Goal: Task Accomplishment & Management: Manage account settings

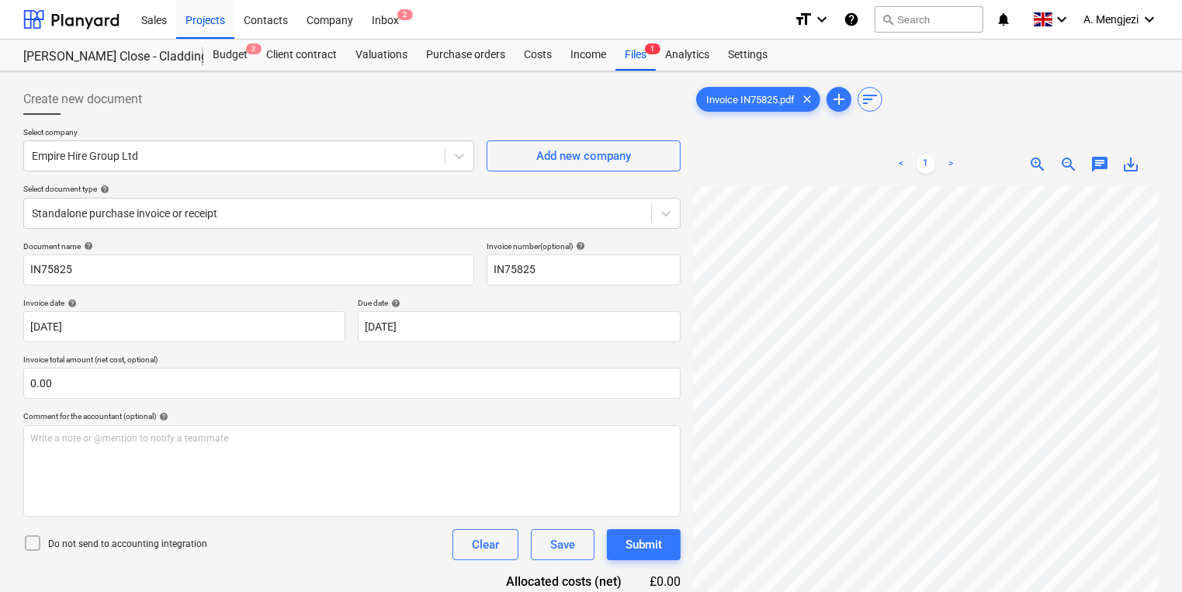
scroll to position [62, 0]
click at [400, 19] on span "2" at bounding box center [405, 14] width 16 height 11
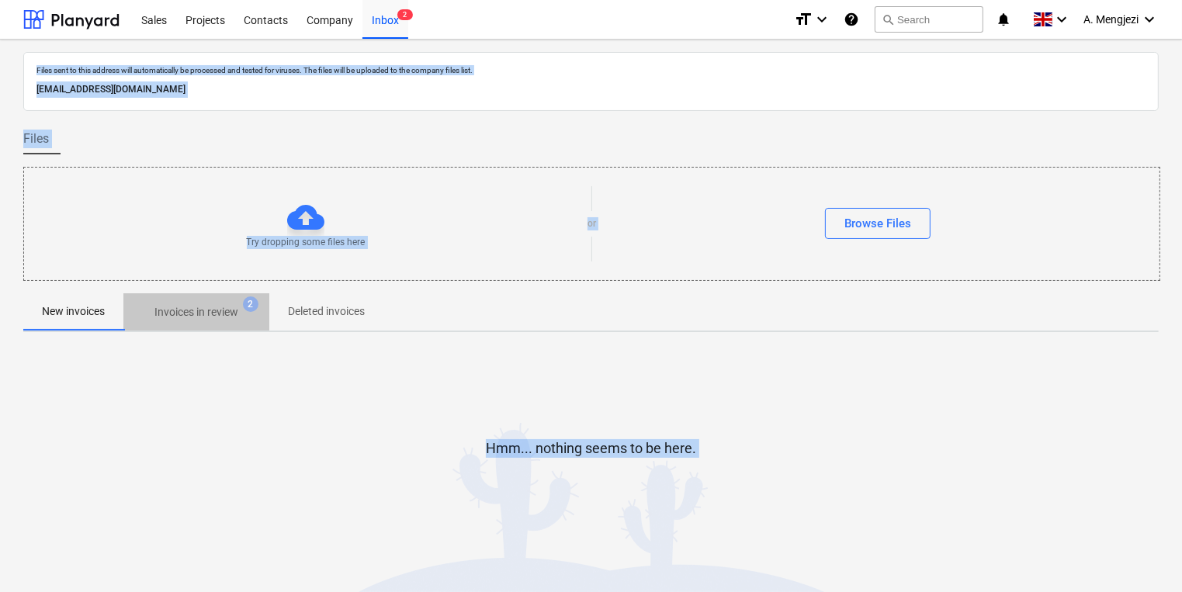
click at [203, 316] on p "Invoices in review" at bounding box center [196, 312] width 84 height 16
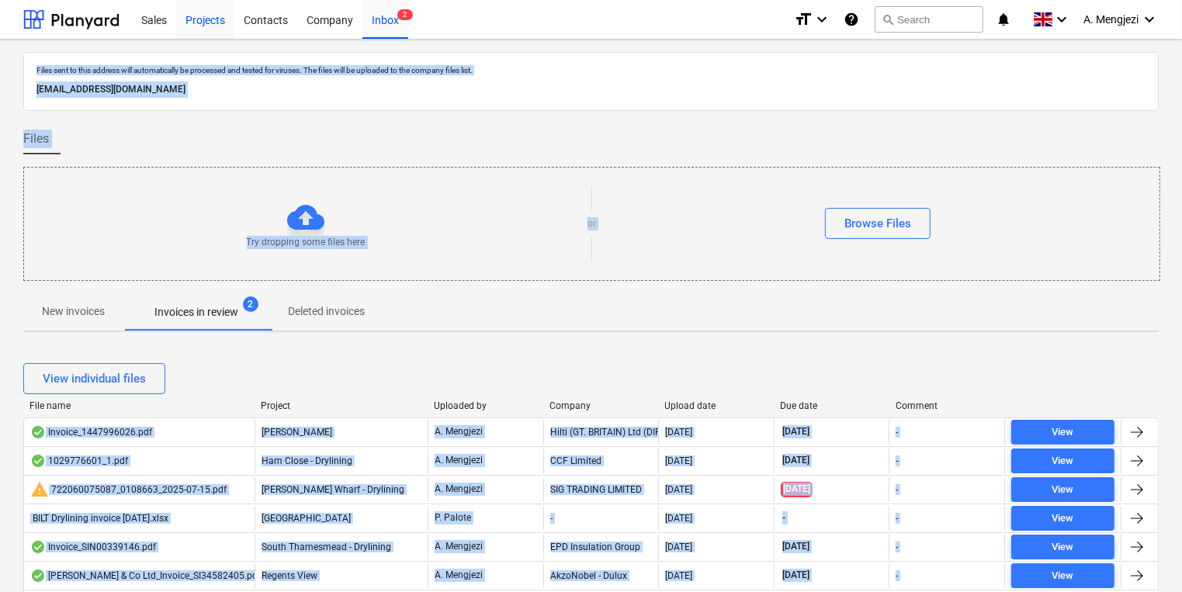
click at [215, 16] on div "Projects" at bounding box center [205, 19] width 58 height 40
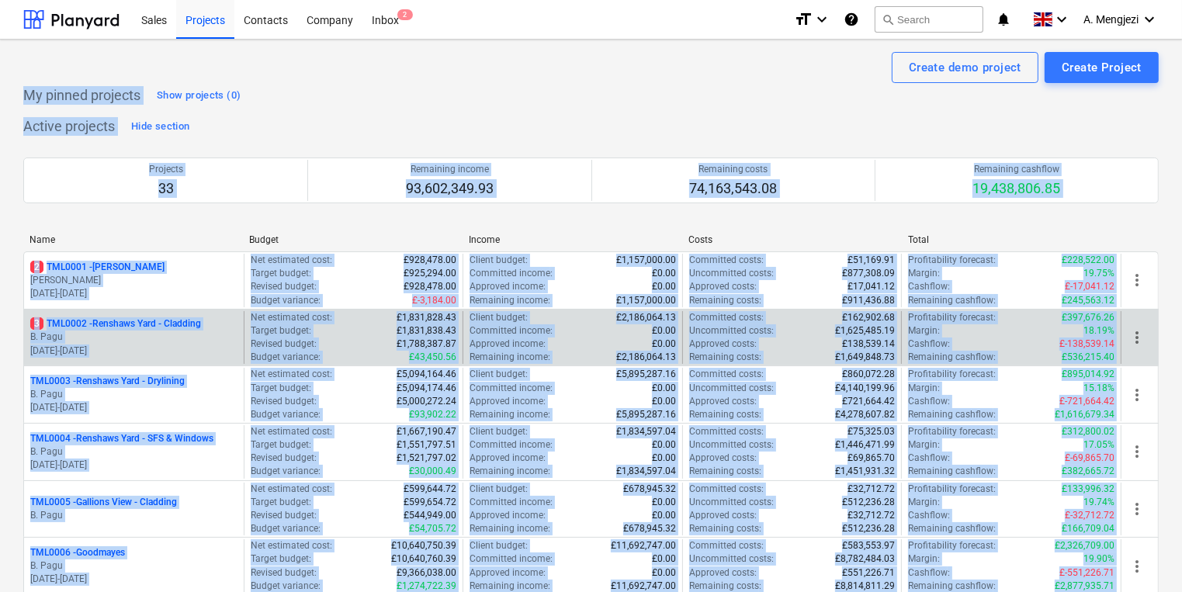
click at [166, 332] on p "B. Pagu" at bounding box center [133, 337] width 207 height 13
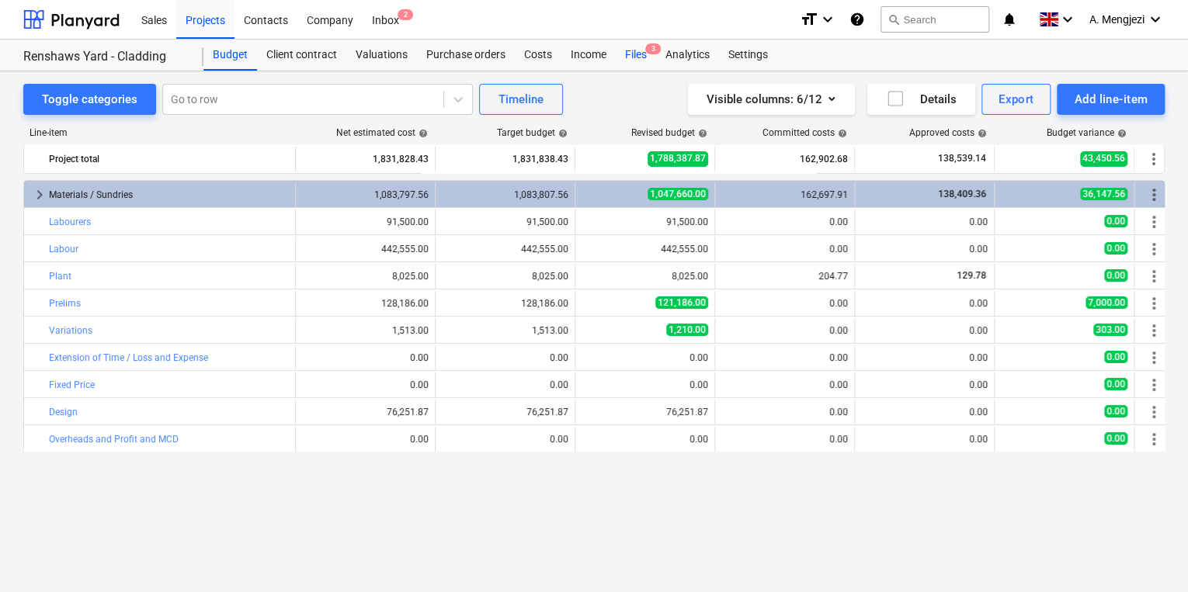
click at [643, 57] on div "Files 3" at bounding box center [636, 55] width 40 height 31
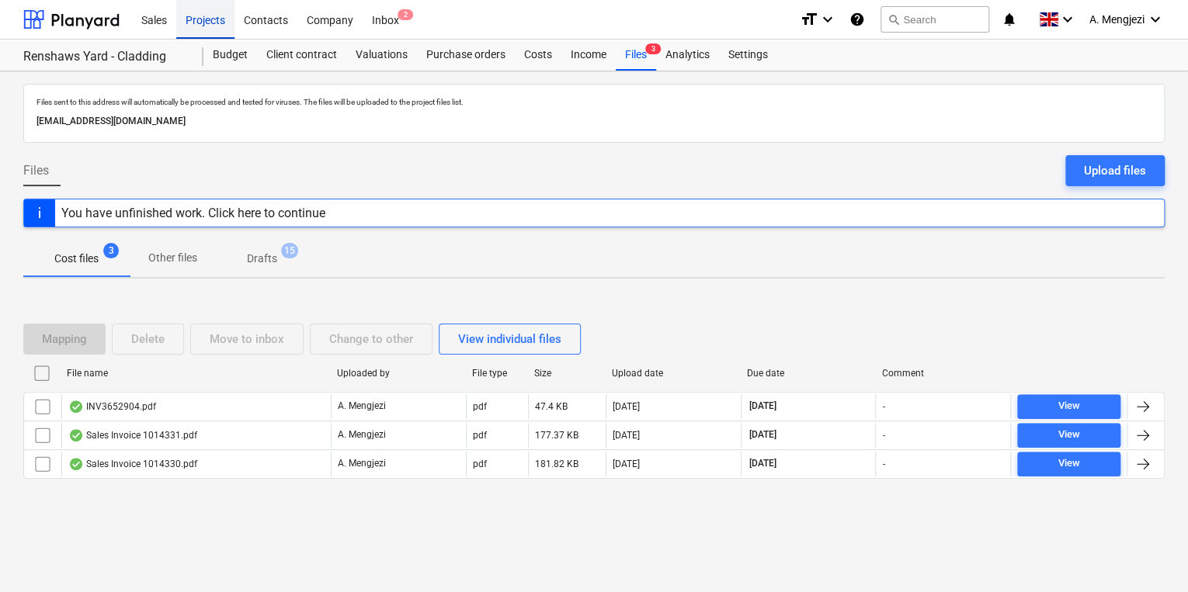
click at [187, 23] on div "Projects" at bounding box center [205, 19] width 58 height 40
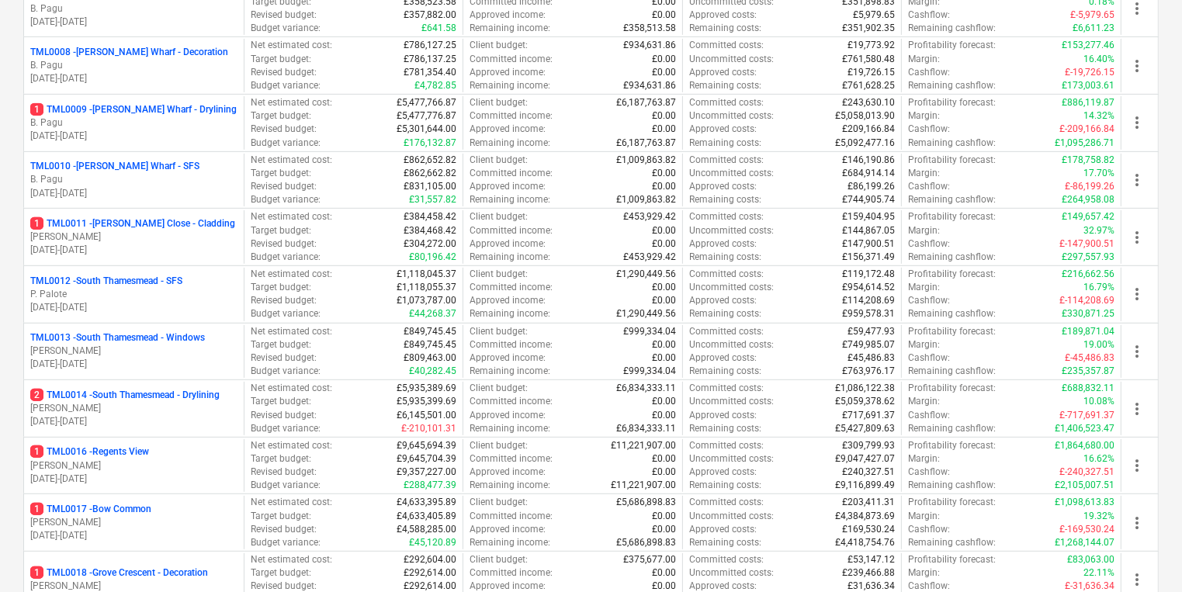
scroll to position [621, 0]
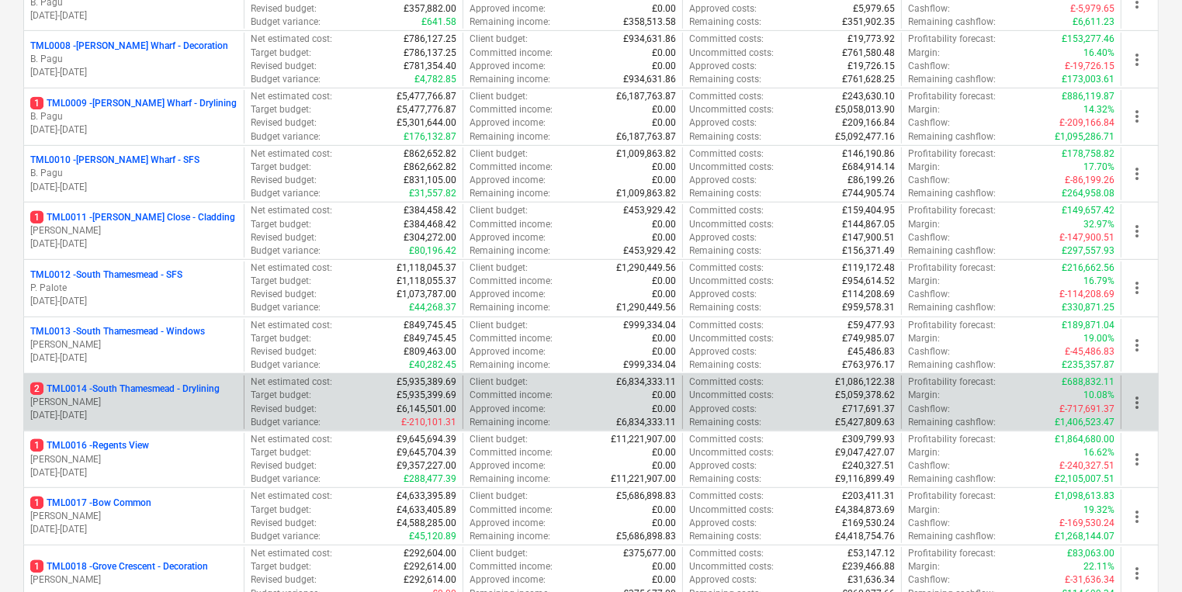
click at [60, 403] on p "[PERSON_NAME]" at bounding box center [133, 402] width 207 height 13
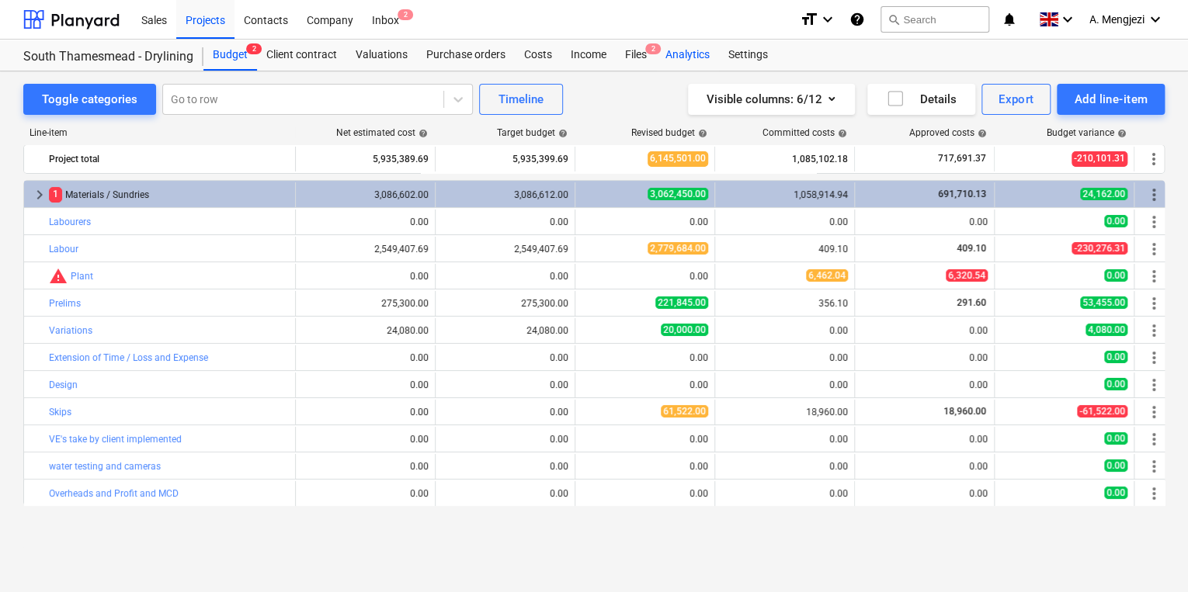
click at [669, 51] on div "Analytics" at bounding box center [687, 55] width 63 height 31
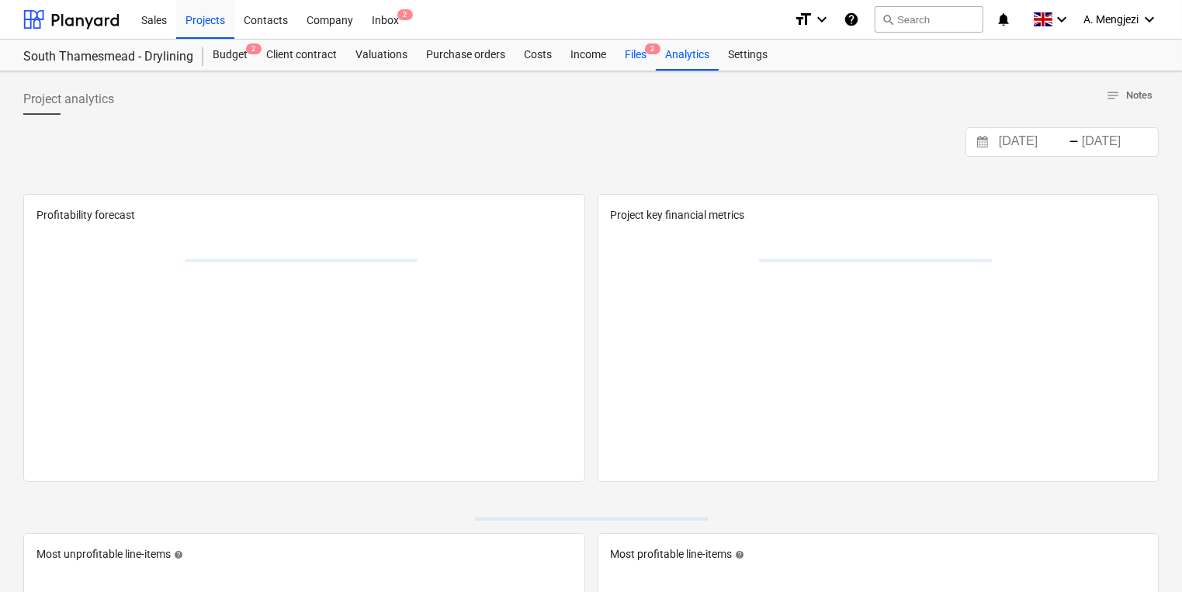
click at [650, 51] on span "2" at bounding box center [653, 48] width 16 height 11
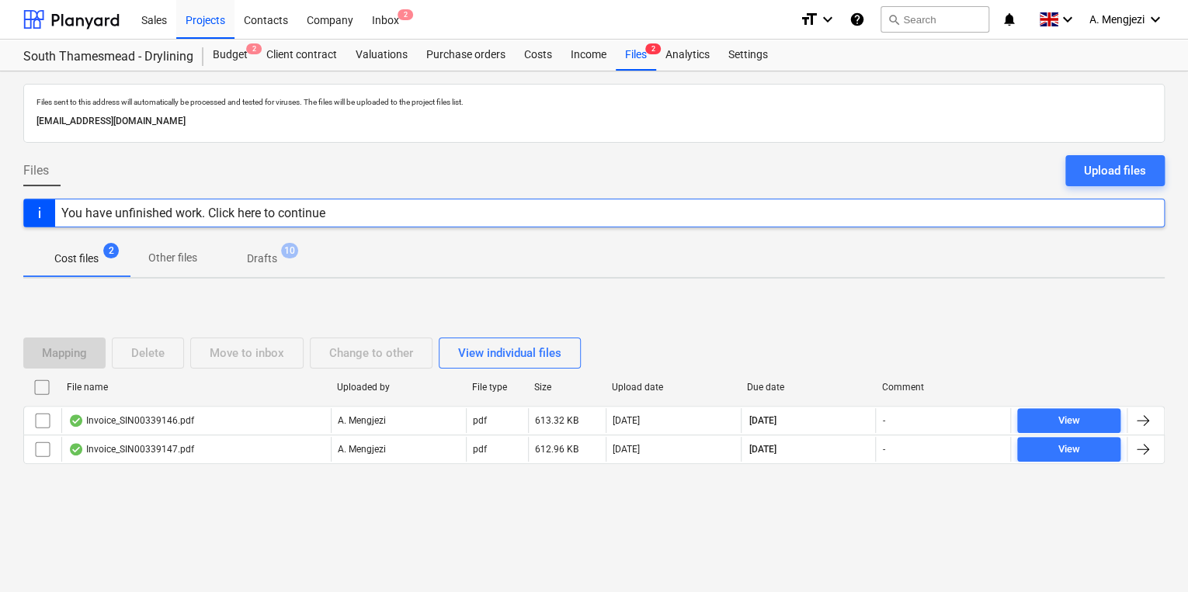
click at [240, 475] on div at bounding box center [593, 476] width 1141 height 12
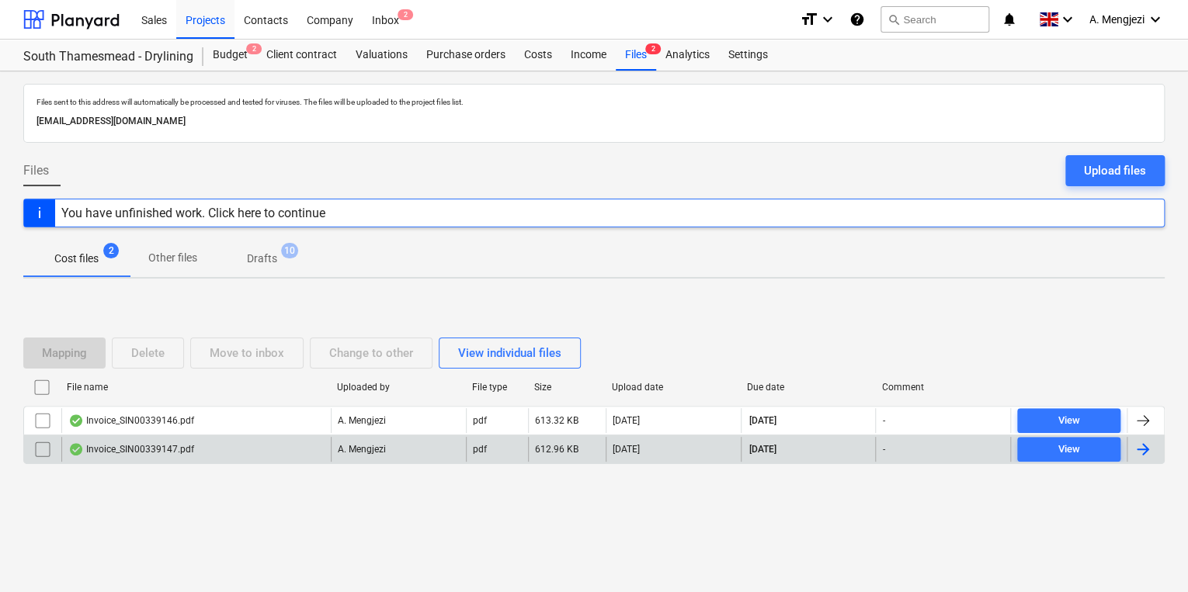
click at [263, 439] on div "Invoice_SIN00339147.pdf" at bounding box center [195, 449] width 269 height 25
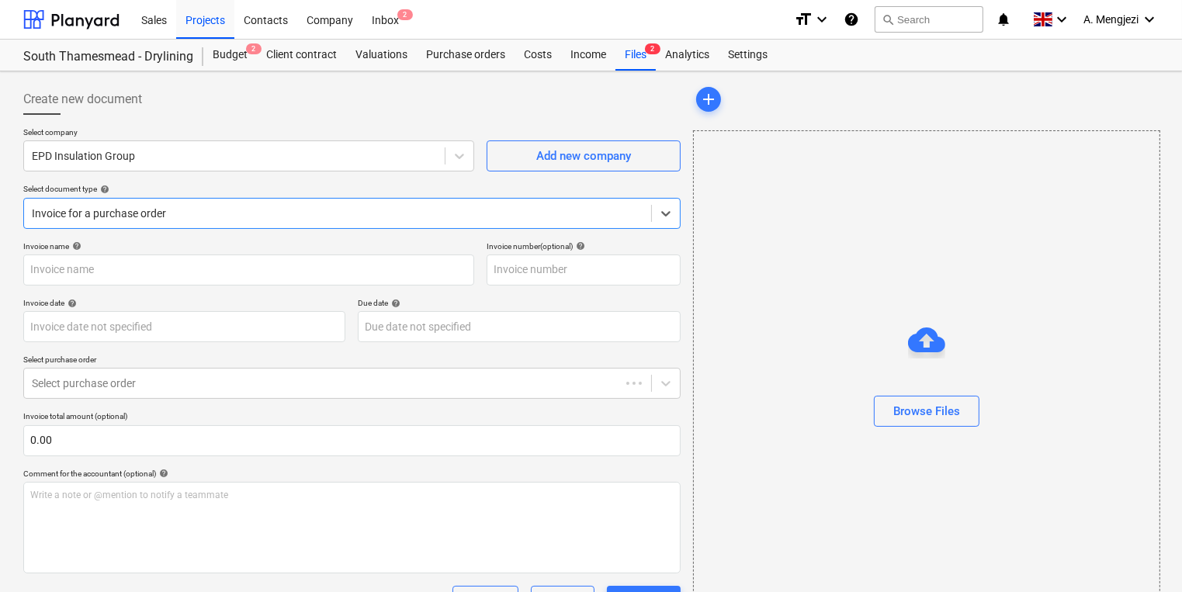
type input "SIN00339147"
type input "[DATE]"
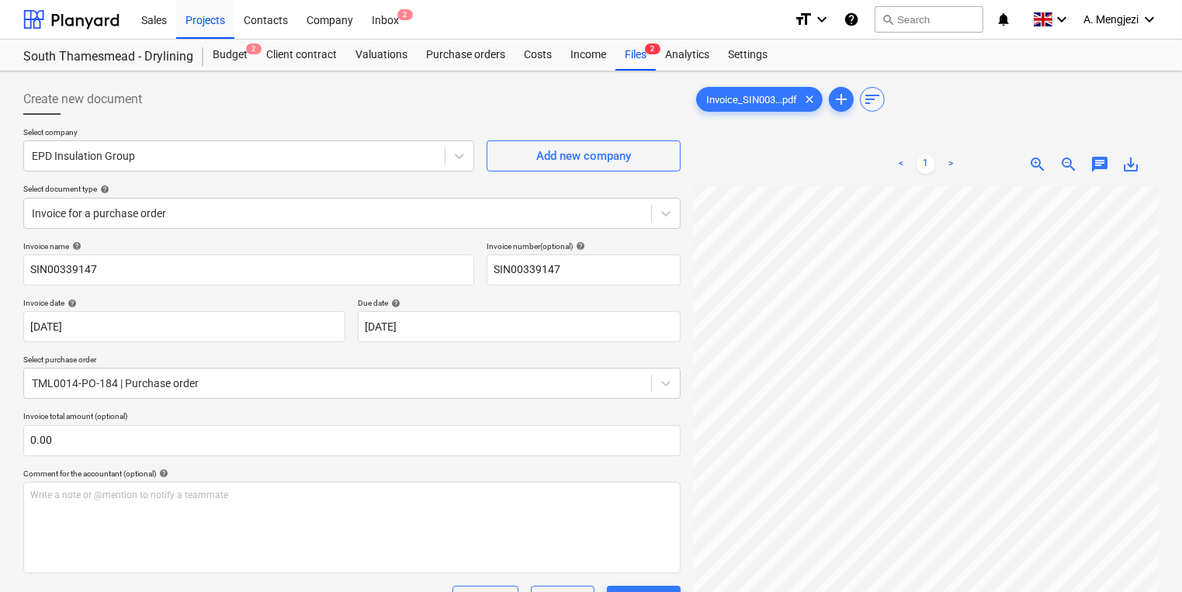
scroll to position [11, 120]
click at [647, 293] on div "Create new document Select company EPD Insulation Group Add new company Select …" at bounding box center [591, 460] width 1148 height 765
click at [223, 22] on div "Projects" at bounding box center [205, 19] width 58 height 40
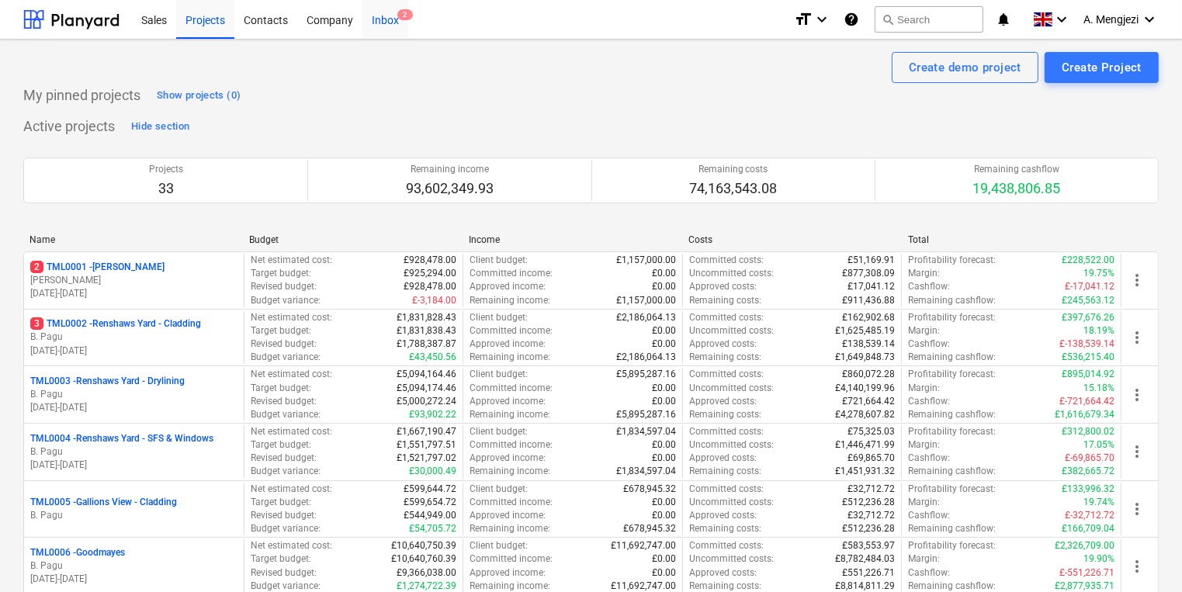
click at [407, 19] on span "2" at bounding box center [405, 14] width 16 height 11
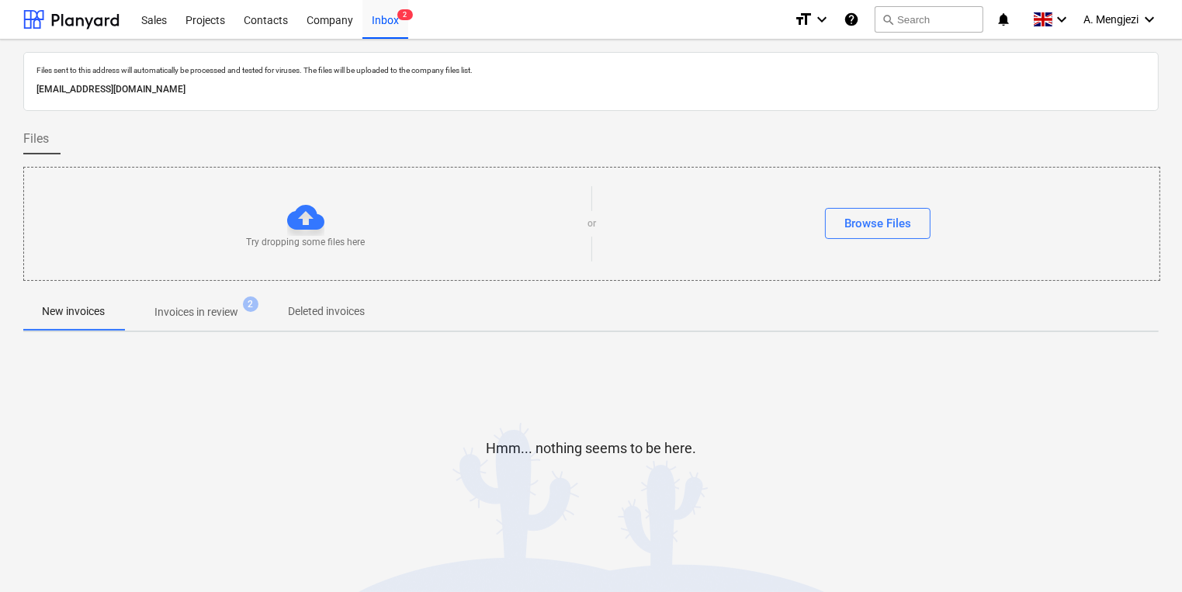
click at [215, 317] on p "Invoices in review" at bounding box center [196, 312] width 84 height 16
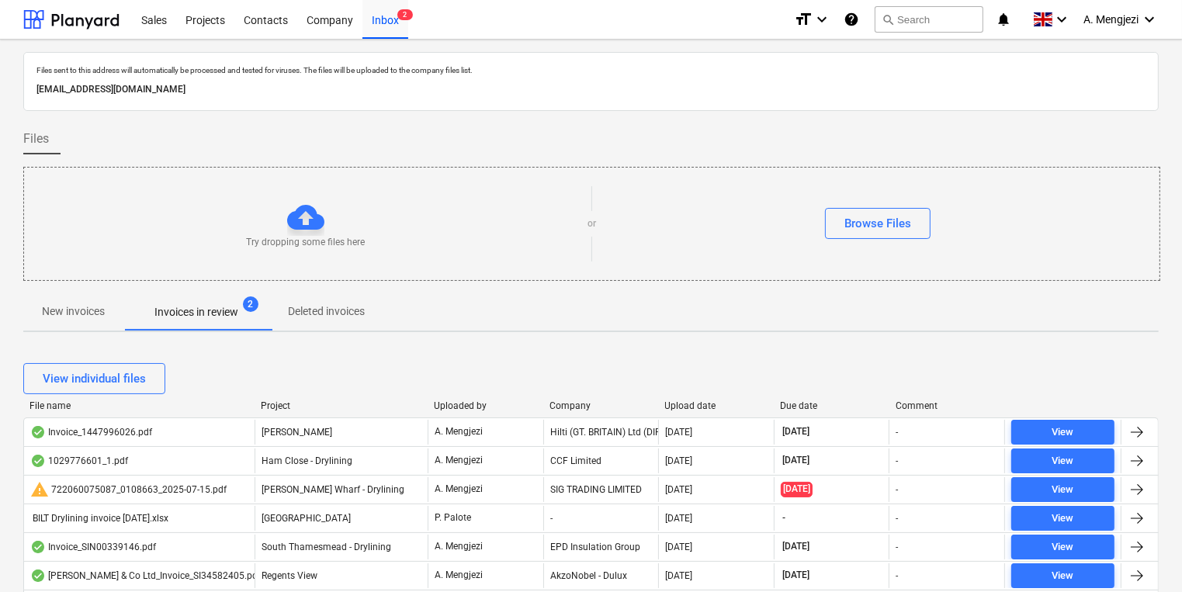
click at [692, 397] on div "View individual files" at bounding box center [591, 378] width 1136 height 43
click at [568, 406] on div "Company" at bounding box center [601, 406] width 103 height 11
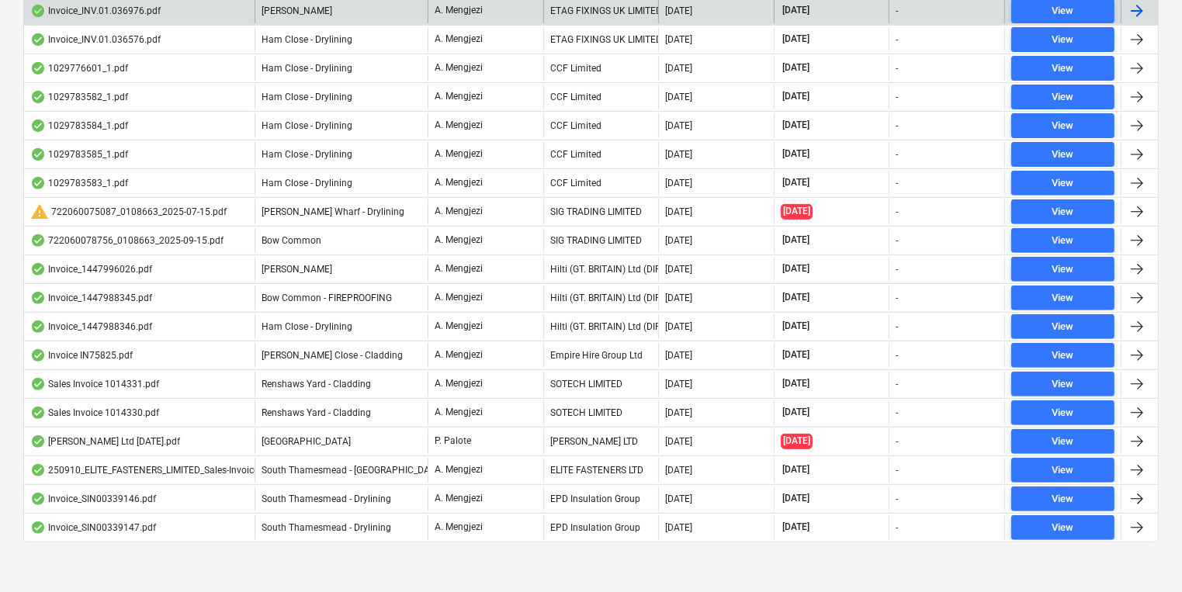
scroll to position [566, 0]
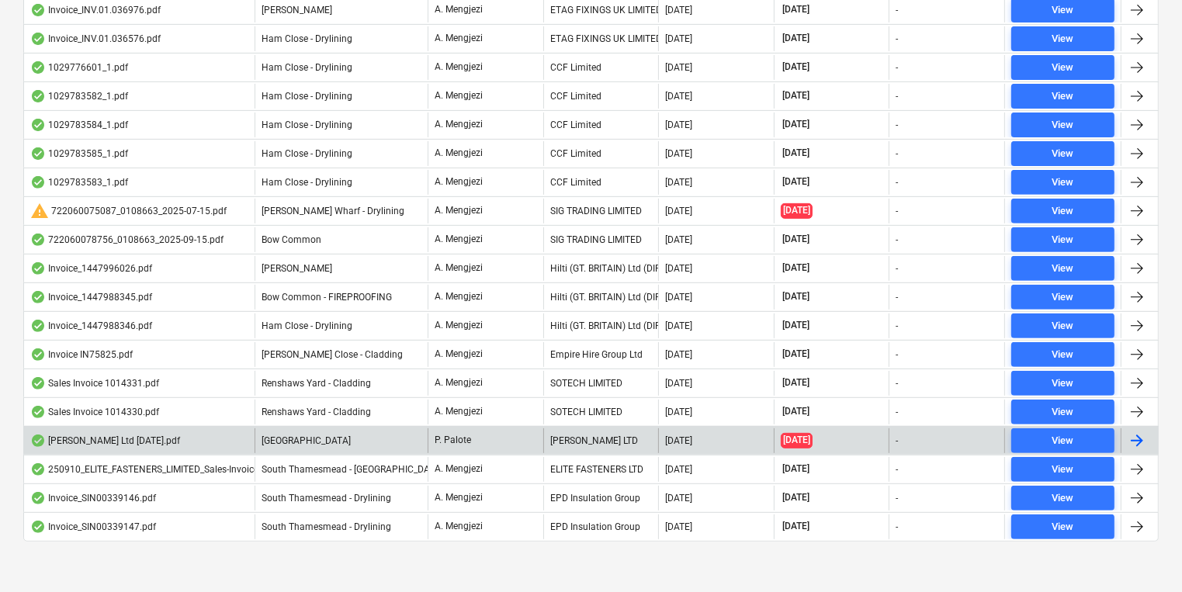
click at [495, 431] on div "P. Palote" at bounding box center [486, 440] width 116 height 25
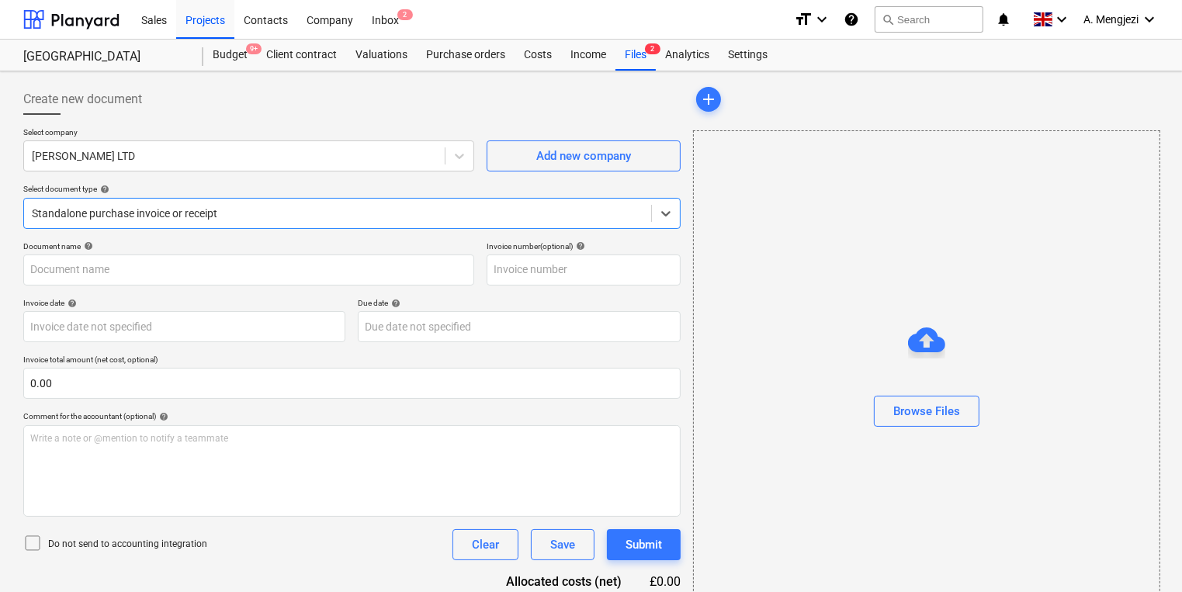
type input "[PERSON_NAME] Ltd [DATE].pdf"
type input "[DATE]"
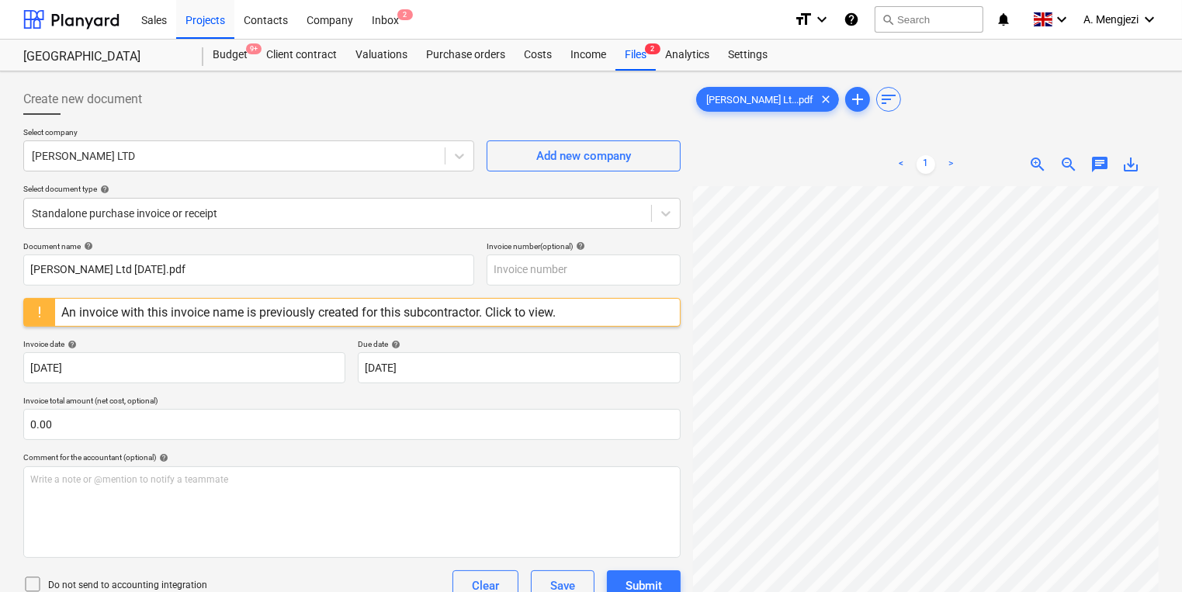
scroll to position [20, 359]
click at [1039, 170] on span "zoom_in" at bounding box center [1038, 164] width 19 height 19
click at [1039, 169] on span "zoom_in" at bounding box center [1038, 164] width 19 height 19
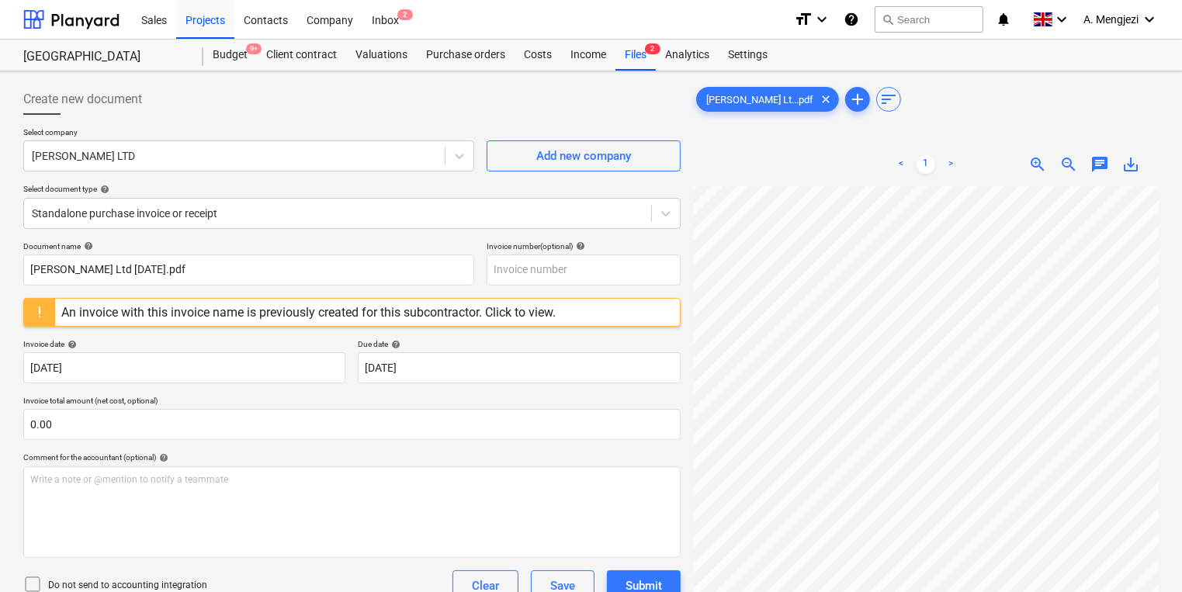
click at [1162, 430] on div "[PERSON_NAME] Lt...pdf clear add sort < 1 > zoom_in zoom_out chat 0 save_alt" at bounding box center [926, 410] width 478 height 664
click at [638, 65] on div "Files 2" at bounding box center [636, 55] width 40 height 31
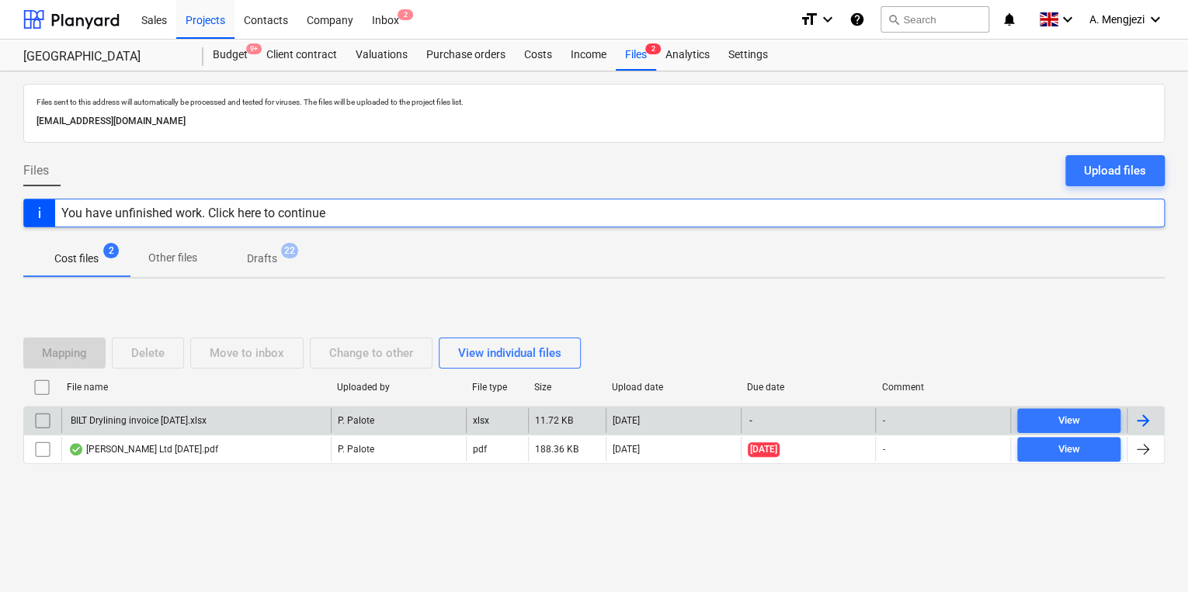
click at [194, 421] on div "BILT Drylining invoice [DATE].xlsx" at bounding box center [137, 420] width 138 height 11
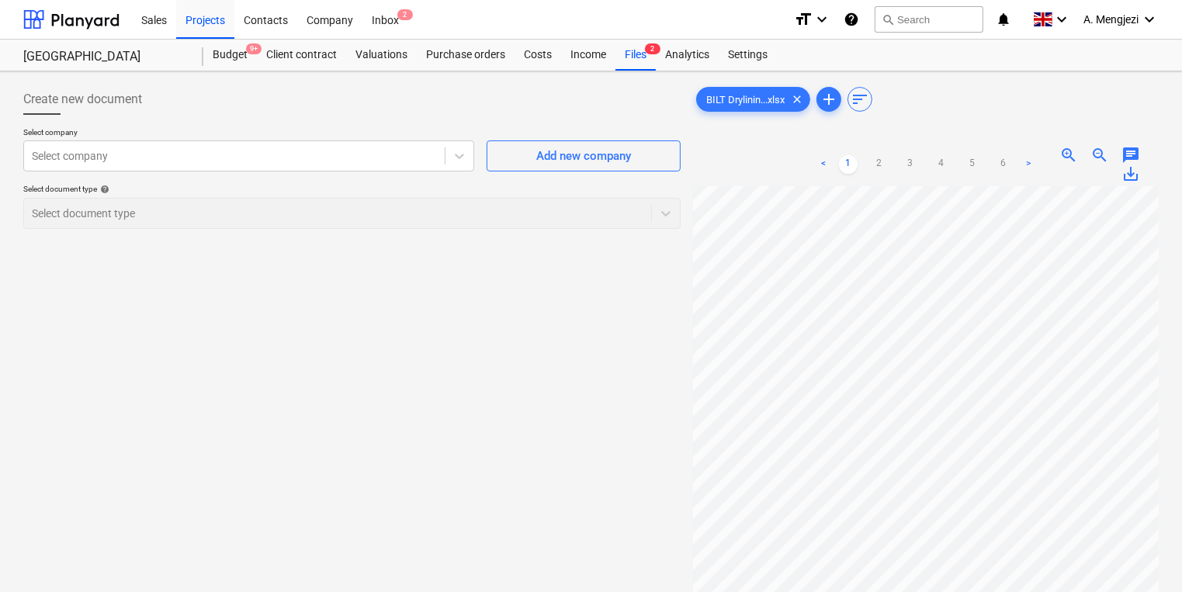
scroll to position [3, 200]
click at [867, 591] on html "Sales Projects Contacts Company Inbox 2 format_size keyboard_arrow_down help se…" at bounding box center [591, 296] width 1182 height 592
click at [881, 179] on div "< 1 2 3 4 5 6 >" at bounding box center [926, 164] width 224 height 43
click at [881, 158] on link "2" at bounding box center [879, 164] width 19 height 19
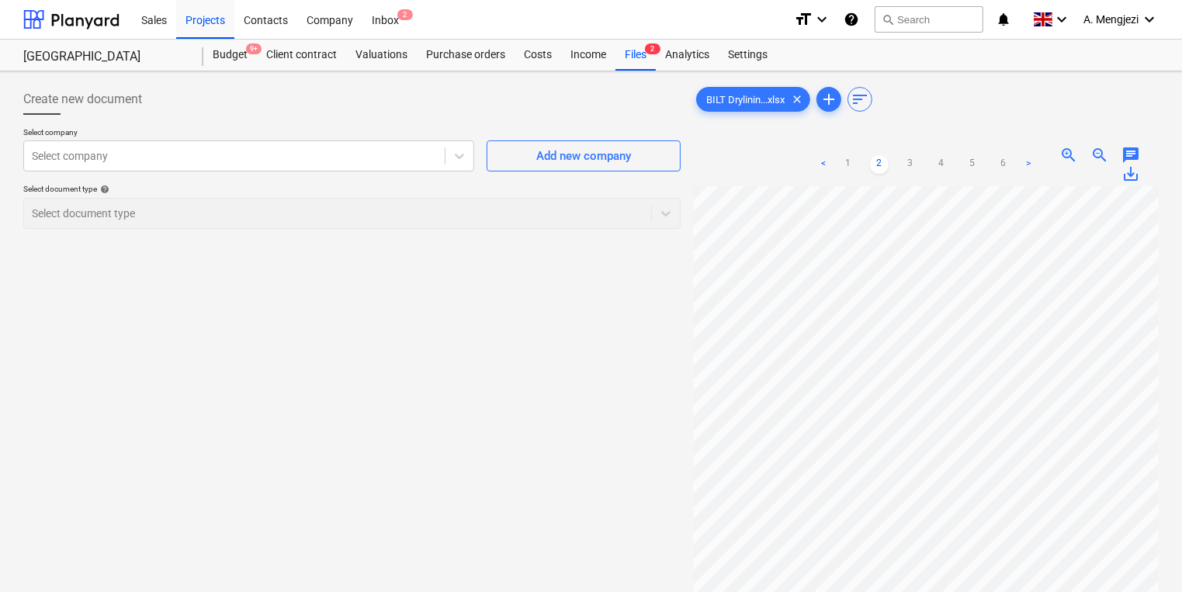
click at [1181, 382] on html "Sales Projects Contacts Company Inbox 2 format_size keyboard_arrow_down help se…" at bounding box center [591, 296] width 1182 height 592
click at [914, 161] on link "3" at bounding box center [910, 164] width 19 height 19
click at [962, 159] on ul "< 1 2 3 4 5 6 >" at bounding box center [926, 164] width 224 height 19
click at [630, 62] on div "Files 2" at bounding box center [636, 55] width 40 height 31
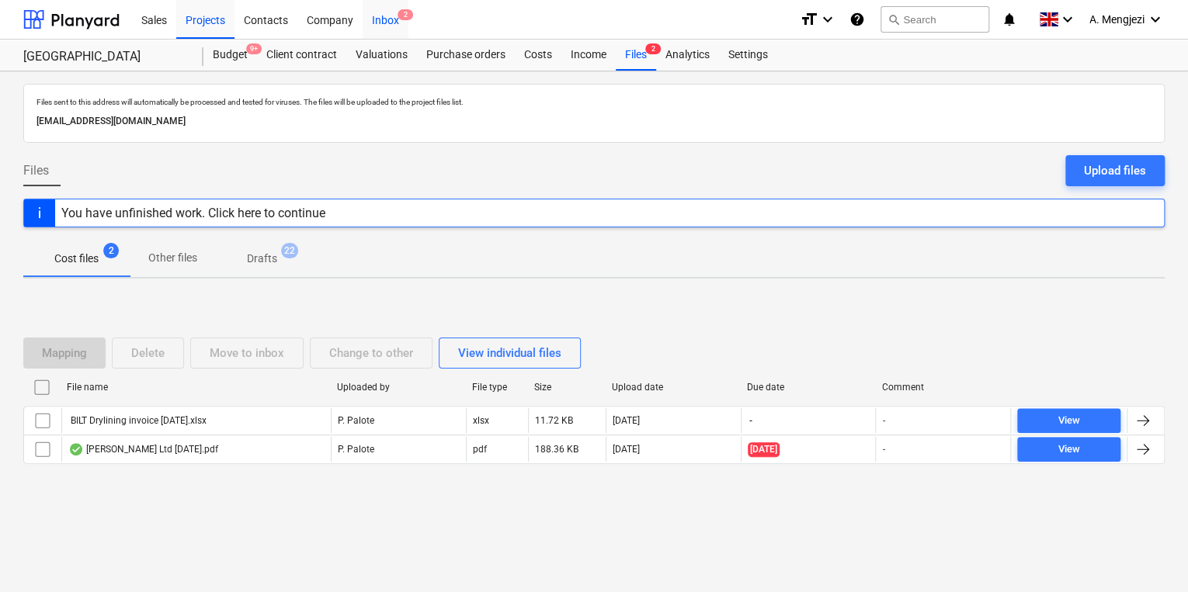
click at [381, 22] on div "Inbox 2" at bounding box center [386, 19] width 46 height 40
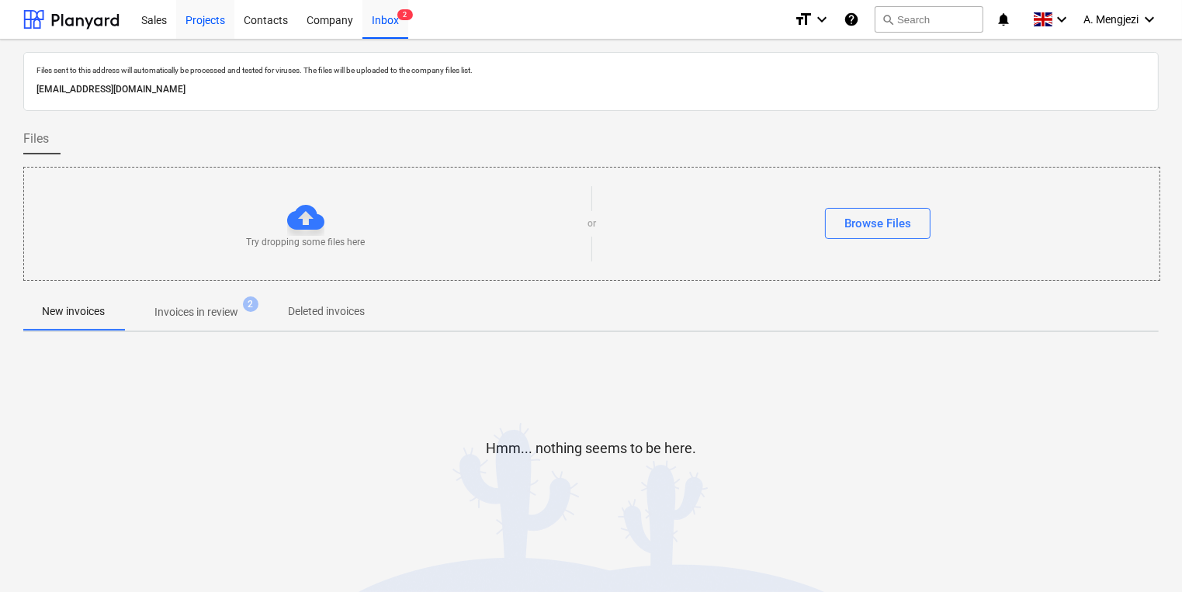
click at [213, 11] on div "Projects" at bounding box center [205, 19] width 58 height 40
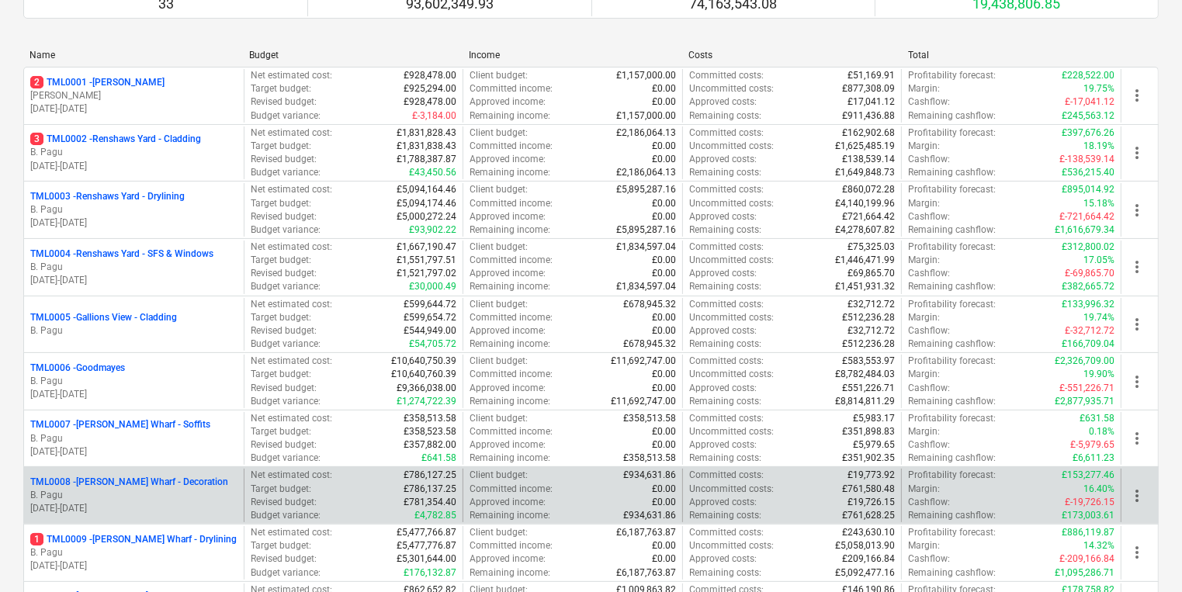
scroll to position [186, 0]
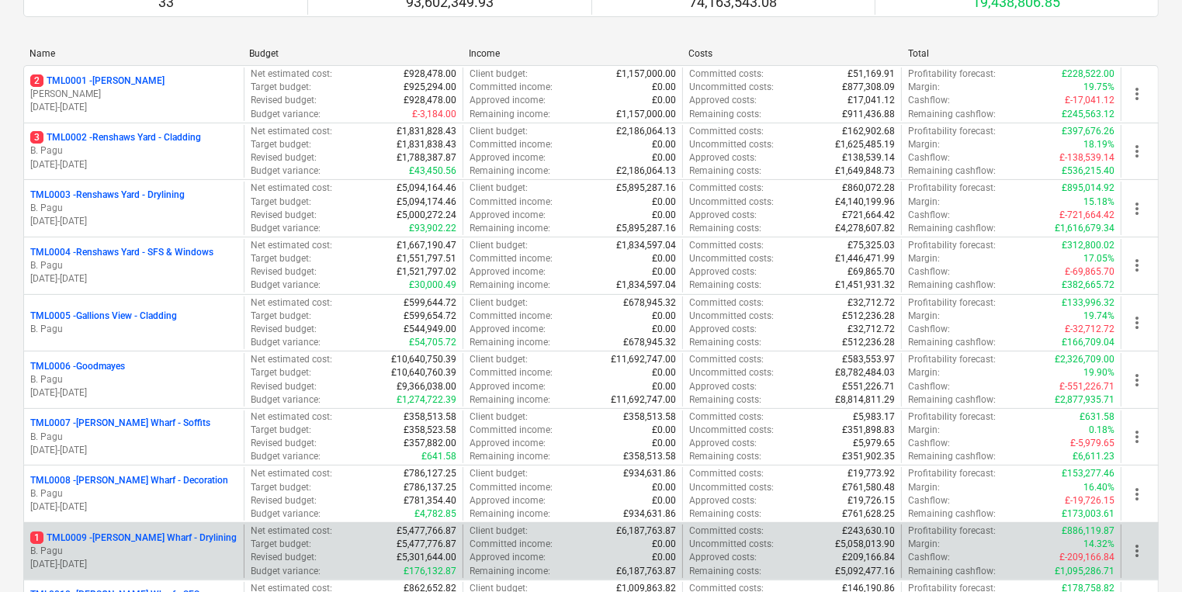
click at [171, 551] on p "B. Pagu" at bounding box center [133, 551] width 207 height 13
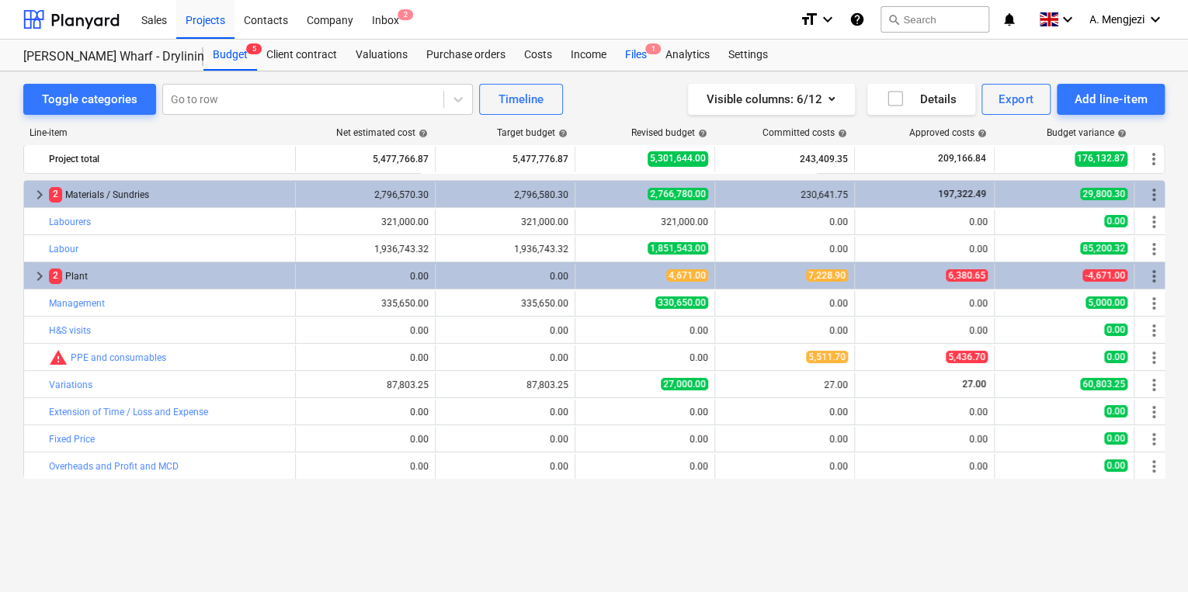
click at [621, 56] on div "Files 1" at bounding box center [636, 55] width 40 height 31
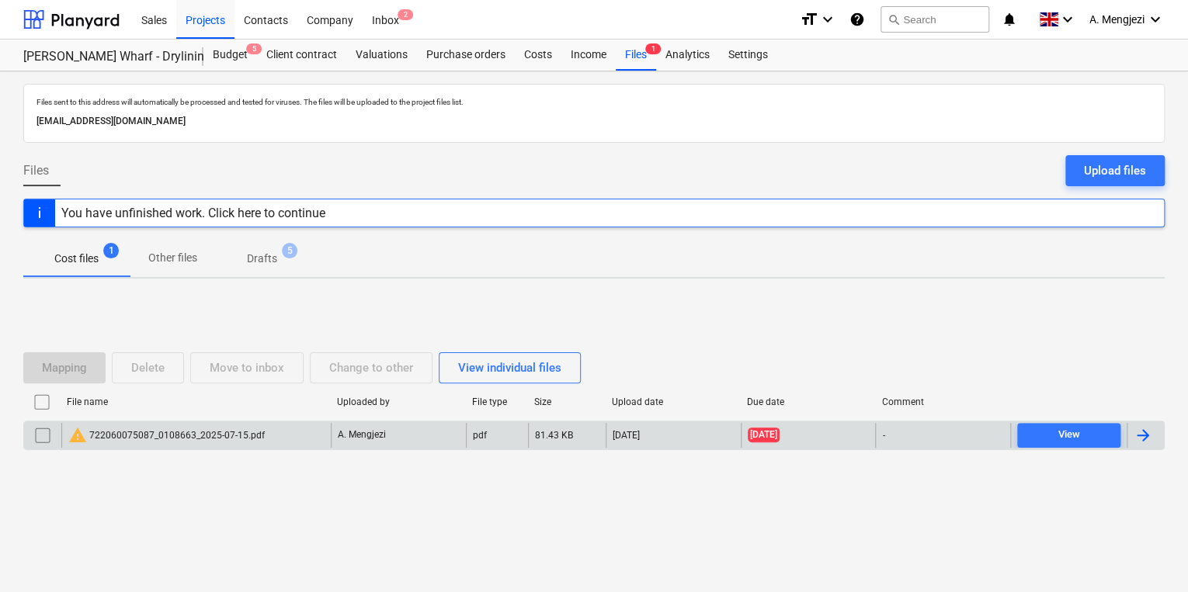
click at [664, 431] on div "[DATE]" at bounding box center [672, 435] width 135 height 25
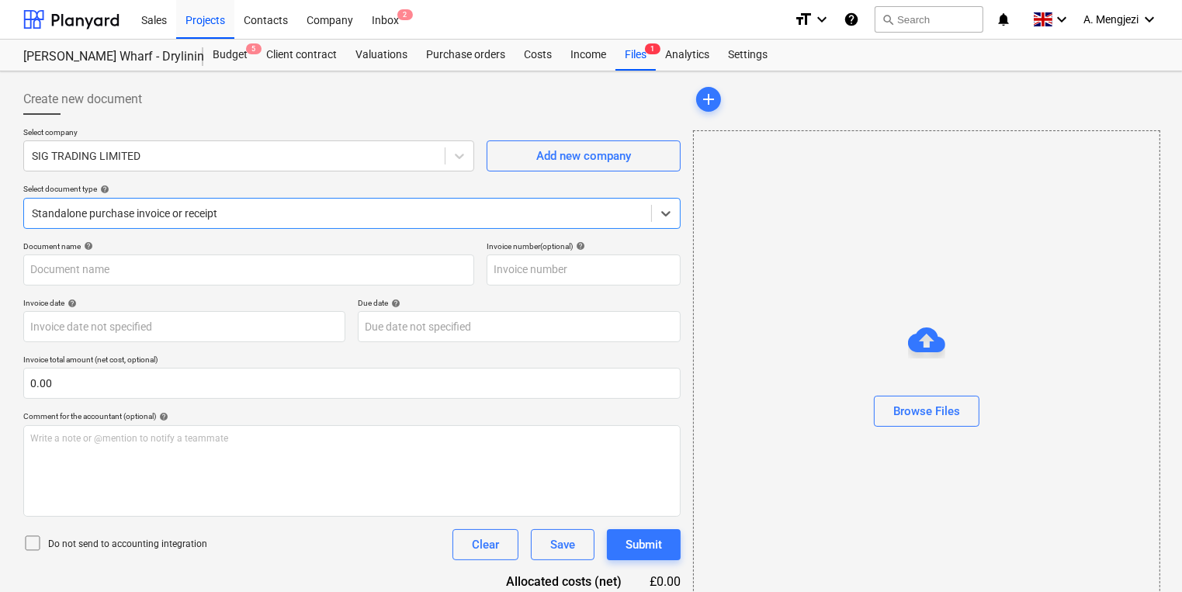
type input "722060075087"
type input "[DATE]"
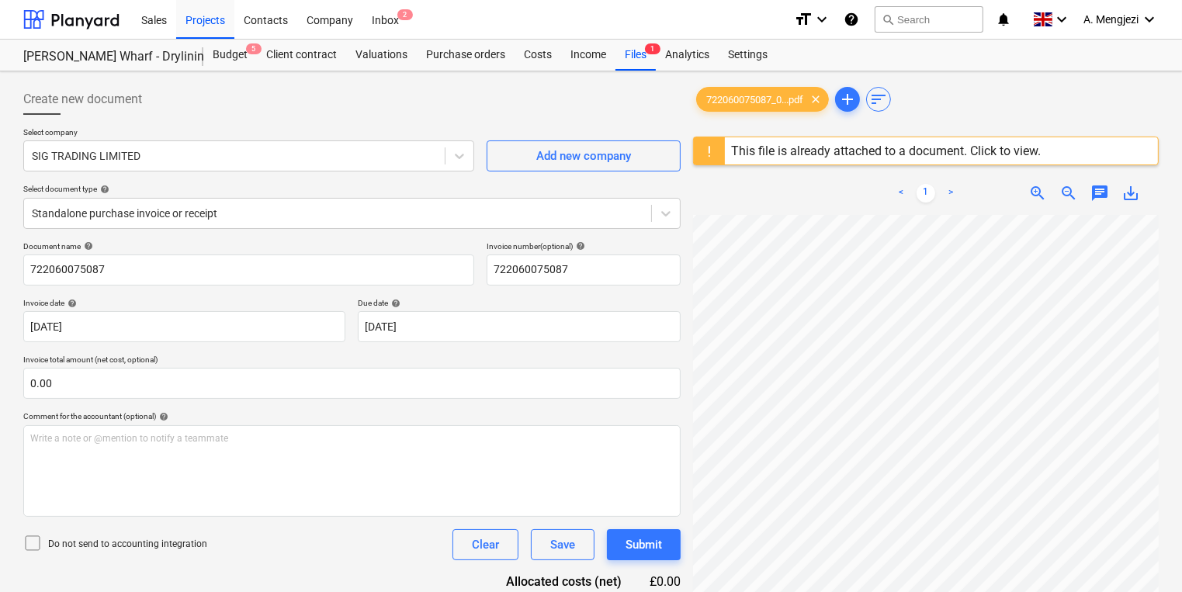
scroll to position [616, 160]
click at [397, 22] on div "Inbox 2" at bounding box center [386, 19] width 46 height 40
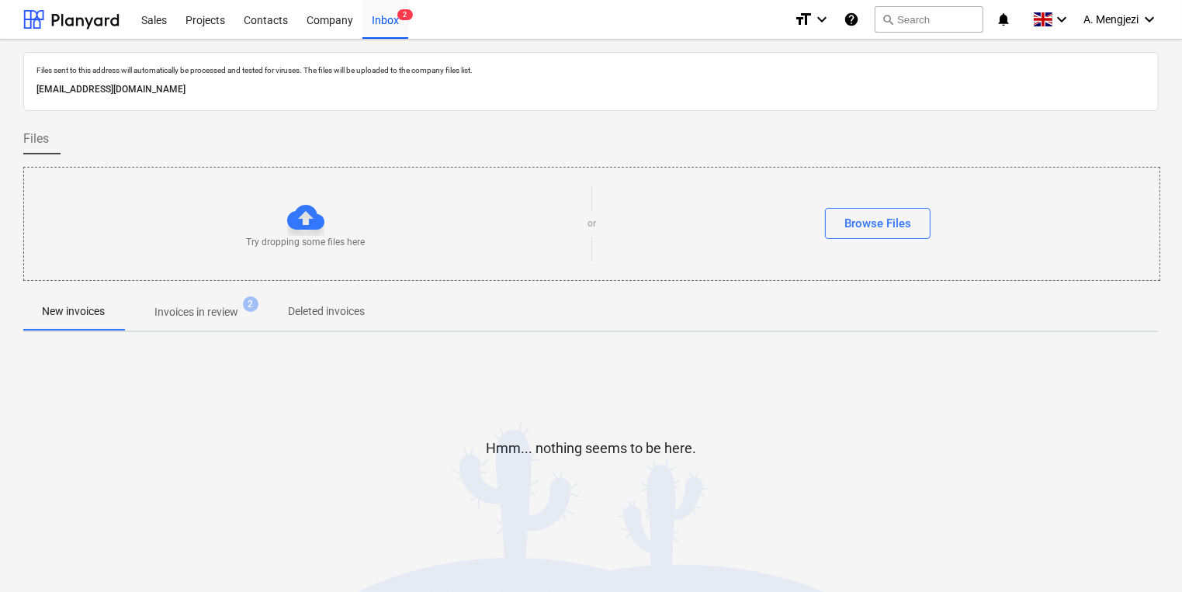
click at [197, 326] on button "Invoices in review 2" at bounding box center [196, 311] width 146 height 37
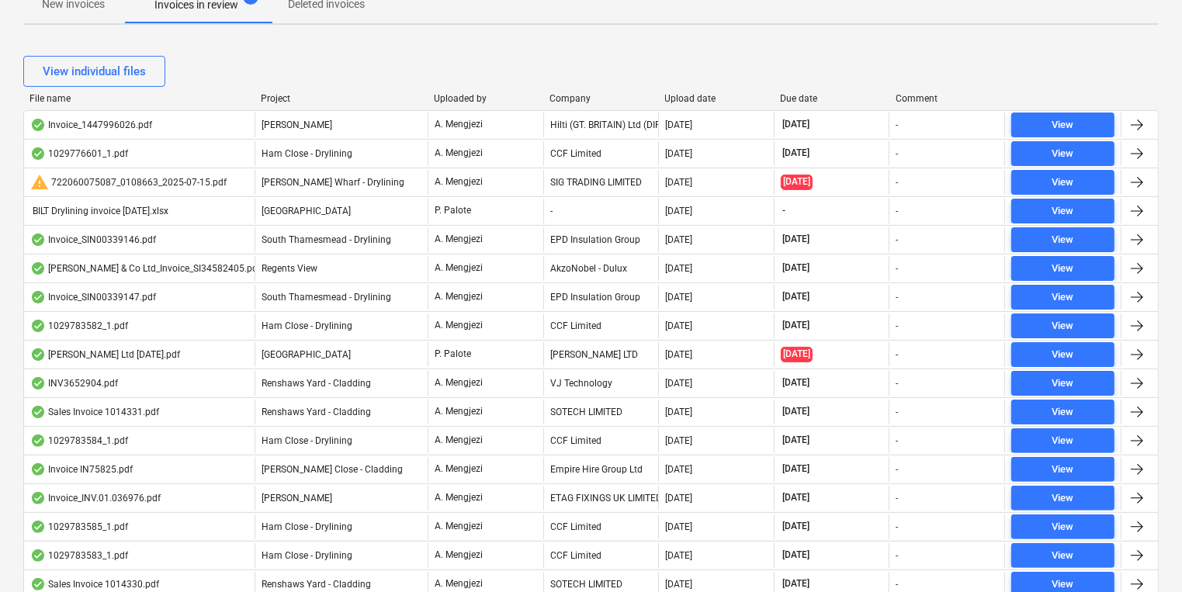
scroll to position [310, 0]
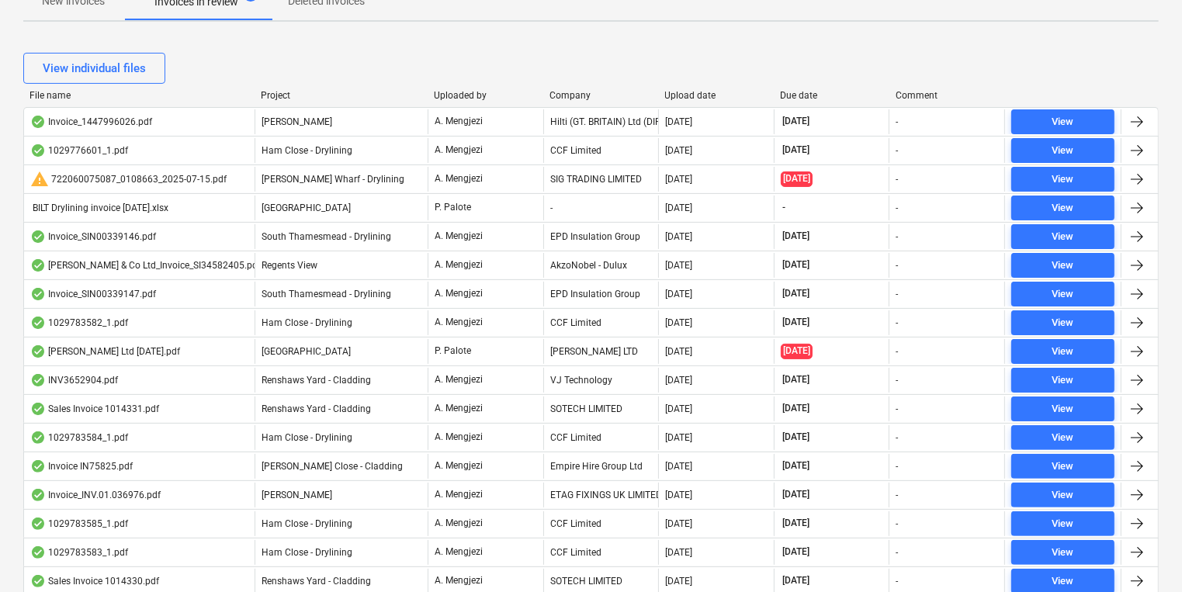
click at [279, 96] on div "Project" at bounding box center [341, 95] width 161 height 11
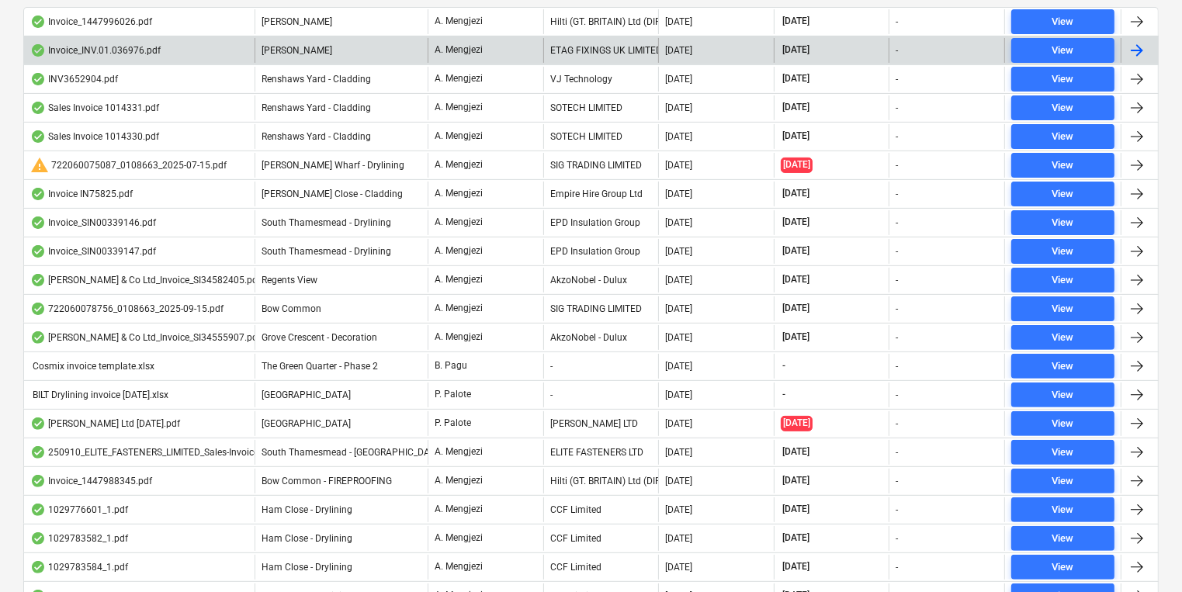
scroll to position [435, 0]
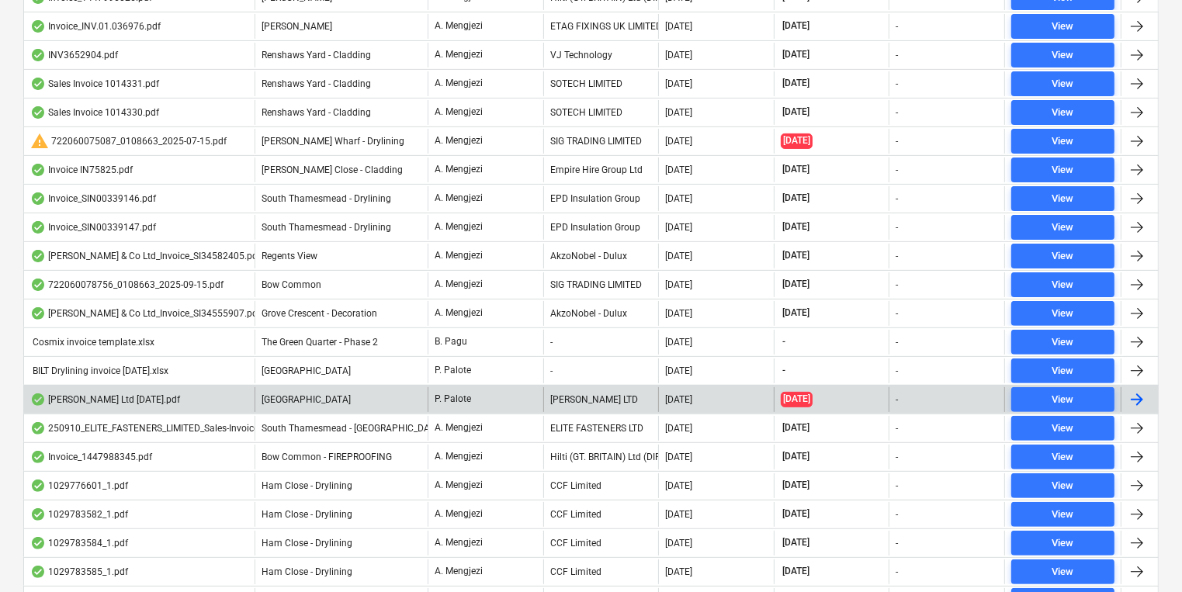
click at [334, 387] on div "[GEOGRAPHIC_DATA]" at bounding box center [341, 399] width 173 height 25
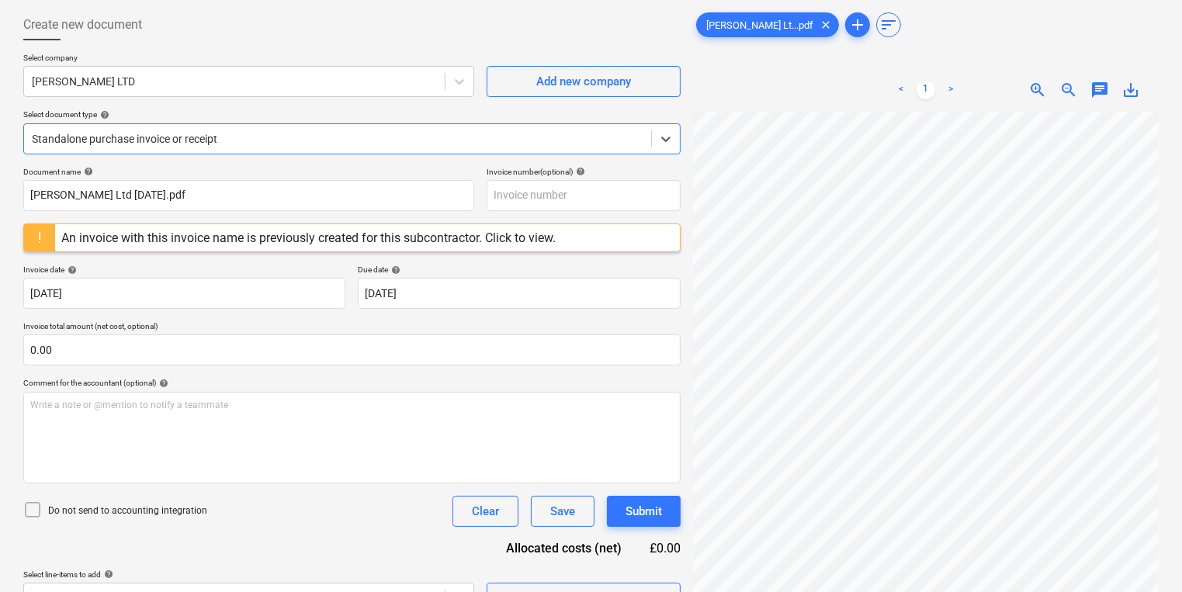
scroll to position [31, 0]
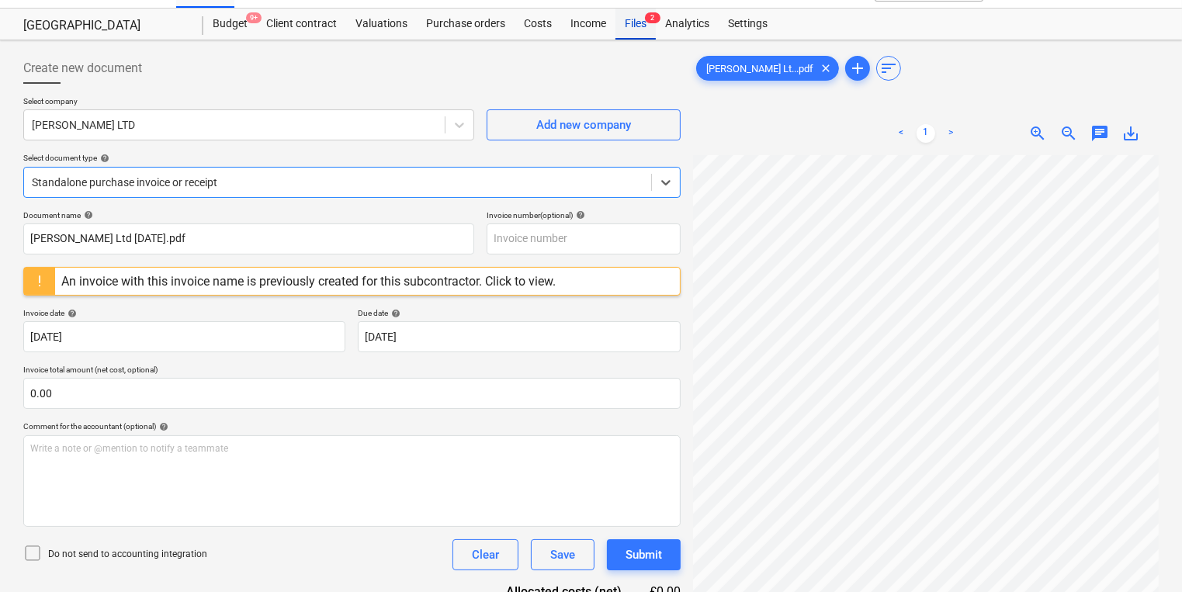
click at [649, 21] on span "2" at bounding box center [653, 17] width 16 height 11
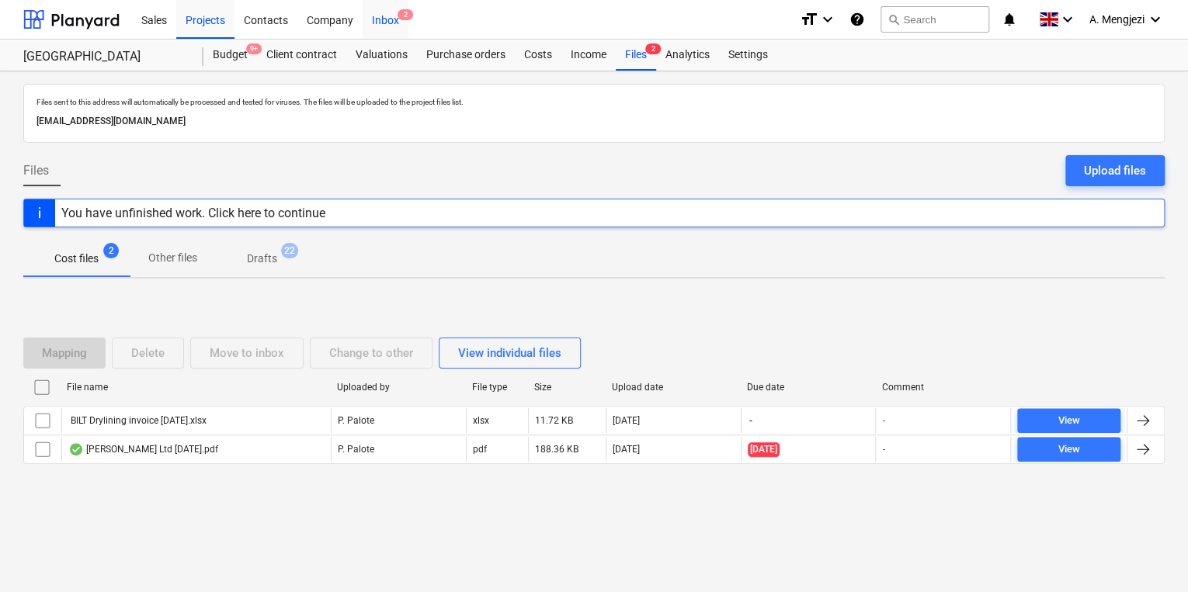
click at [410, 13] on span "2" at bounding box center [405, 14] width 16 height 11
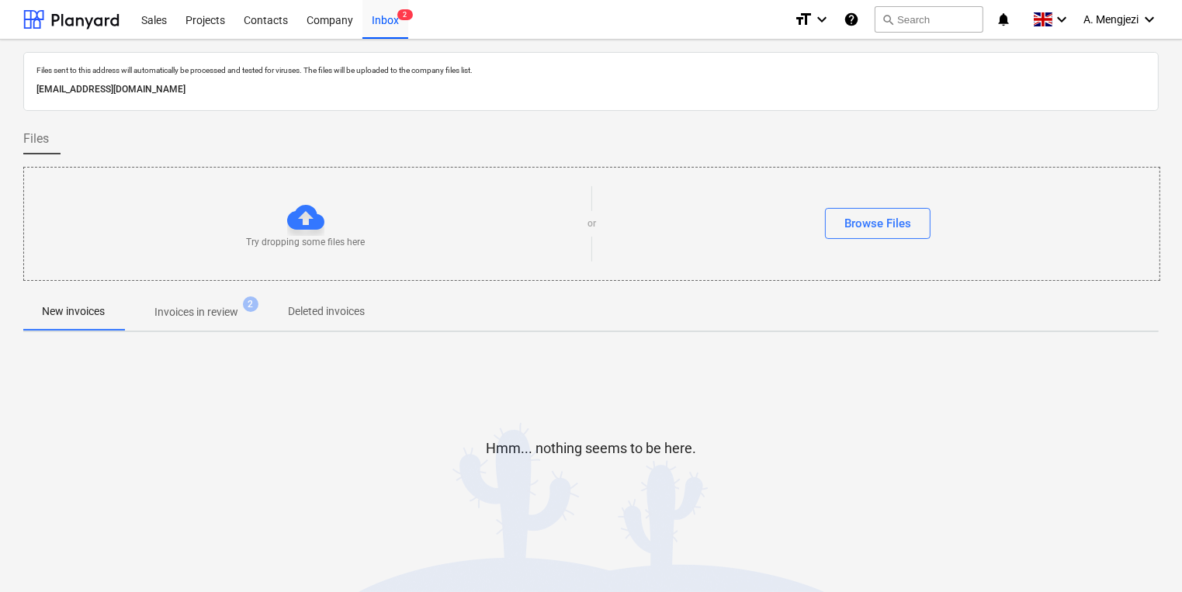
click at [242, 314] on span "Invoices in review 2" at bounding box center [196, 312] width 109 height 16
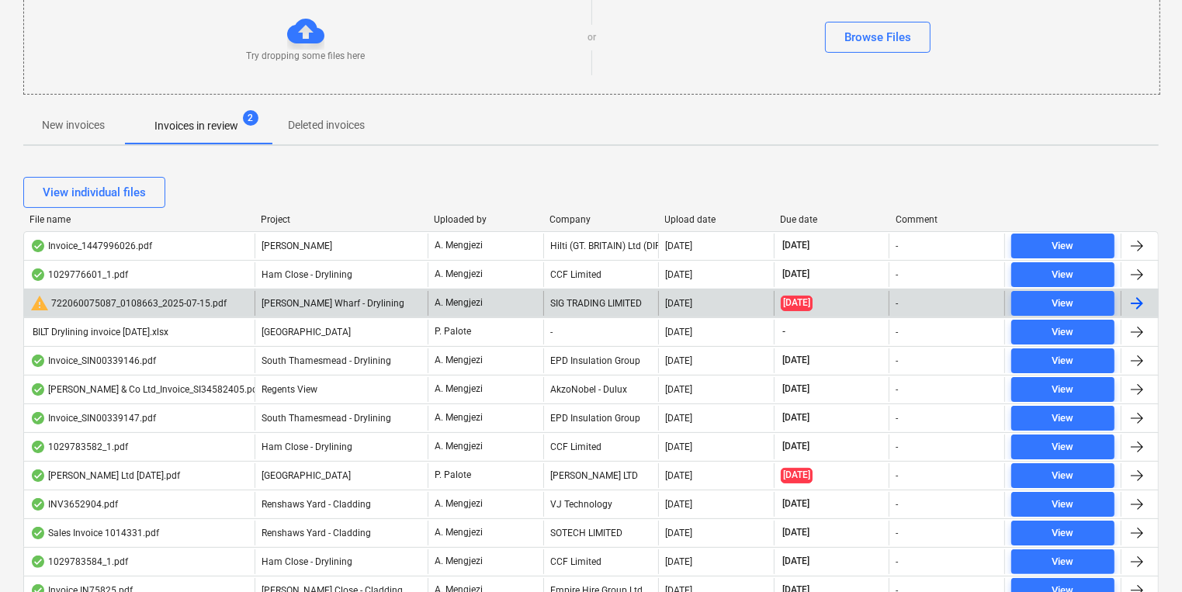
scroll to position [310, 0]
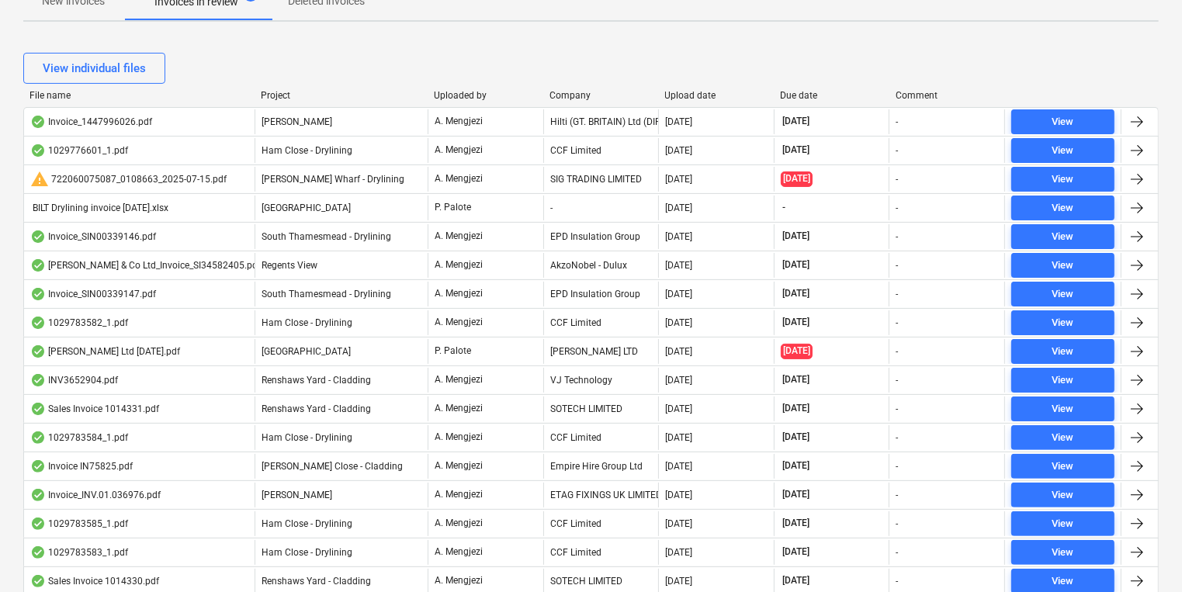
click at [573, 93] on div "Company" at bounding box center [601, 95] width 103 height 11
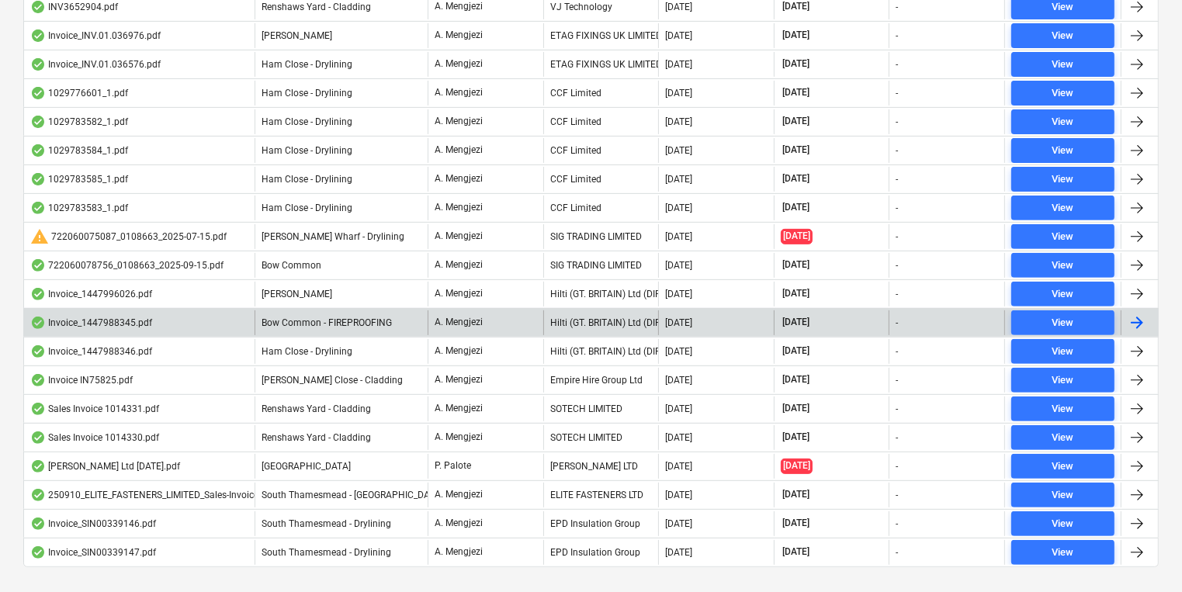
scroll to position [566, 0]
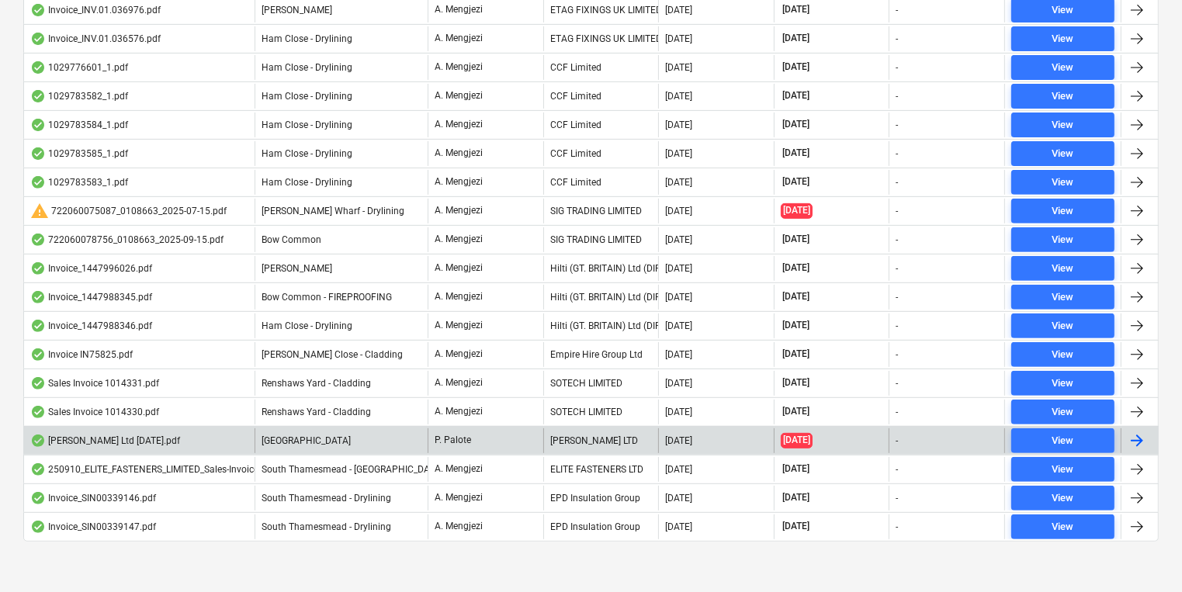
click at [95, 428] on div "[PERSON_NAME] Ltd [DATE].pdf" at bounding box center [139, 440] width 231 height 25
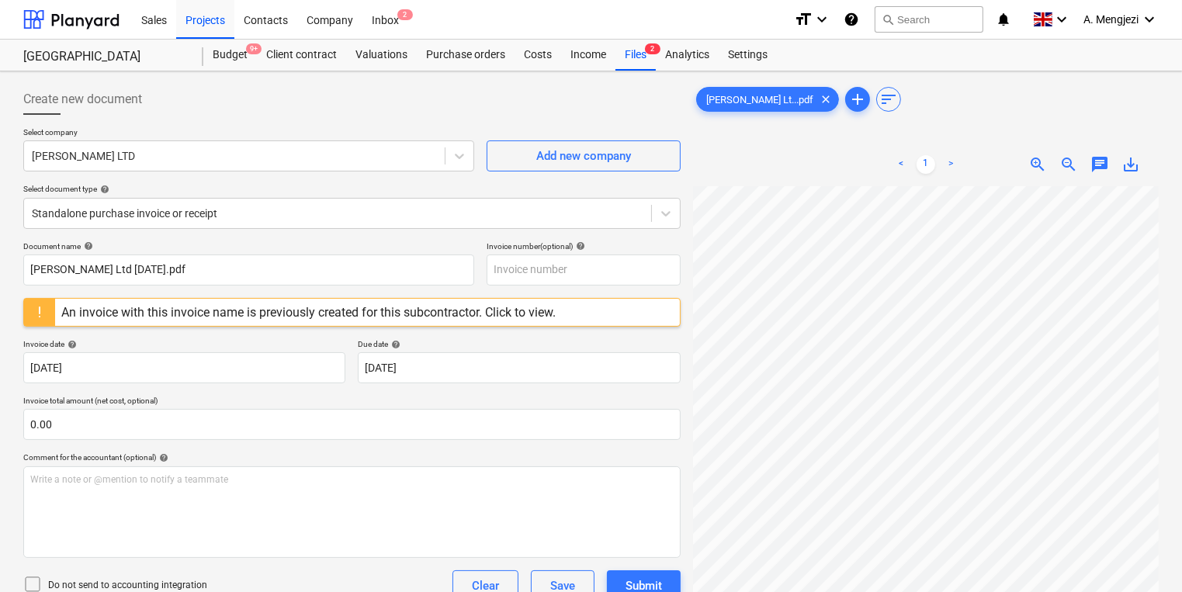
scroll to position [0, 202]
click at [585, 293] on div "Create new document Select company [PERSON_NAME] LTD Add new company Select doc…" at bounding box center [591, 410] width 1148 height 664
click at [664, 186] on div "Create new document Select company [PERSON_NAME] LTD Add new company Select doc…" at bounding box center [591, 410] width 1148 height 664
click at [646, 47] on span "2" at bounding box center [653, 48] width 16 height 11
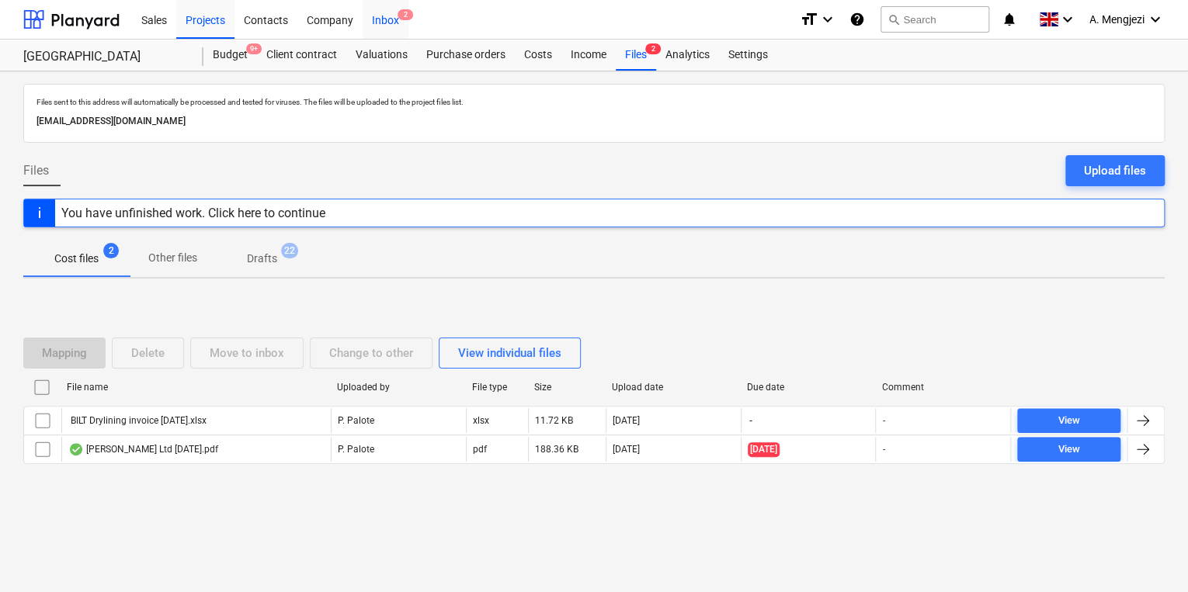
click at [392, 10] on div "Inbox 2" at bounding box center [386, 19] width 46 height 40
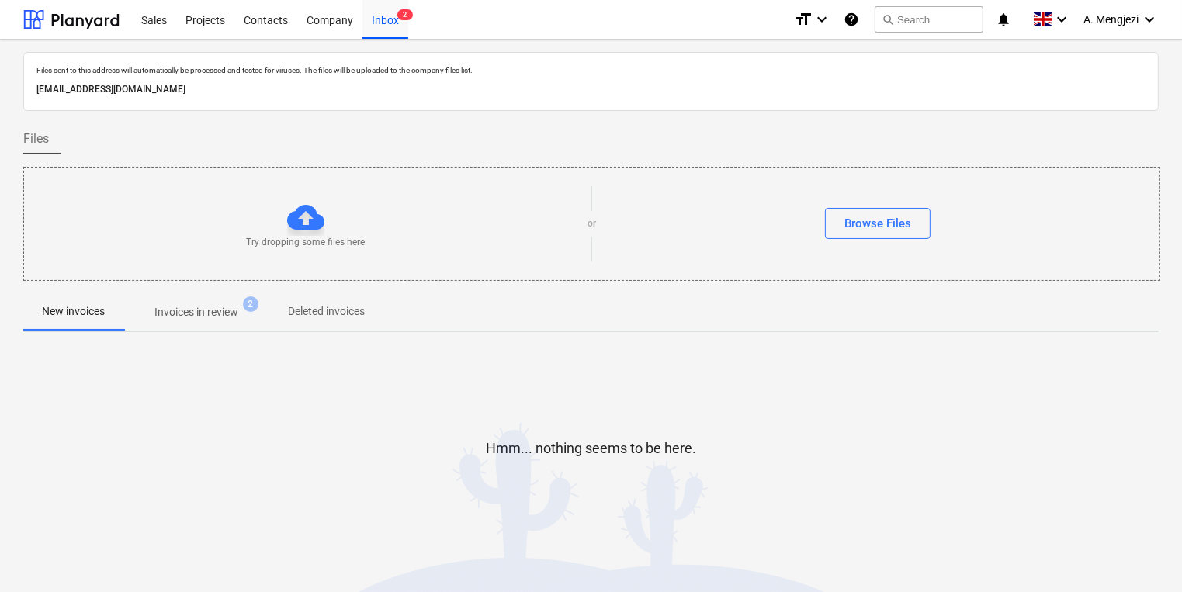
click at [231, 317] on p "Invoices in review" at bounding box center [196, 312] width 84 height 16
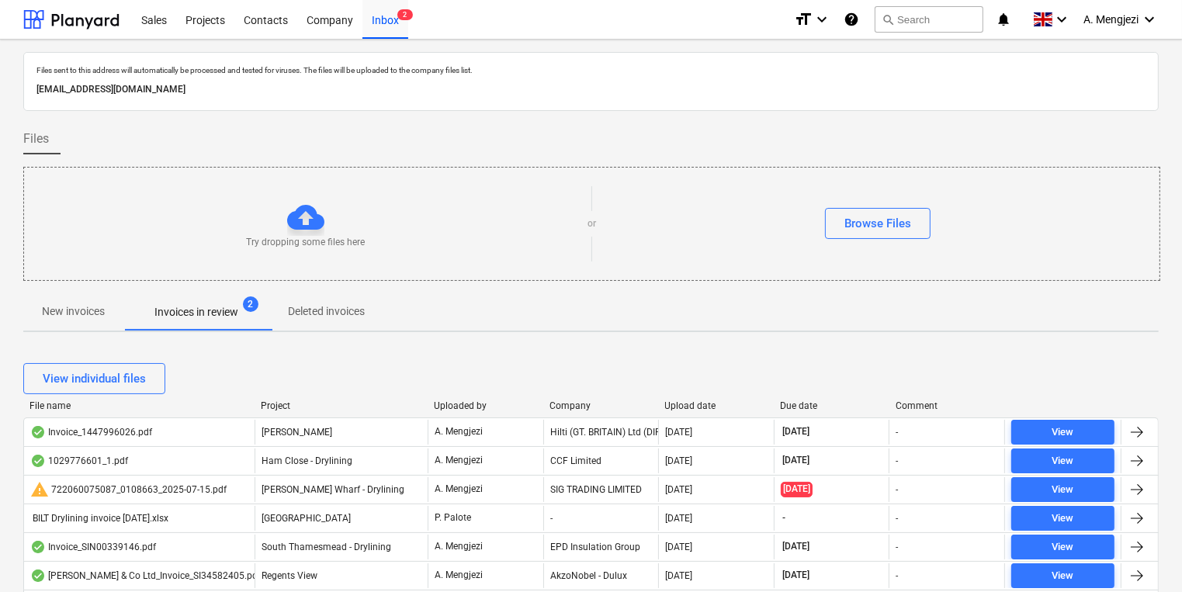
click at [571, 397] on div "View individual files" at bounding box center [591, 378] width 1136 height 43
click at [573, 403] on div "Company" at bounding box center [601, 406] width 103 height 11
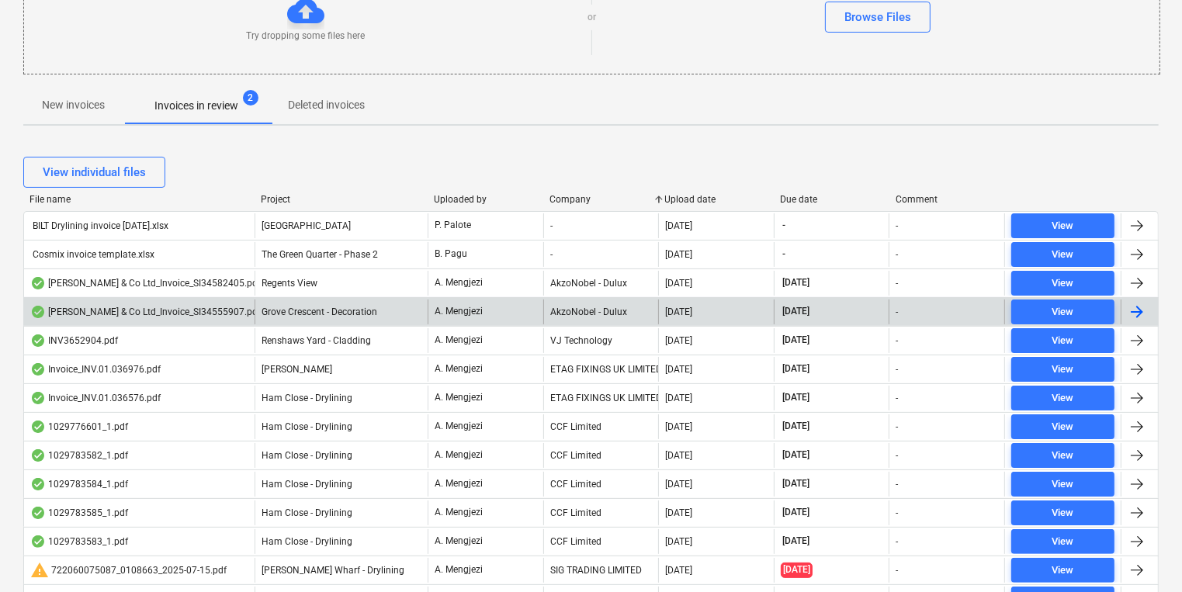
scroll to position [186, 0]
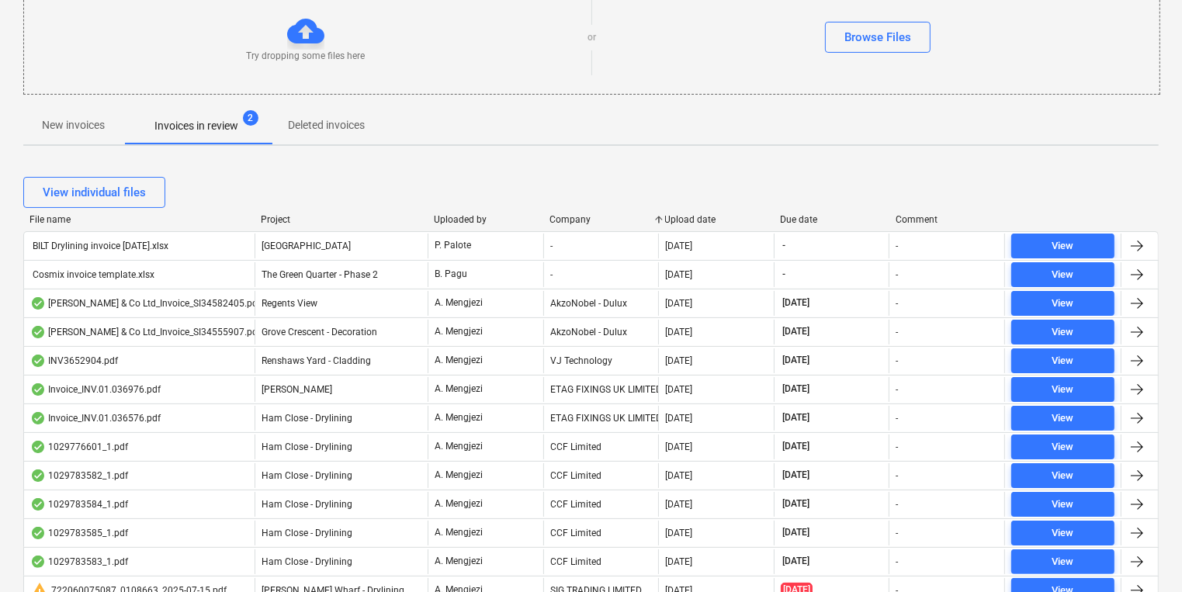
click at [277, 217] on div "Project" at bounding box center [341, 219] width 161 height 11
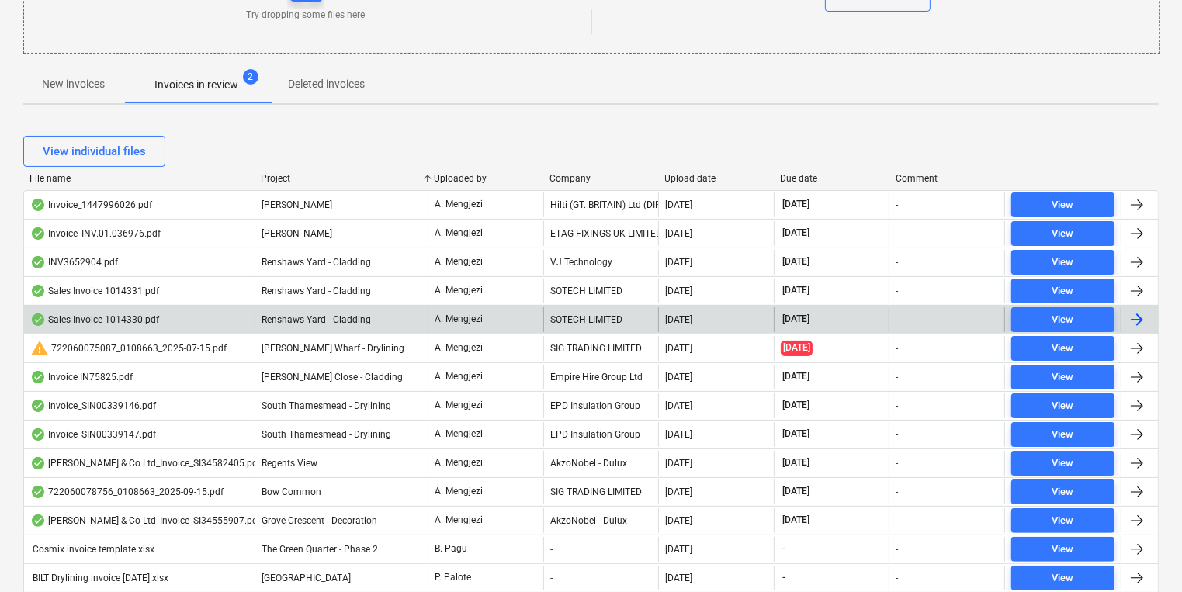
scroll to position [248, 0]
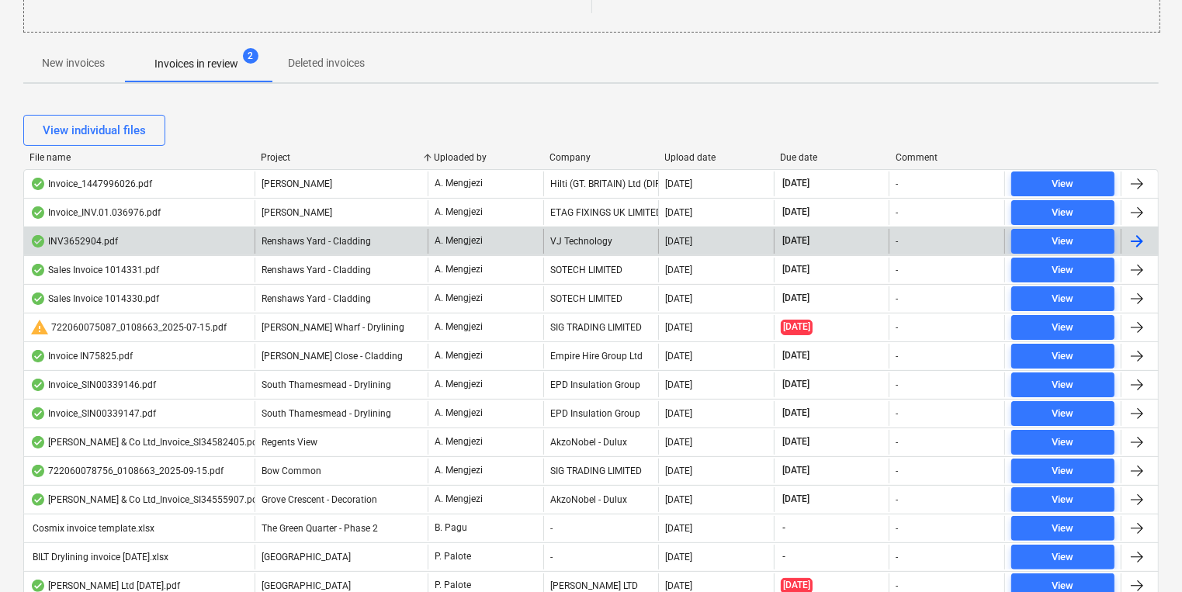
click at [376, 241] on div "Renshaws Yard - Cladding" at bounding box center [341, 241] width 173 height 25
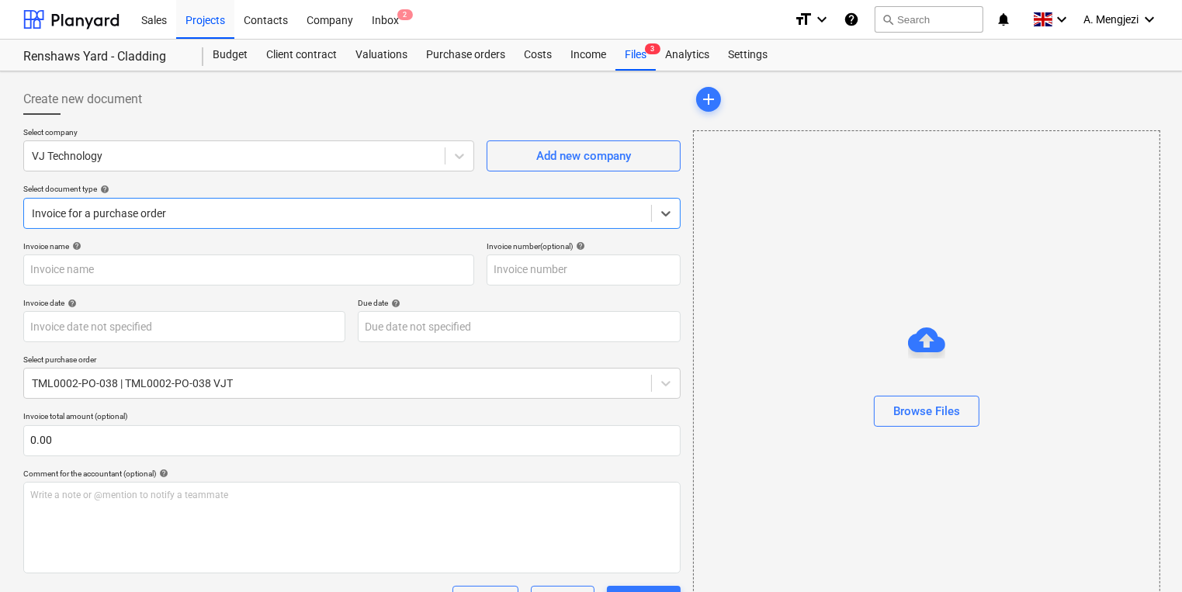
type input "INV3652904"
type input "[DATE]"
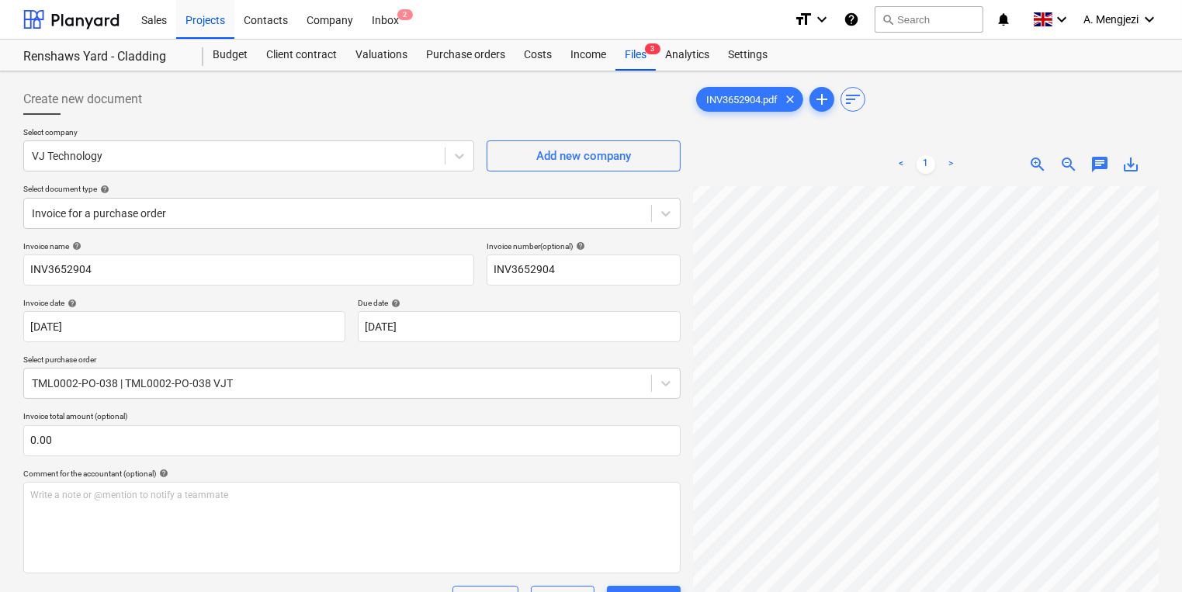
scroll to position [36, 466]
click at [689, 421] on div "INV3652904.pdf clear add sort < 1 > zoom_in zoom_out chat 0 save_alt" at bounding box center [926, 460] width 478 height 765
click at [687, 461] on div "INV3652904.pdf clear add sort < 1 > zoom_in zoom_out chat 0 save_alt" at bounding box center [926, 460] width 478 height 765
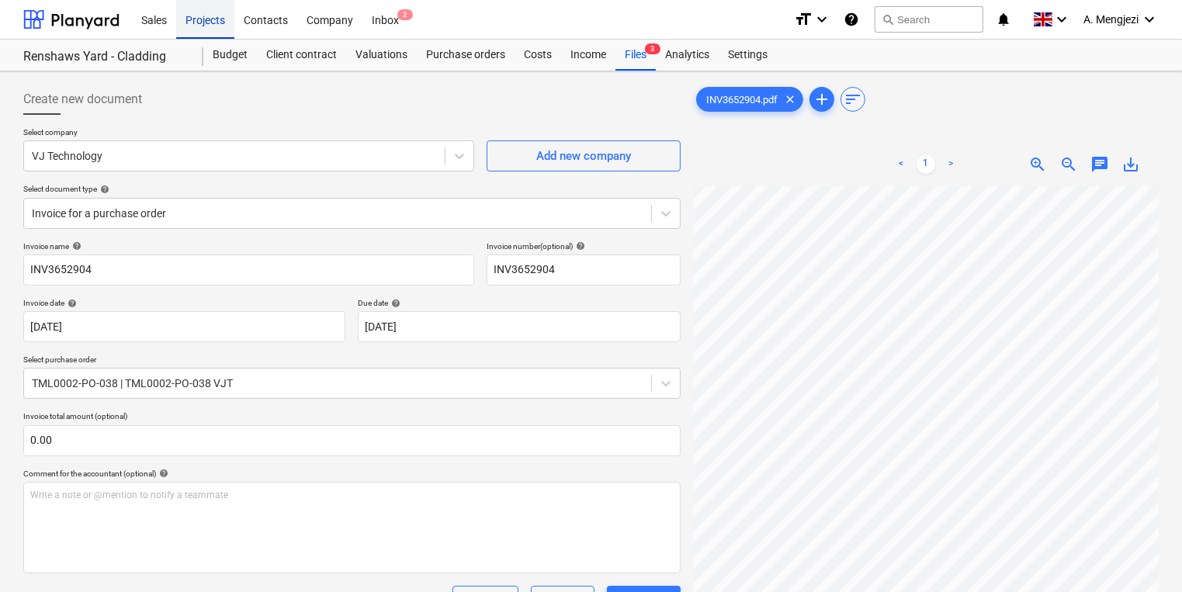
click at [196, 26] on div "Projects" at bounding box center [205, 19] width 58 height 40
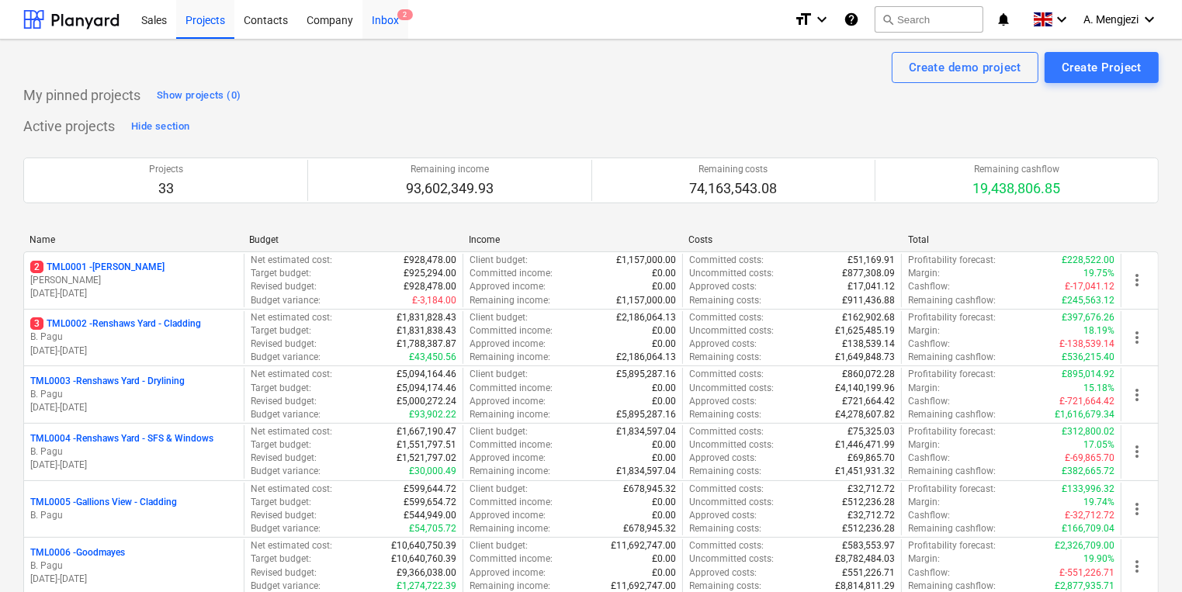
click at [397, 19] on span "2" at bounding box center [405, 14] width 16 height 11
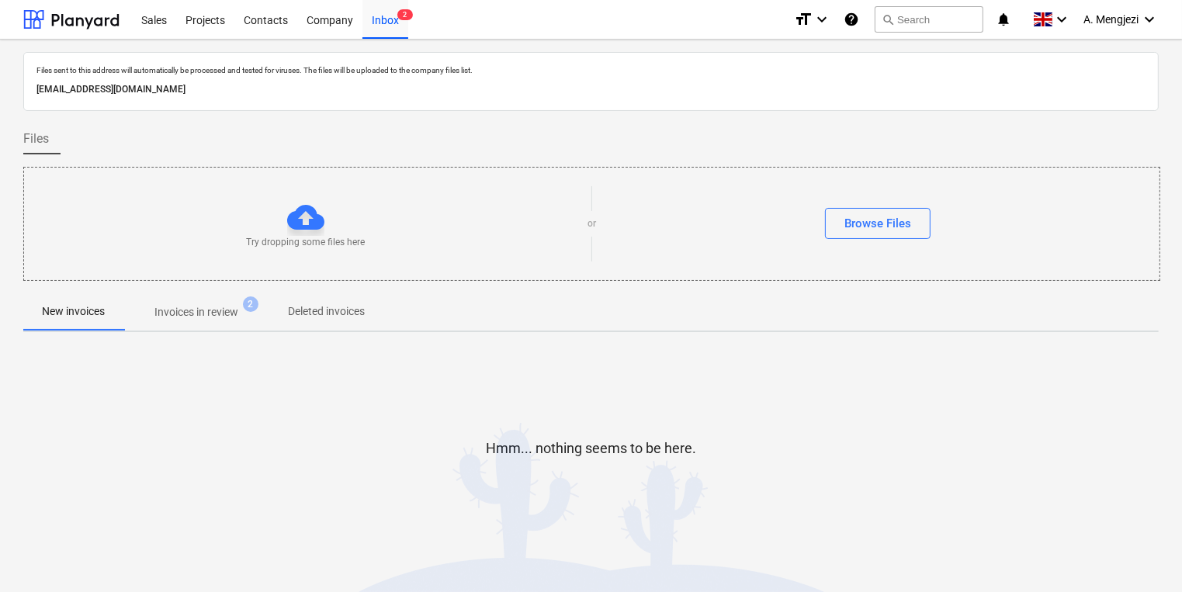
click at [206, 335] on div "Files sent to this address will automatically be processed and tested for virus…" at bounding box center [591, 315] width 1136 height 526
click at [209, 319] on p "Invoices in review" at bounding box center [196, 312] width 84 height 16
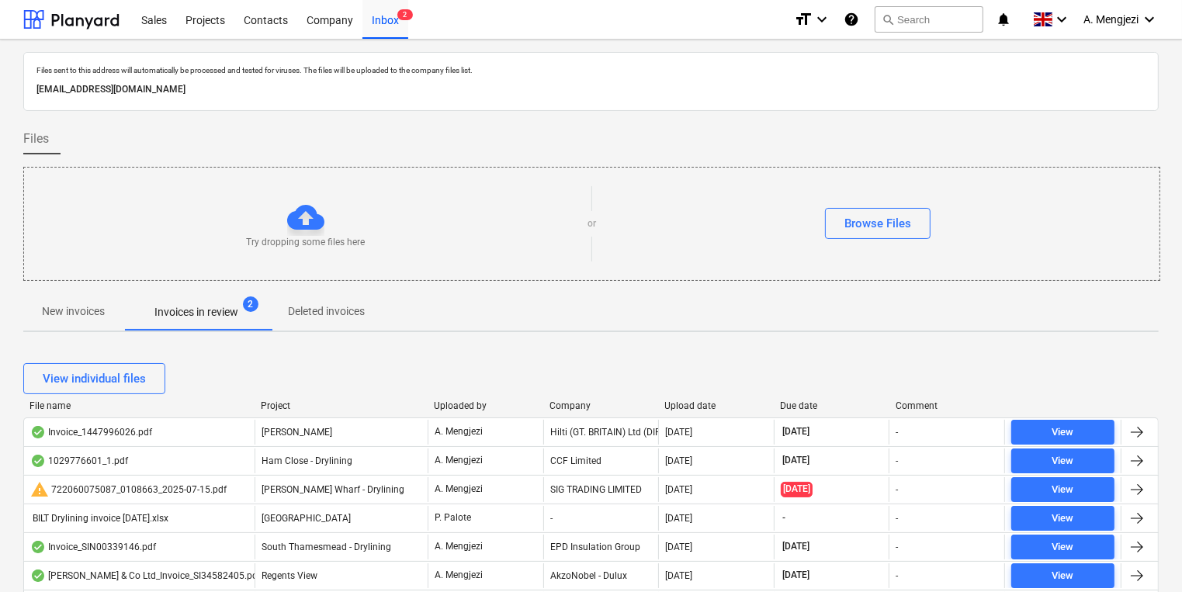
click at [286, 408] on div "Project" at bounding box center [341, 406] width 161 height 11
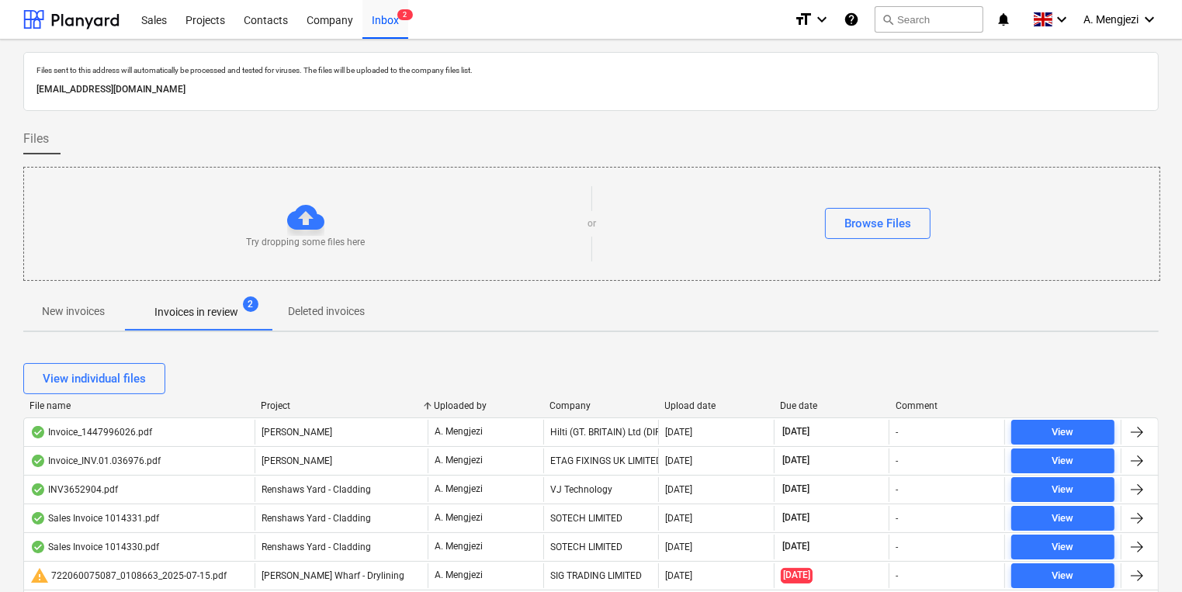
click at [286, 408] on div "Project" at bounding box center [341, 406] width 161 height 11
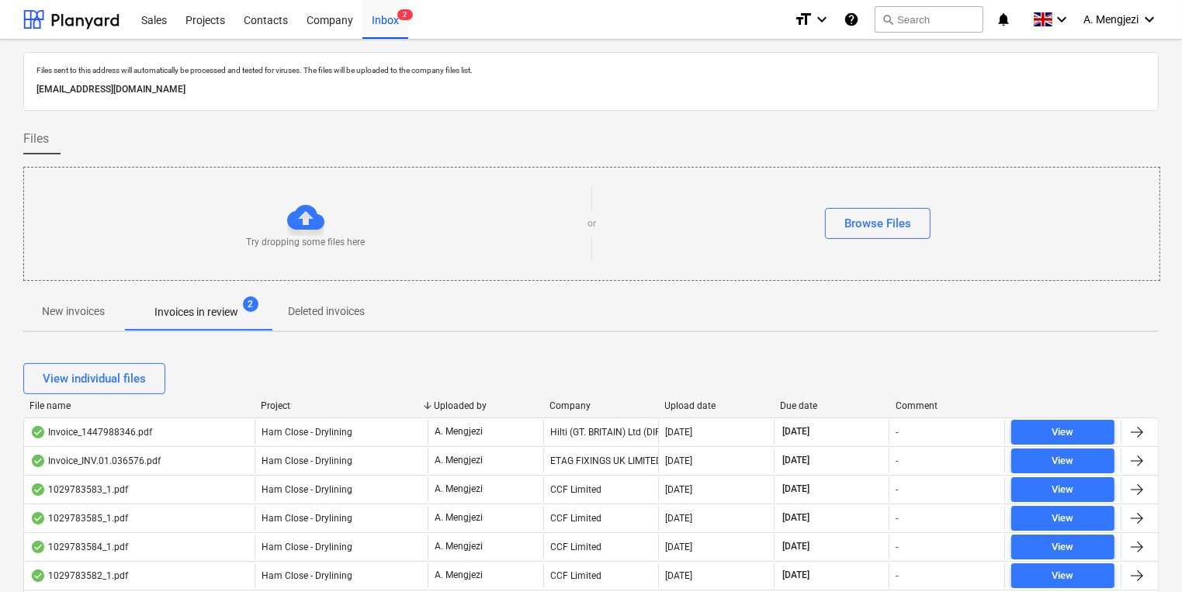
click at [286, 408] on div "Project" at bounding box center [341, 406] width 161 height 11
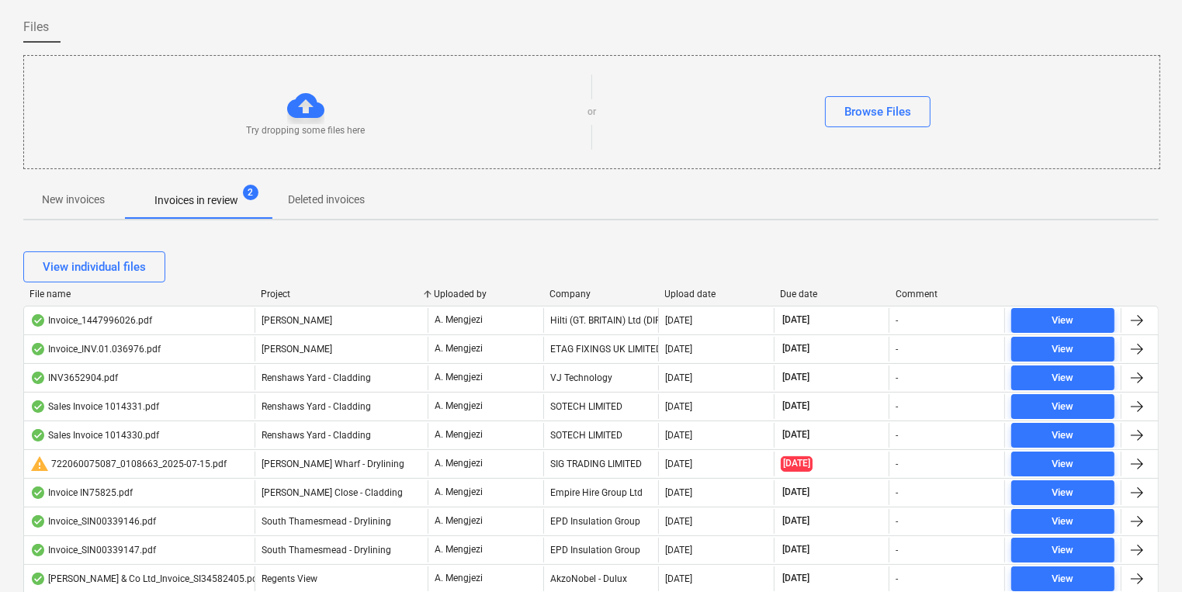
scroll to position [310, 0]
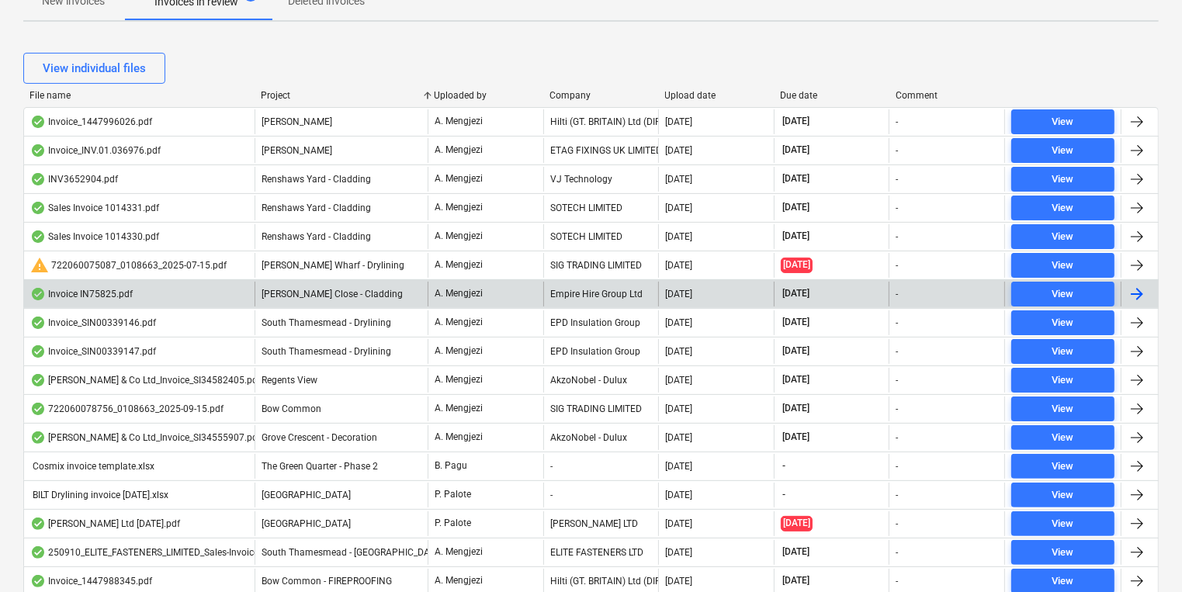
click at [290, 304] on div "[PERSON_NAME] Close - Cladding" at bounding box center [341, 294] width 173 height 25
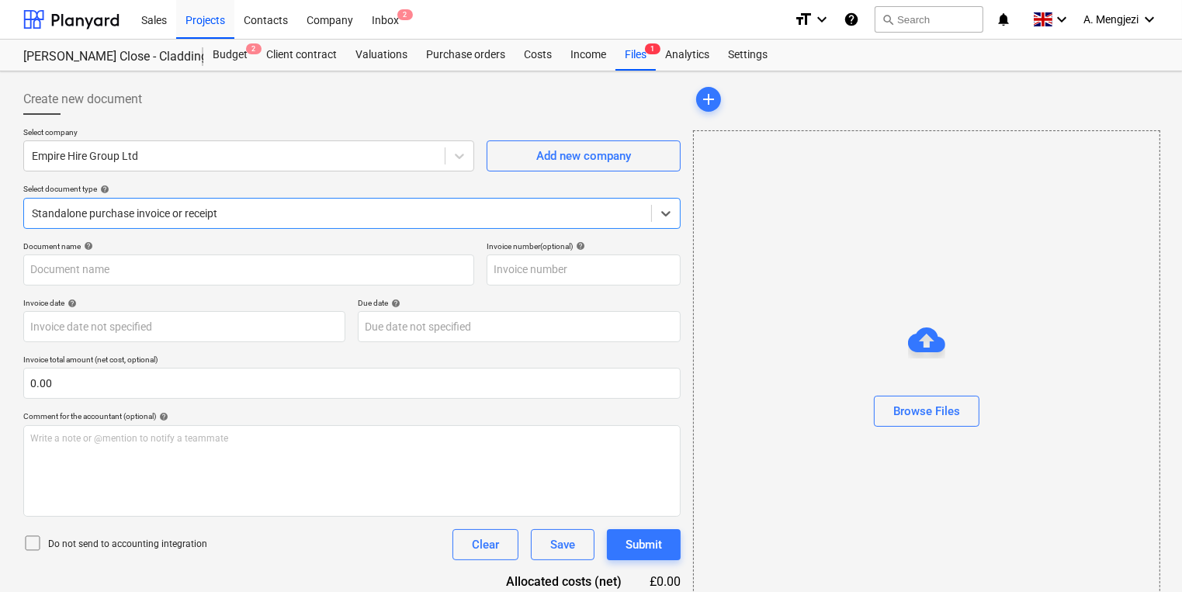
type input "IN75825"
type input "[DATE]"
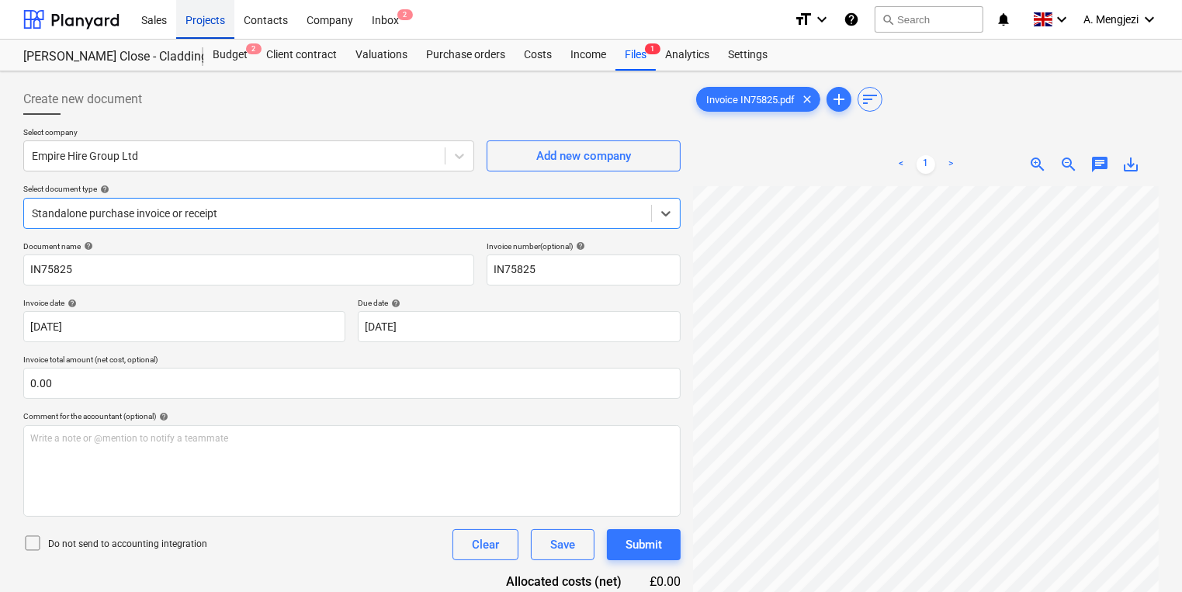
click at [202, 27] on div "Projects" at bounding box center [205, 19] width 58 height 40
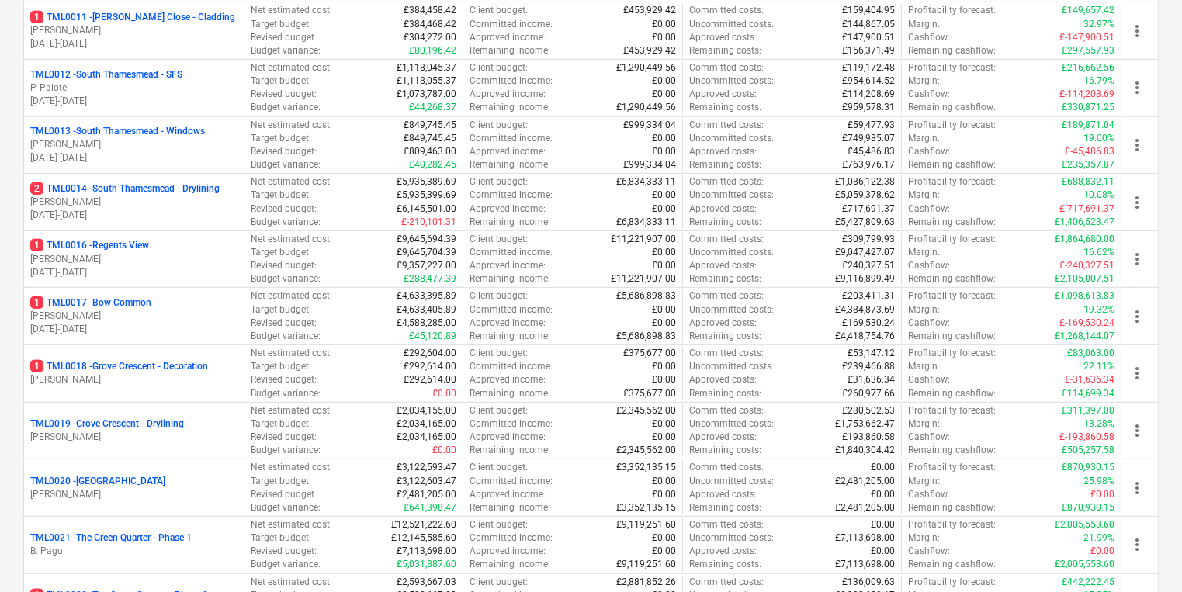
scroll to position [807, 0]
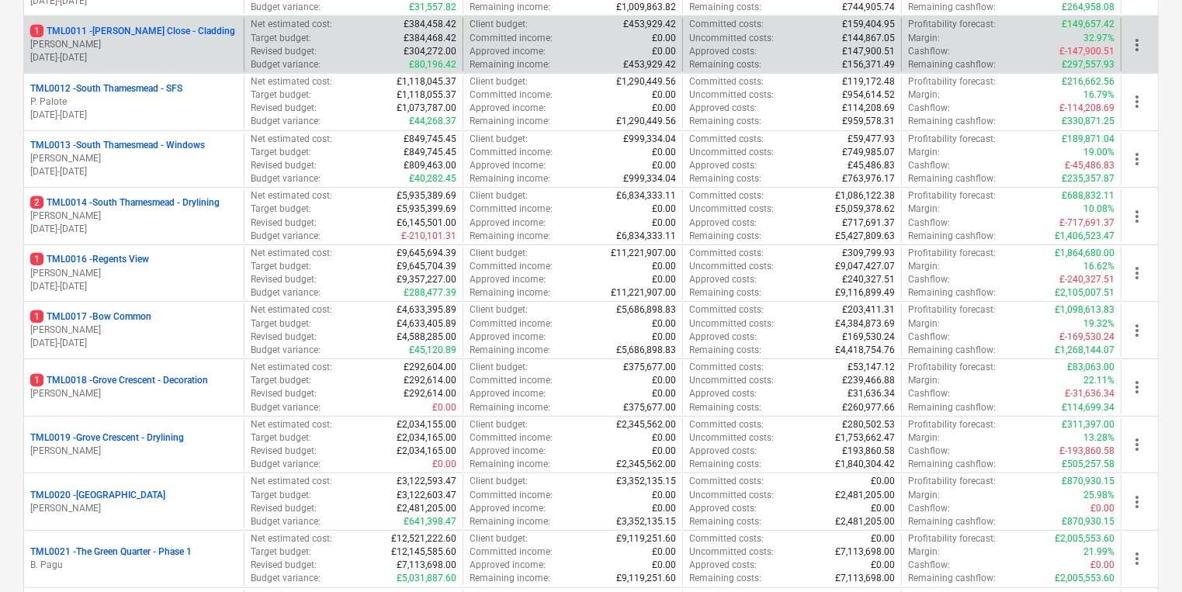
click at [125, 38] on p "[PERSON_NAME]" at bounding box center [133, 44] width 207 height 13
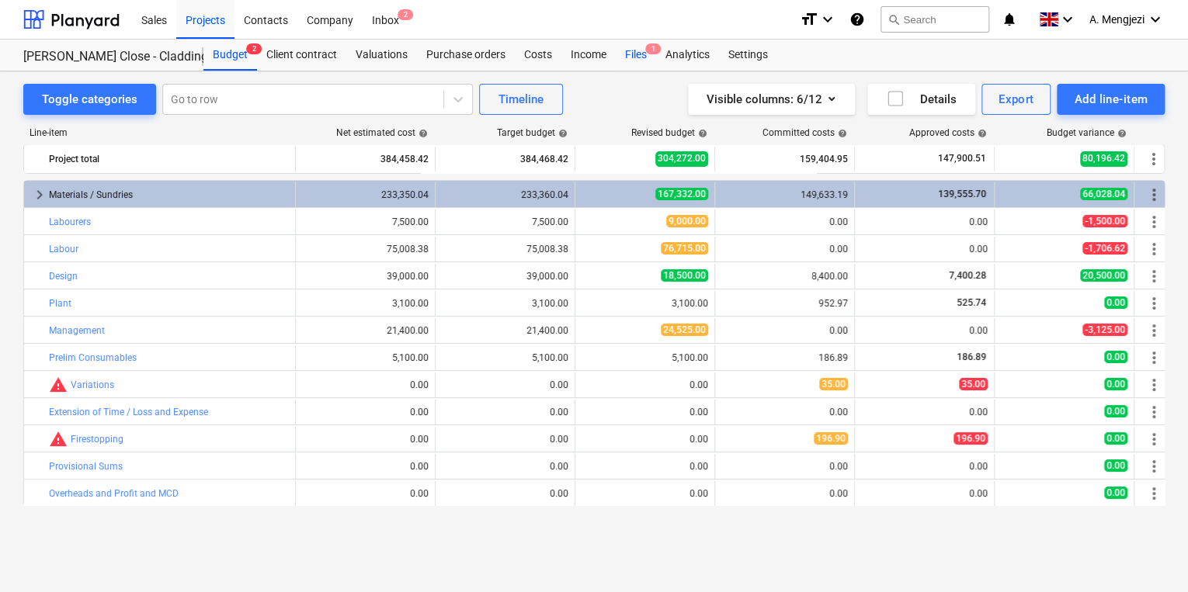
click at [633, 54] on div "Files 1" at bounding box center [636, 55] width 40 height 31
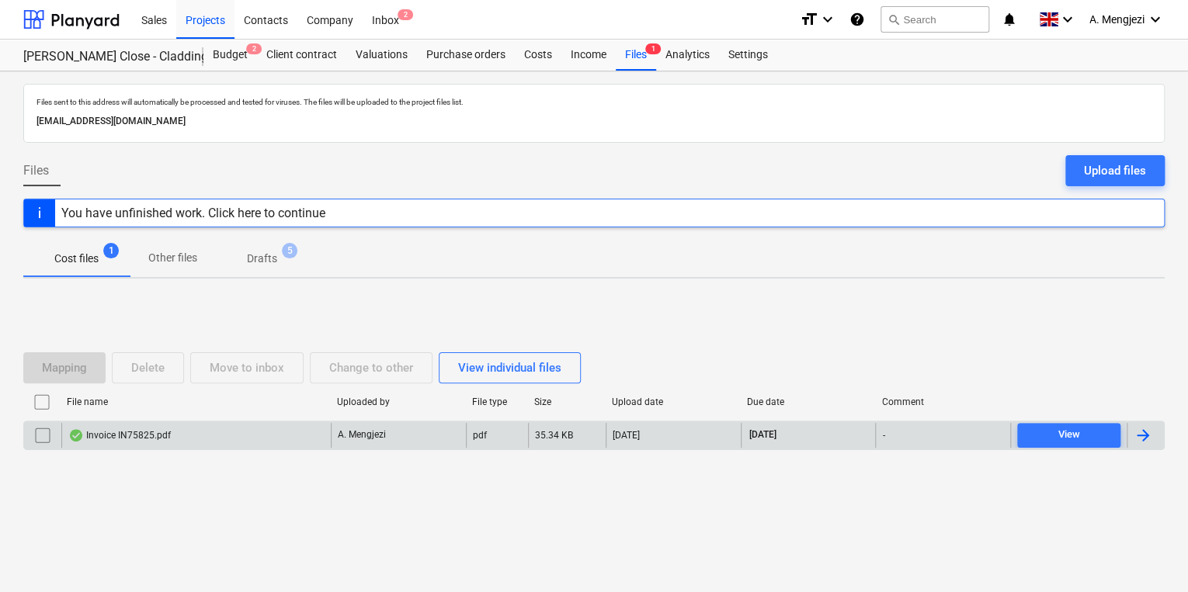
click at [149, 434] on div "Invoice IN75825.pdf" at bounding box center [119, 435] width 102 height 12
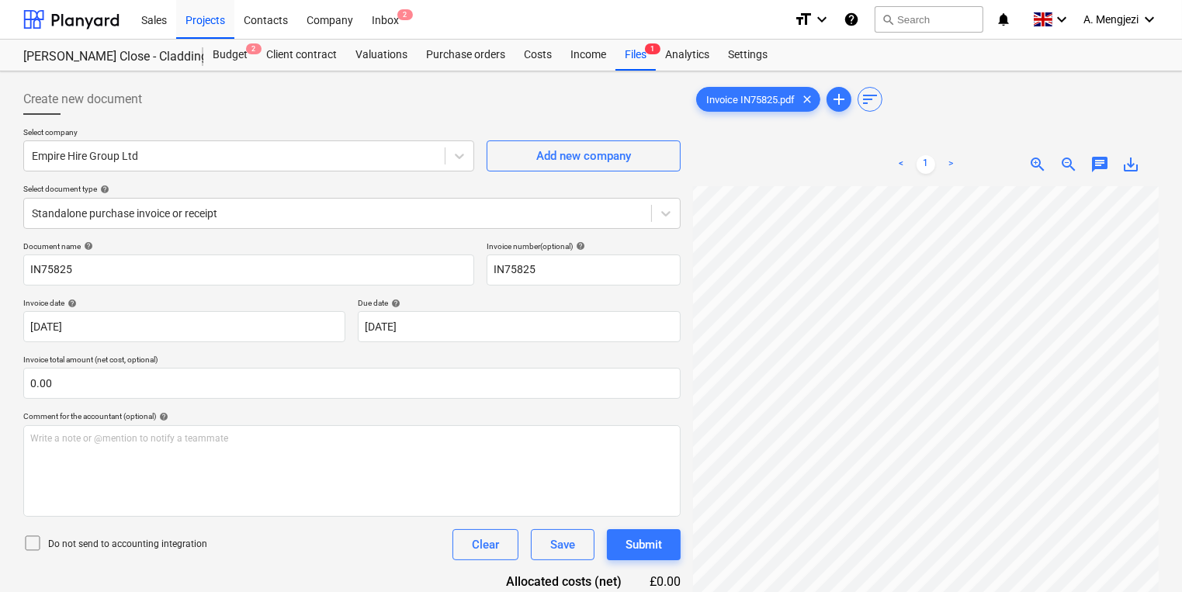
scroll to position [233, 228]
click at [737, 168] on div "< 1 > zoom_in zoom_out chat 0 save_alt" at bounding box center [926, 439] width 466 height 592
click at [639, 59] on div "Files 1" at bounding box center [636, 55] width 40 height 31
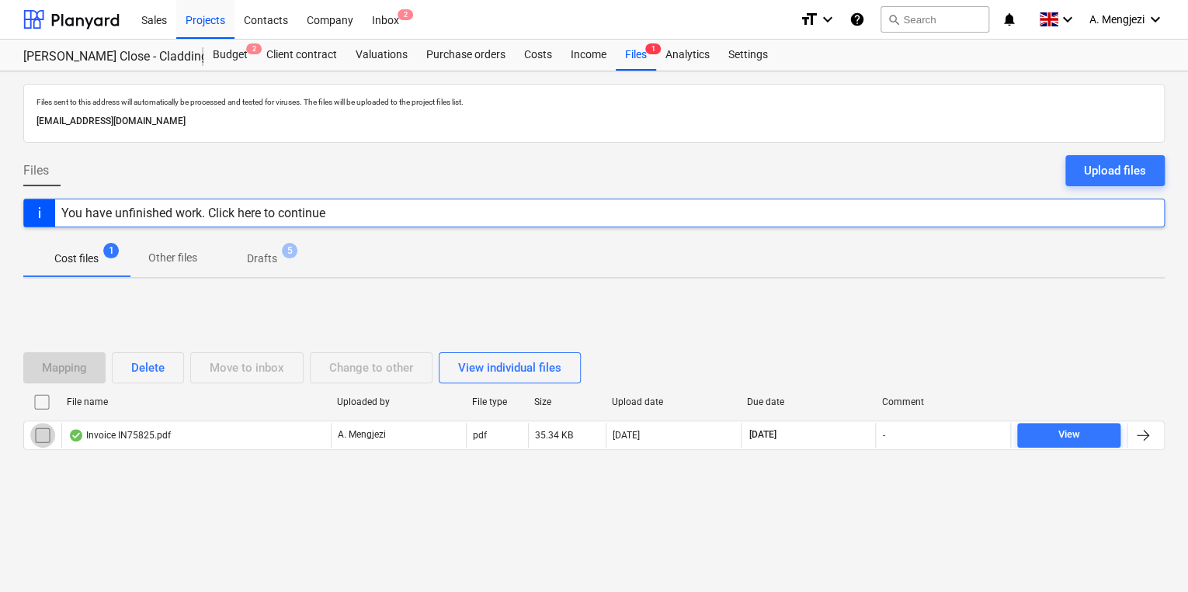
drag, startPoint x: 44, startPoint y: 434, endPoint x: 115, endPoint y: 374, distance: 92.5
click at [44, 432] on input "checkbox" at bounding box center [42, 435] width 25 height 25
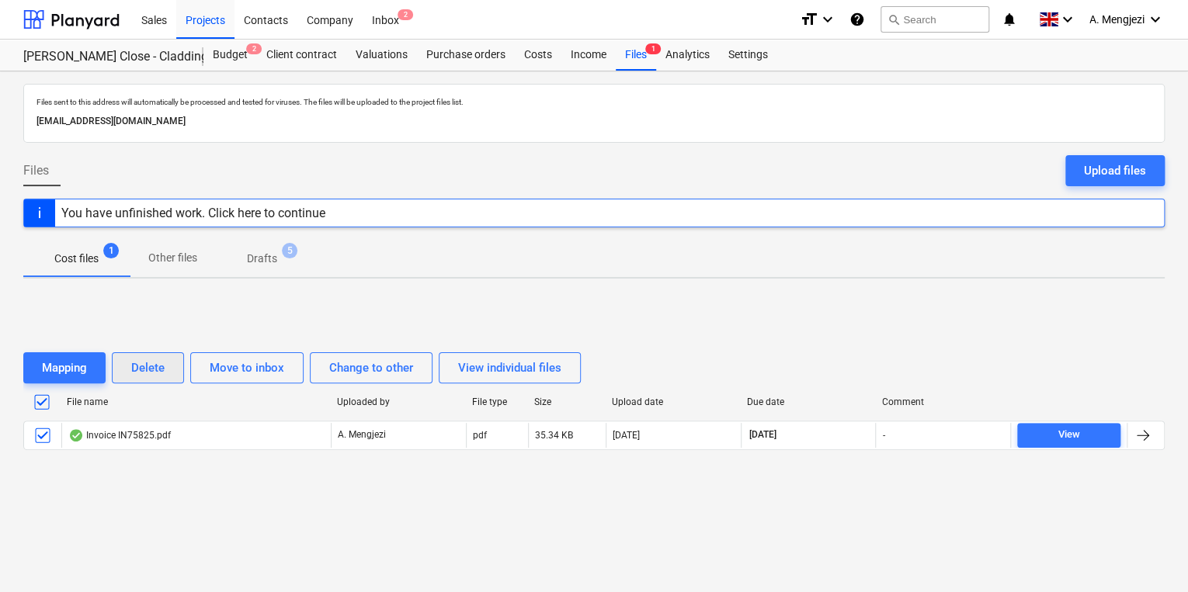
click at [171, 354] on button "Delete" at bounding box center [148, 367] width 72 height 31
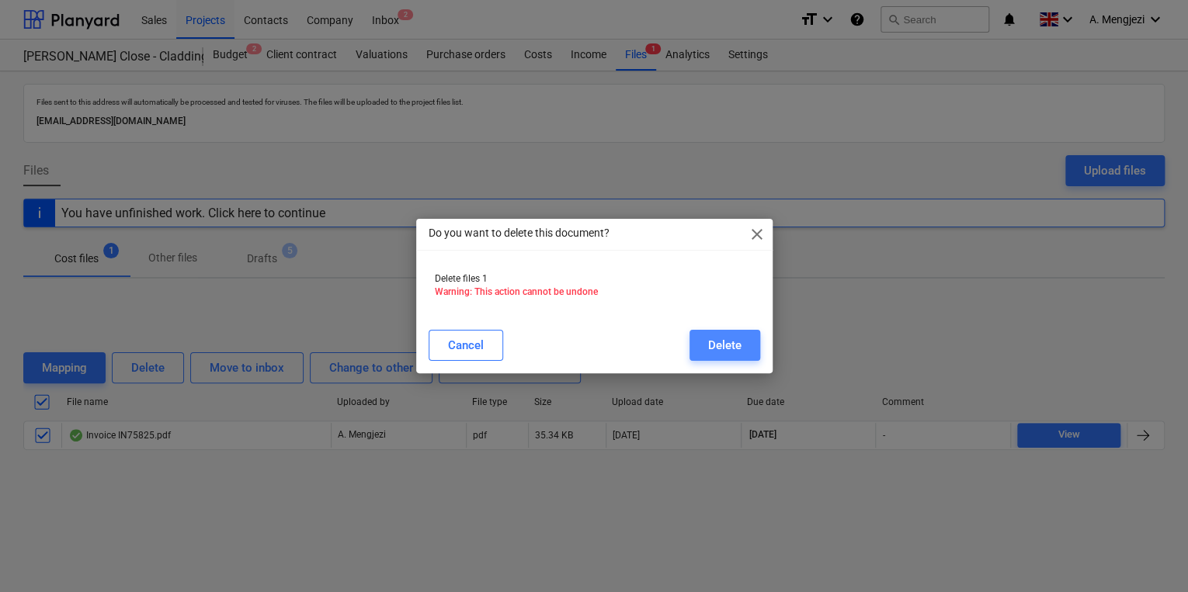
click at [733, 345] on div "Delete" at bounding box center [724, 345] width 33 height 20
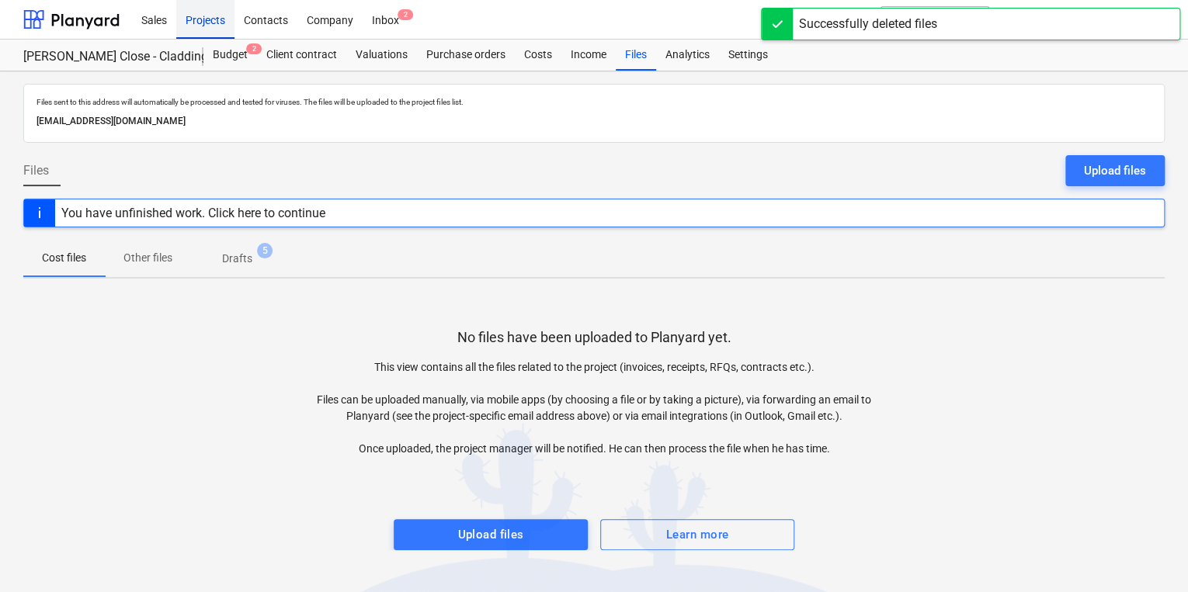
click at [224, 23] on div "Projects" at bounding box center [205, 19] width 58 height 40
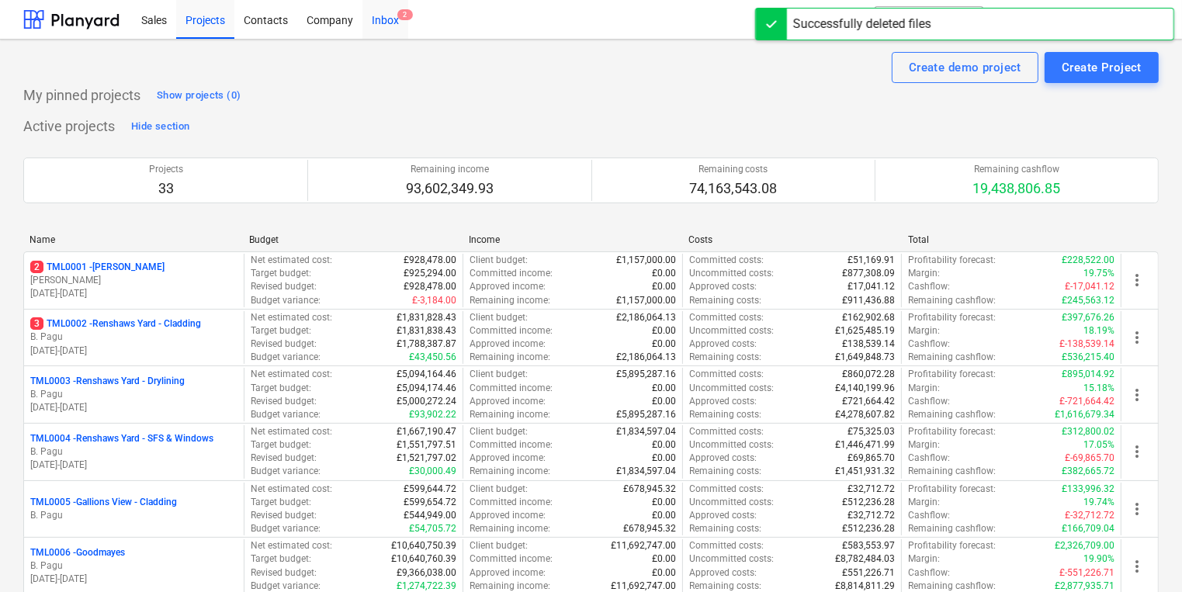
click at [390, 19] on div "Inbox 2" at bounding box center [386, 19] width 46 height 40
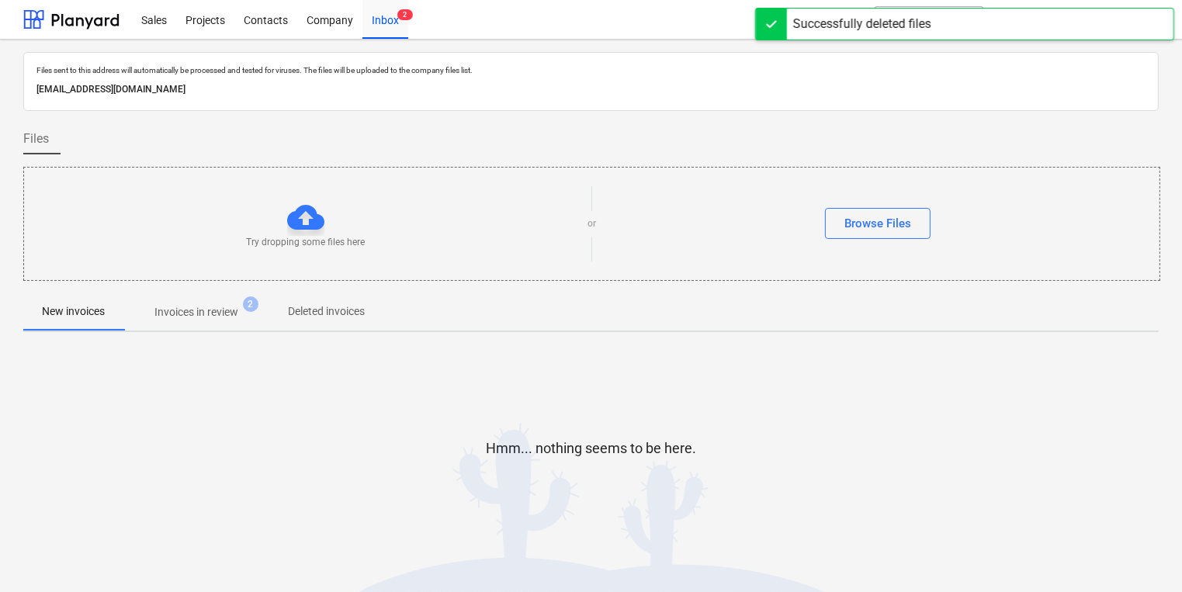
click at [255, 321] on span "Invoices in review 2" at bounding box center [196, 312] width 146 height 28
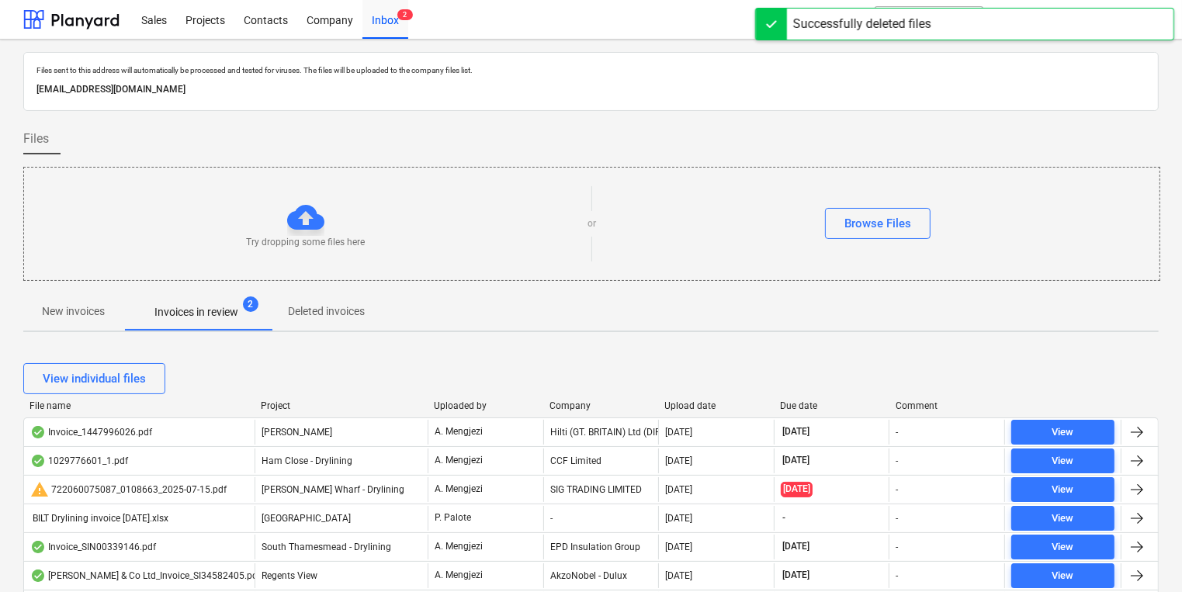
click at [270, 410] on div "Project" at bounding box center [341, 406] width 161 height 11
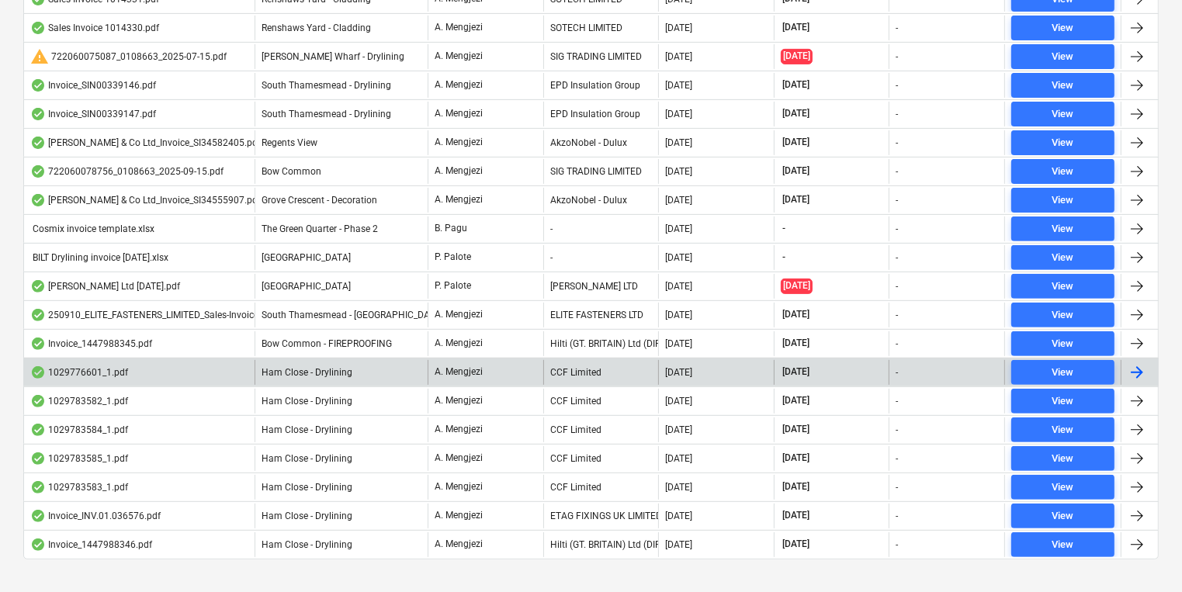
scroll to position [537, 0]
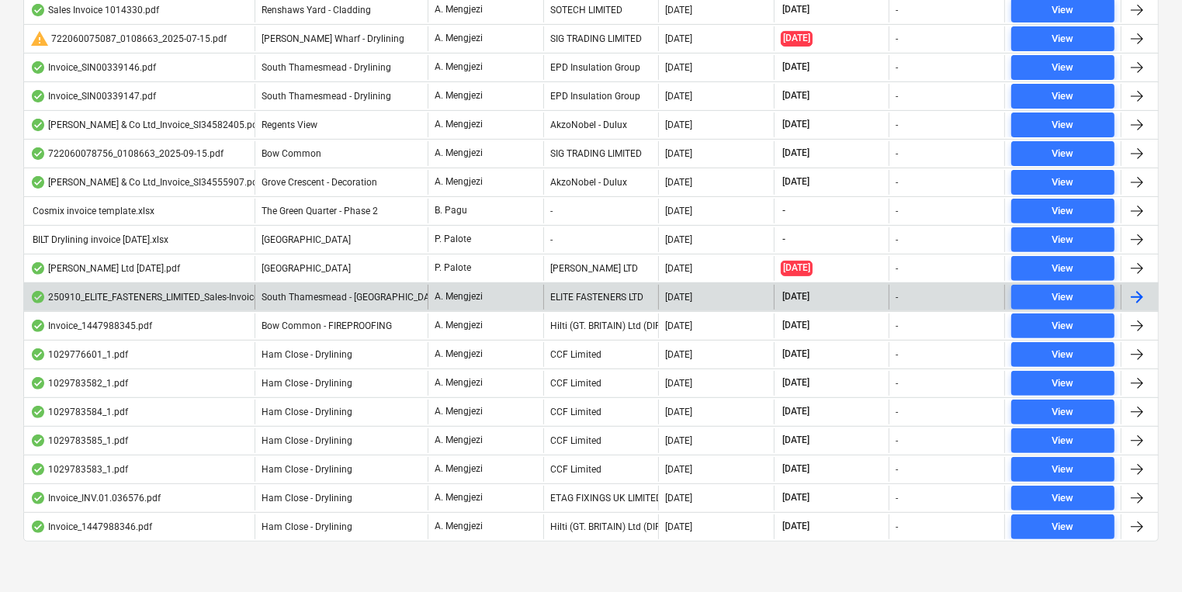
click at [239, 301] on div "250910_ELITE_FASTENERS_LIMITED_Sales-Invoice_79615.pdf" at bounding box center [139, 297] width 231 height 25
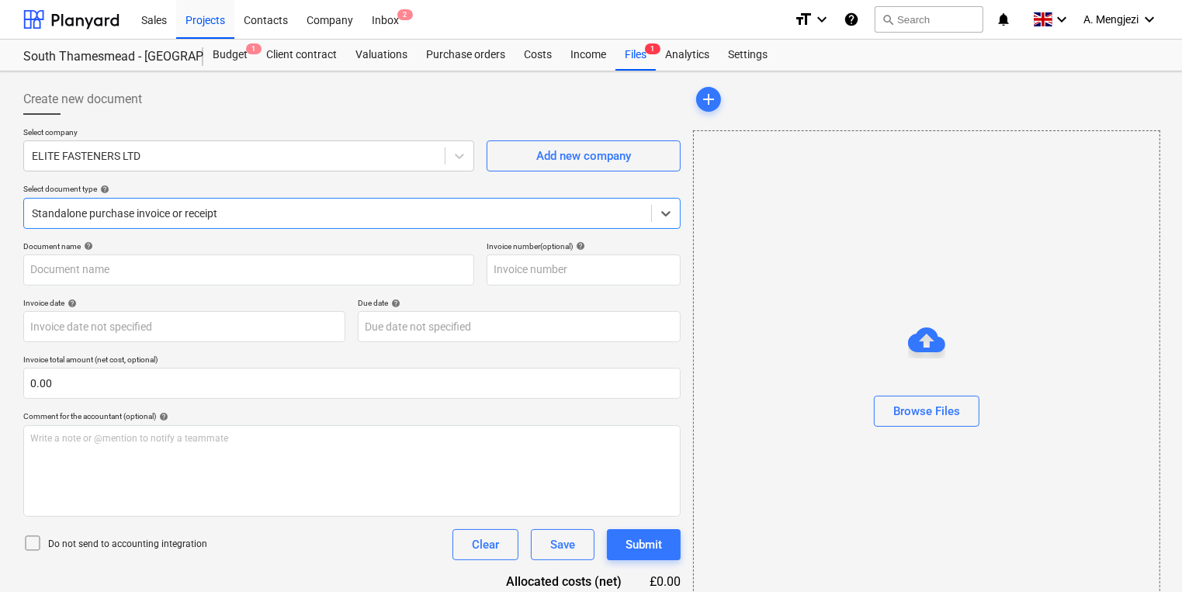
type input "79615"
type input "[DATE]"
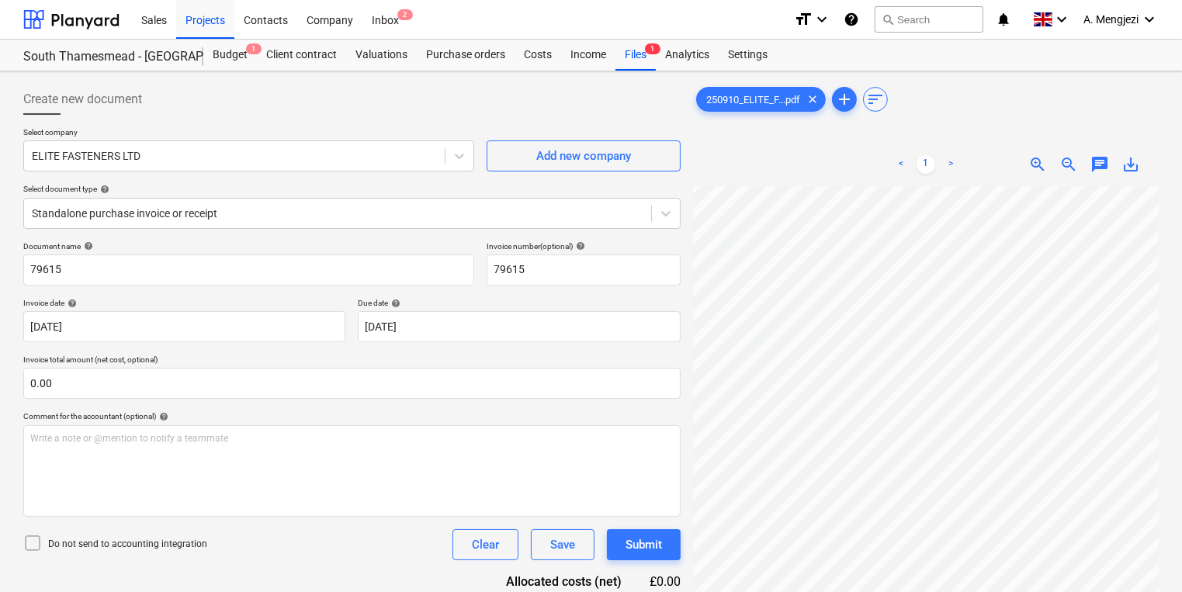
scroll to position [304, 0]
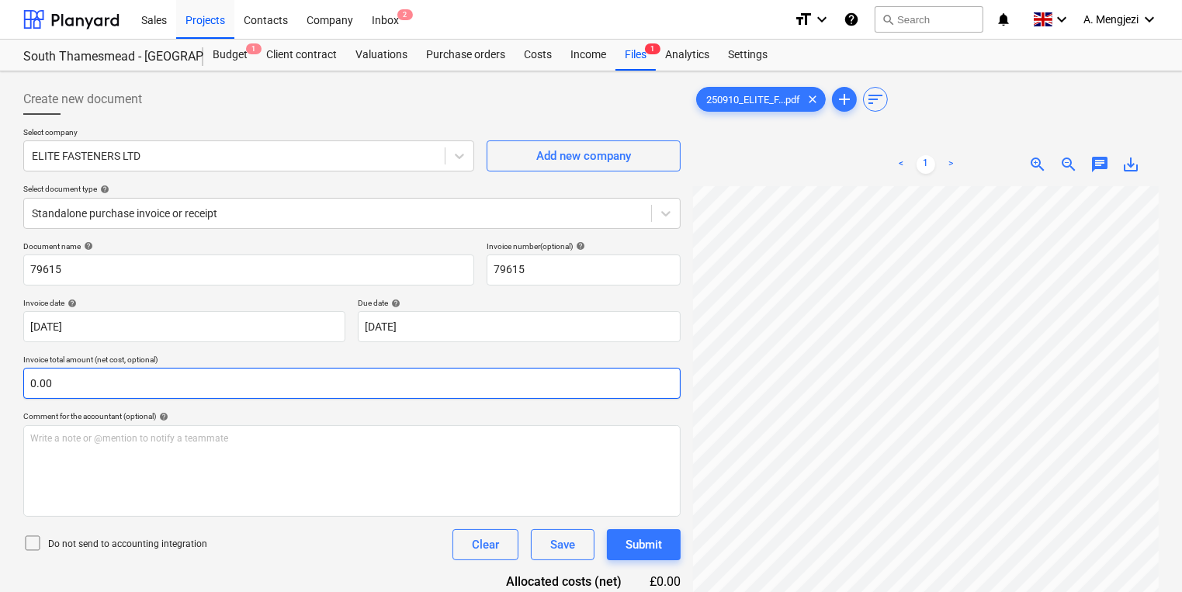
click at [668, 370] on div "Create new document Select company ELITE FASTENERS LTD Add new company Select d…" at bounding box center [591, 410] width 1148 height 664
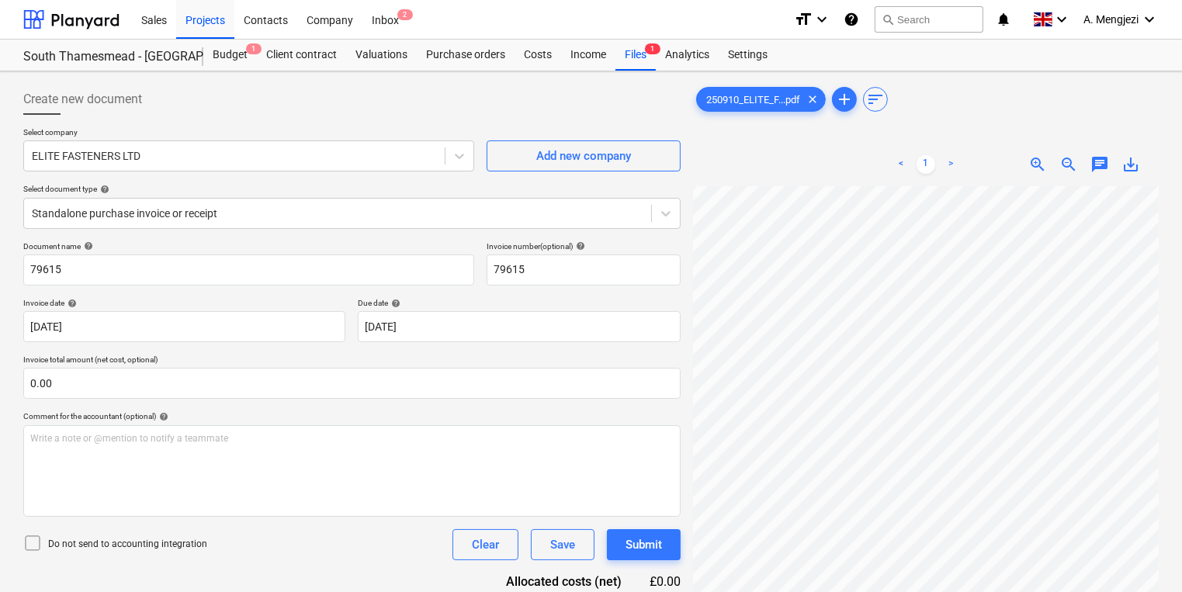
scroll to position [303, 176]
click at [1181, 410] on html "Sales Projects Contacts Company Inbox 2 format_size keyboard_arrow_down help se…" at bounding box center [591, 296] width 1182 height 592
click at [1074, 158] on span "zoom_out" at bounding box center [1069, 164] width 19 height 19
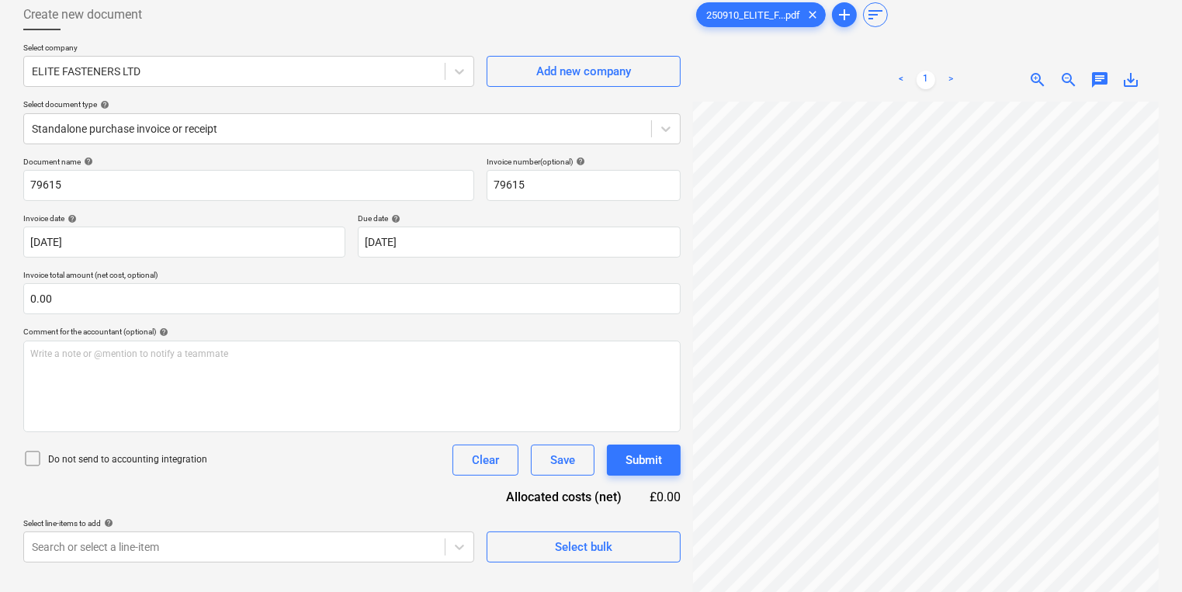
scroll to position [155, 0]
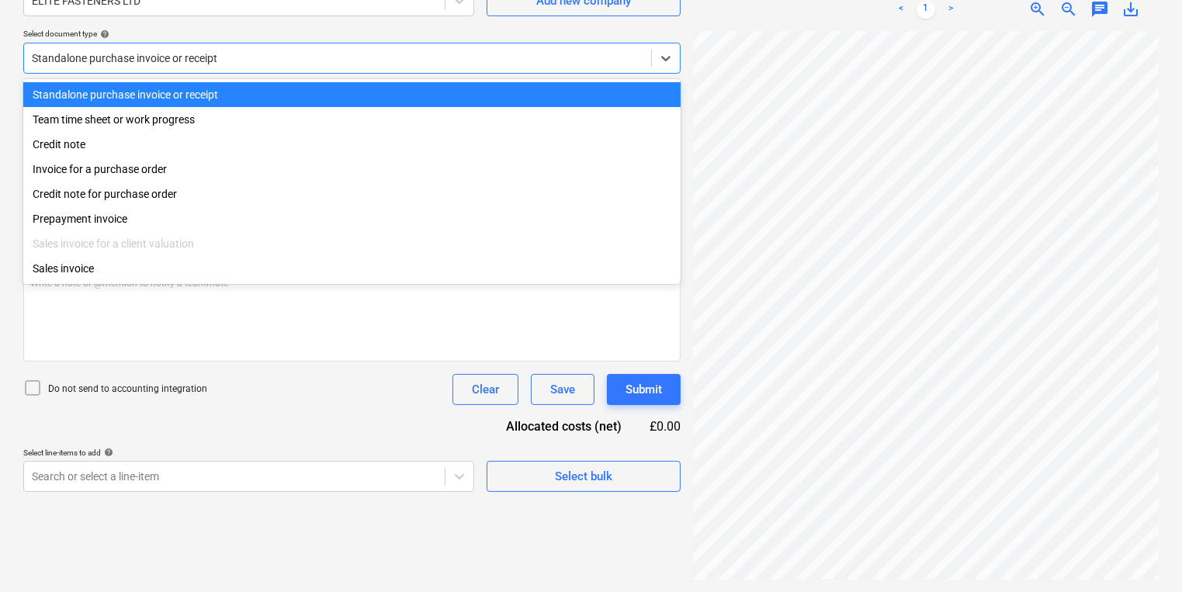
click at [206, 64] on div at bounding box center [338, 58] width 612 height 16
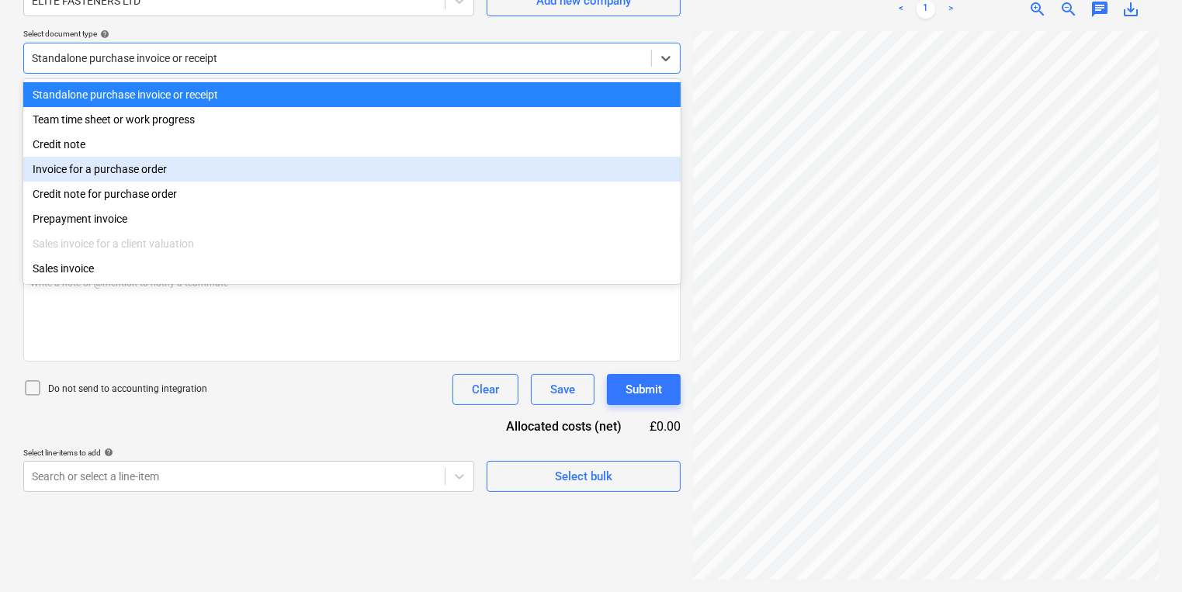
click at [170, 182] on div "Invoice for a purchase order" at bounding box center [351, 169] width 657 height 25
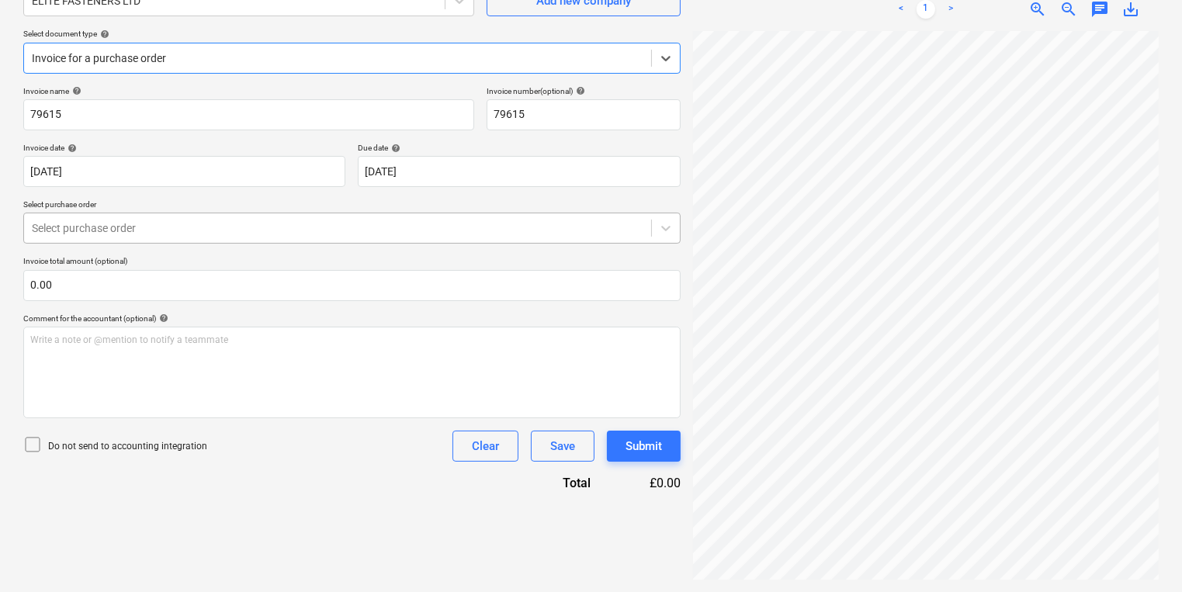
click at [158, 220] on div at bounding box center [338, 228] width 612 height 16
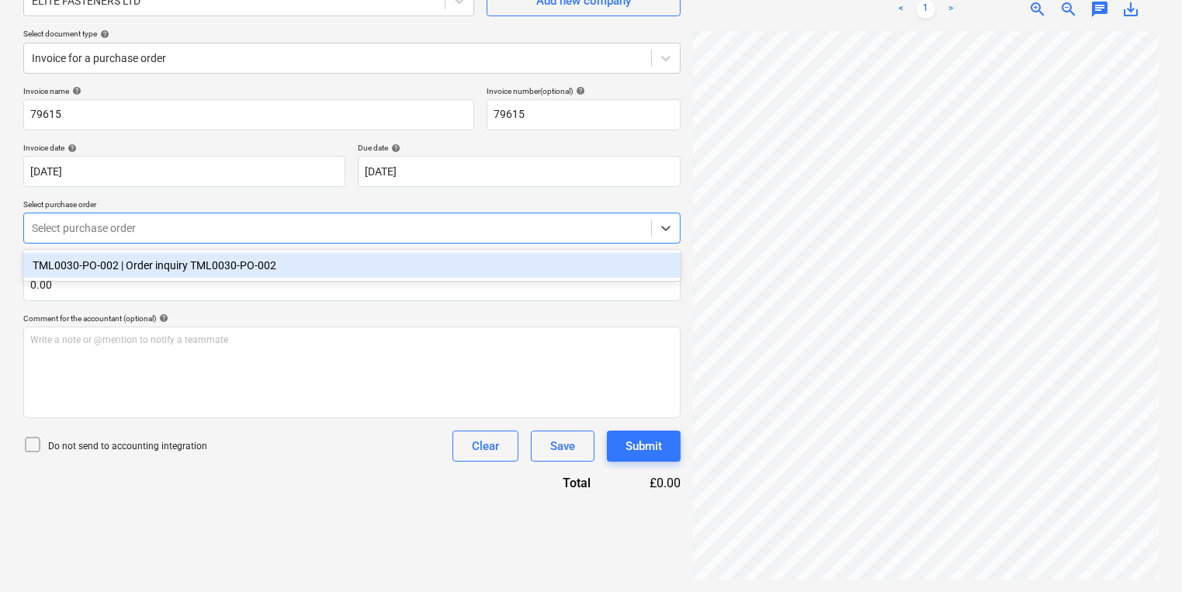
click at [177, 256] on div "TML0030-PO-002 | Order inquiry TML0030-PO-002" at bounding box center [351, 265] width 657 height 25
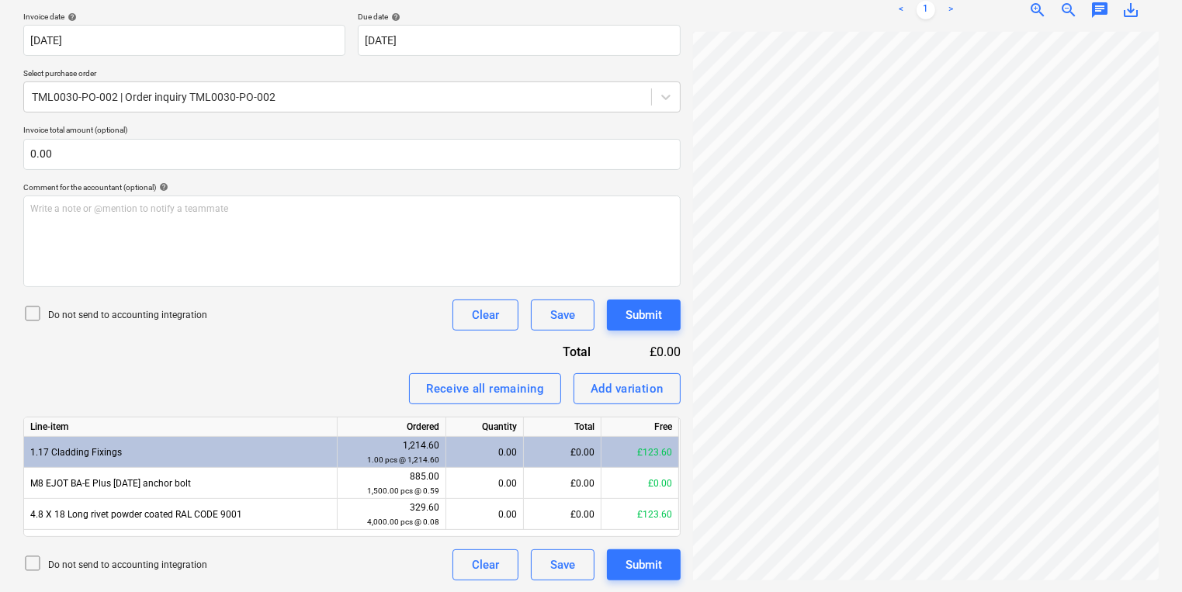
scroll to position [190, 216]
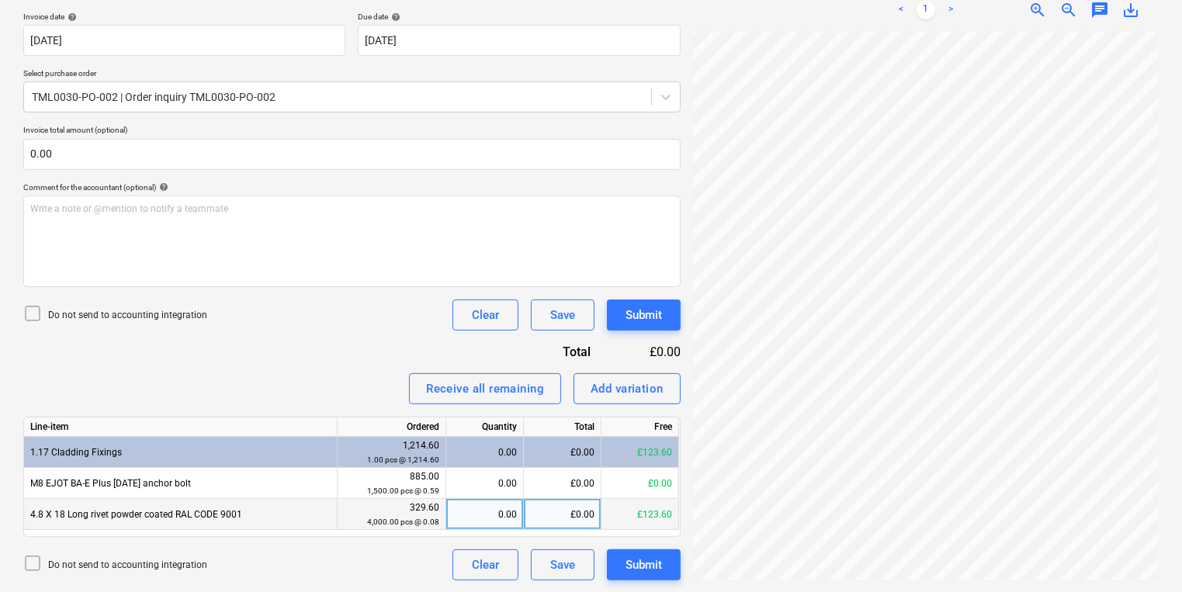
click at [591, 516] on div "£0.00" at bounding box center [563, 514] width 78 height 31
type input "1524.40"
click at [477, 515] on div "1,500.00" at bounding box center [485, 514] width 64 height 31
type input "4000"
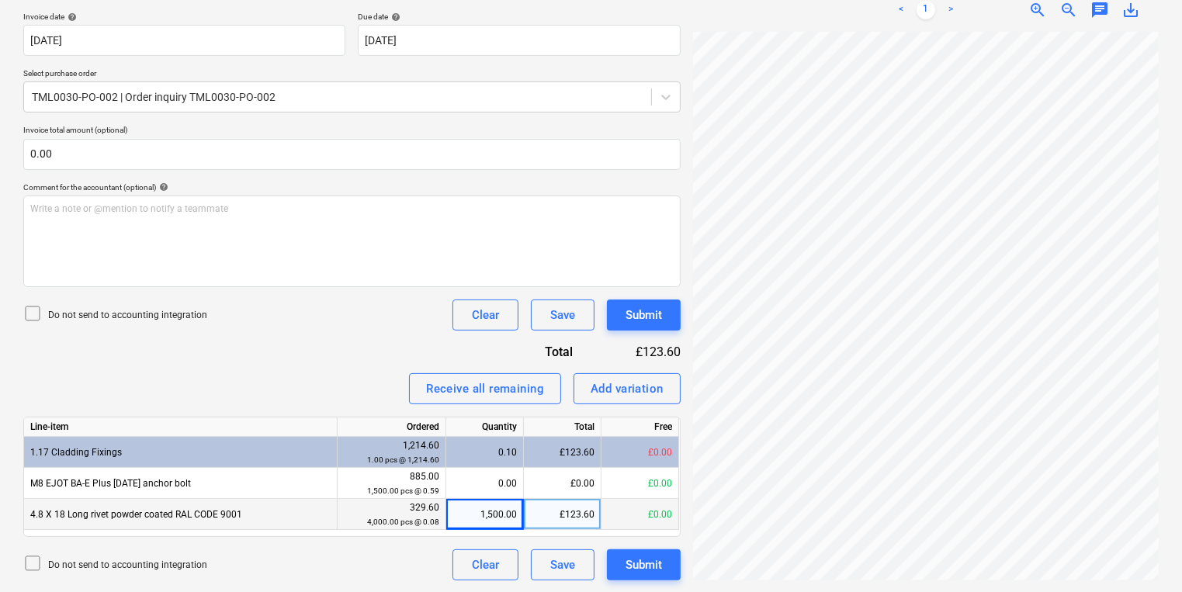
click at [479, 509] on div "1,500.00" at bounding box center [485, 514] width 64 height 31
click at [407, 550] on div "Do not send to accounting integration Clear Save Submit" at bounding box center [351, 565] width 657 height 31
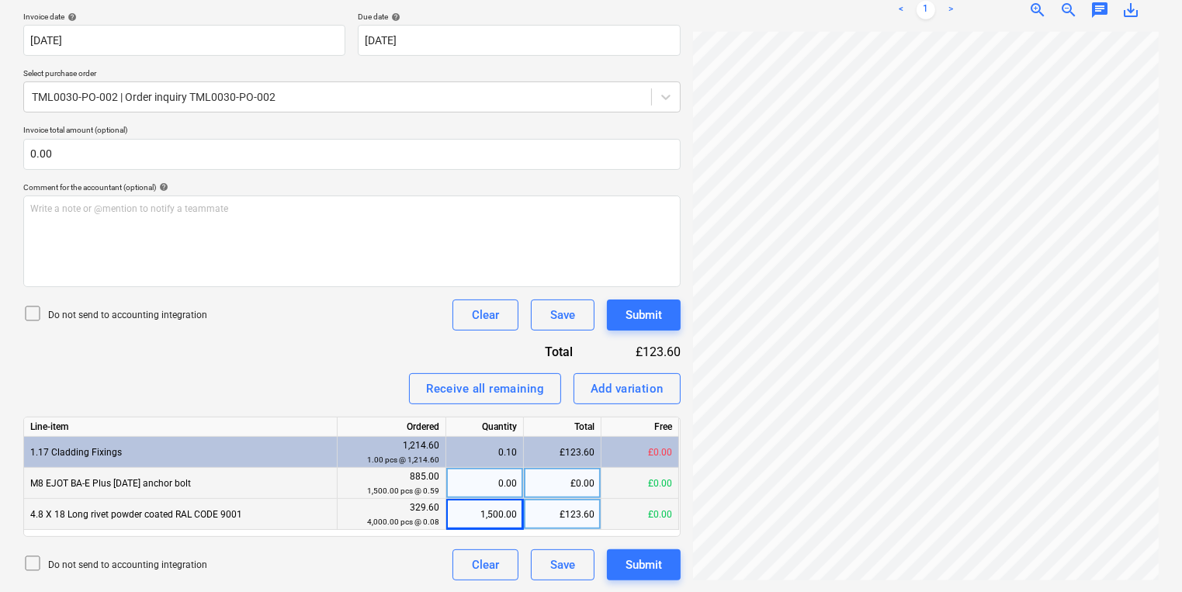
click at [494, 475] on div "0.00" at bounding box center [485, 483] width 64 height 31
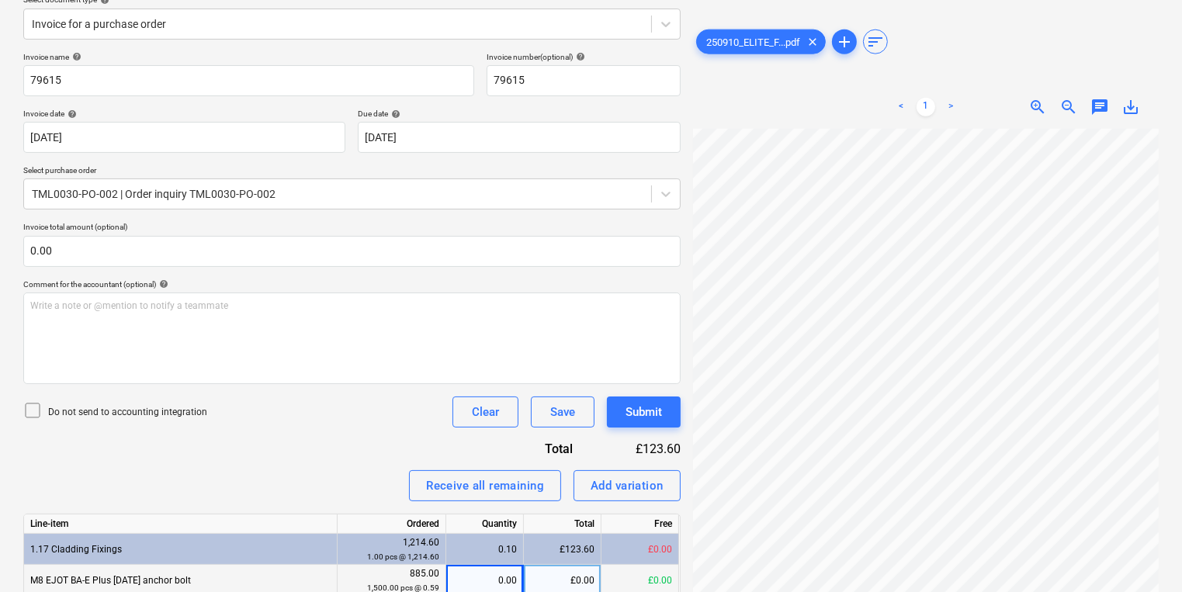
scroll to position [0, 0]
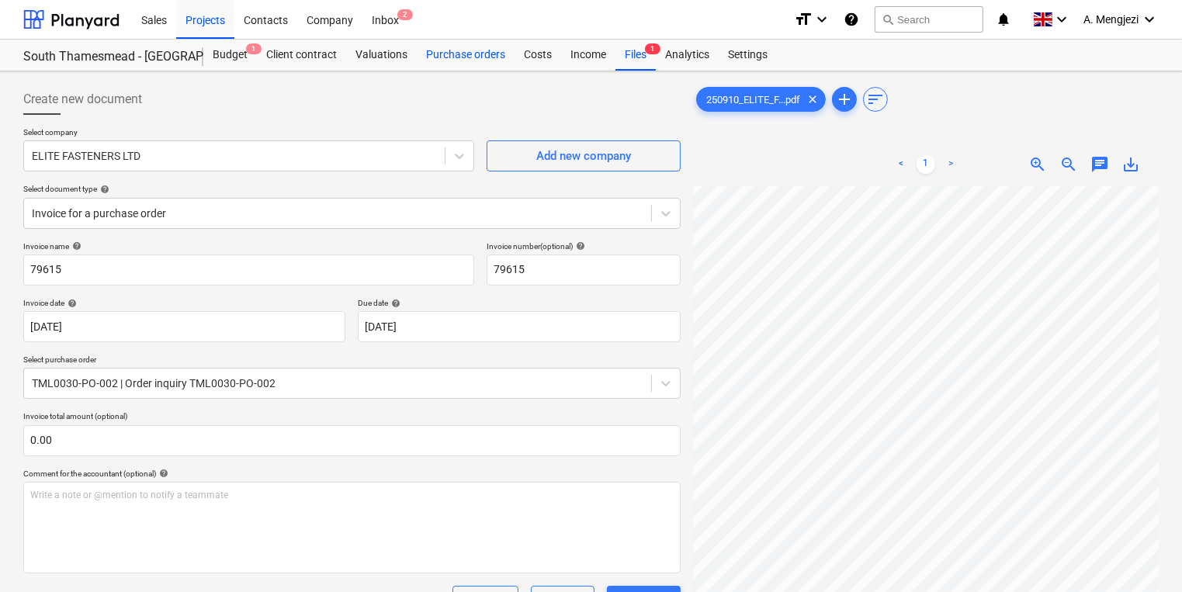
click at [466, 57] on div "Purchase orders" at bounding box center [466, 55] width 98 height 31
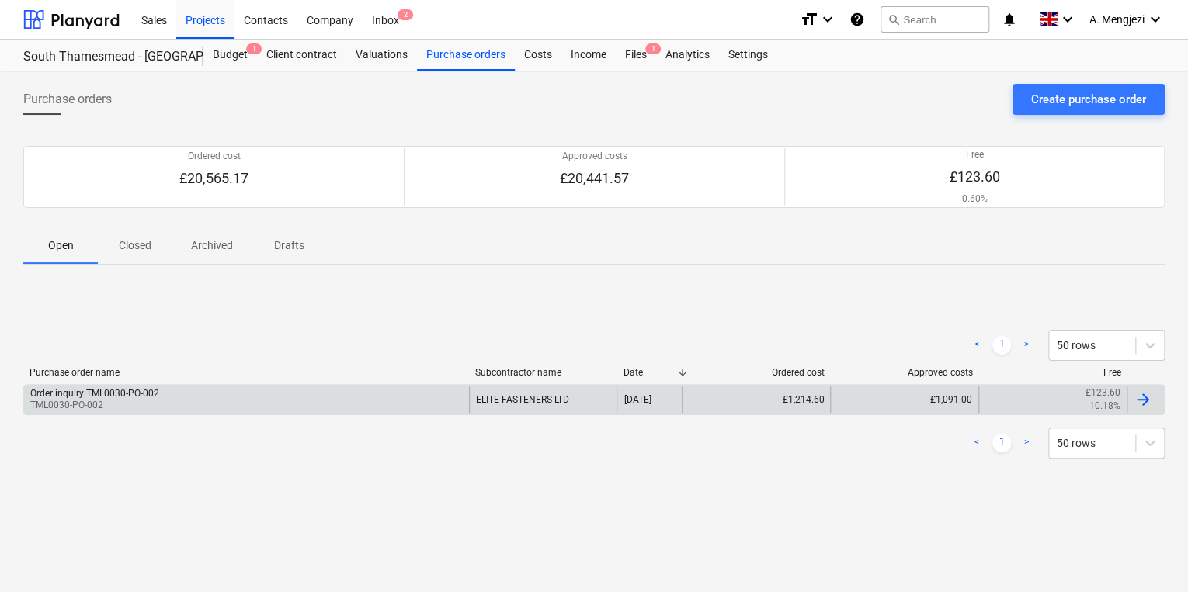
click at [438, 397] on div "Order inquiry TML0030-PO-002 TML0030-PO-002" at bounding box center [246, 400] width 445 height 26
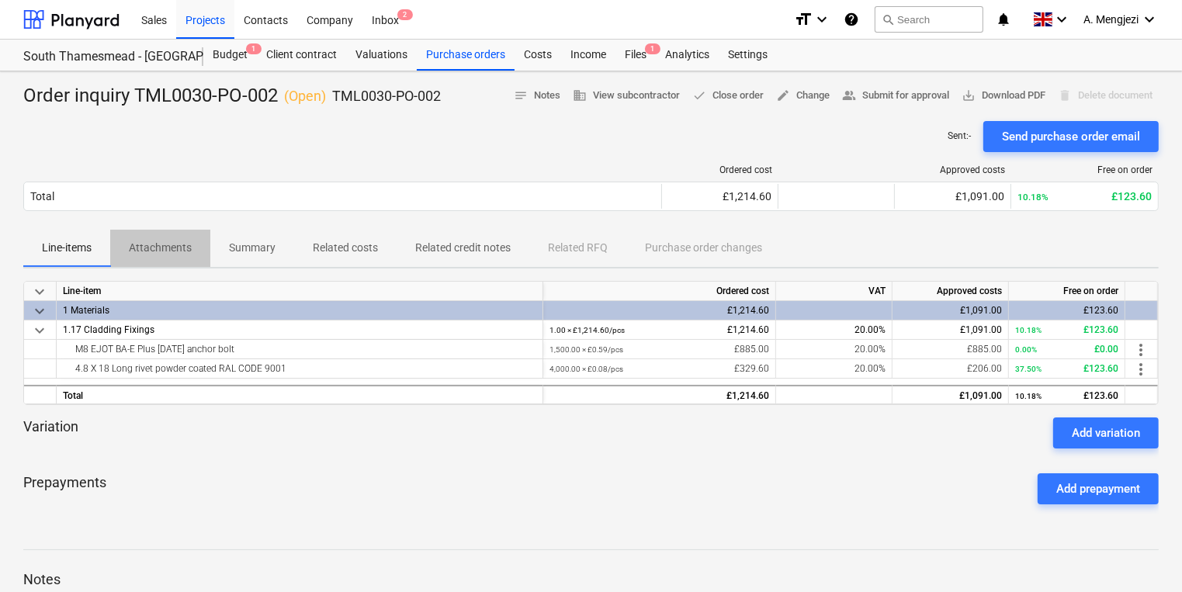
click at [116, 245] on span "Attachments" at bounding box center [160, 248] width 100 height 26
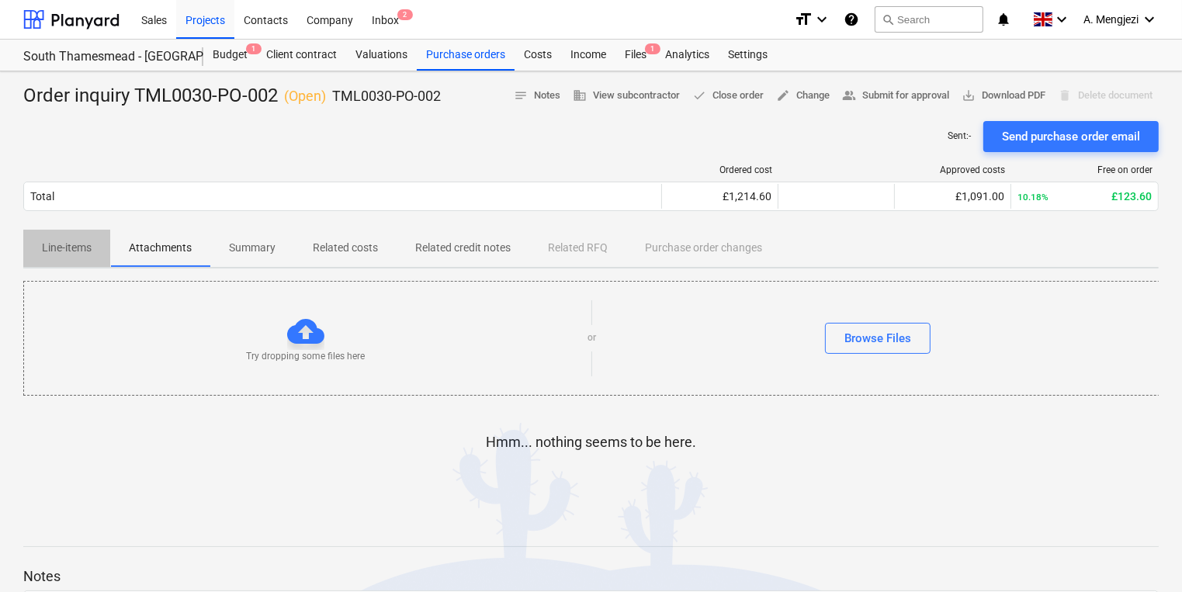
click at [99, 254] on span "Line-items" at bounding box center [66, 248] width 87 height 26
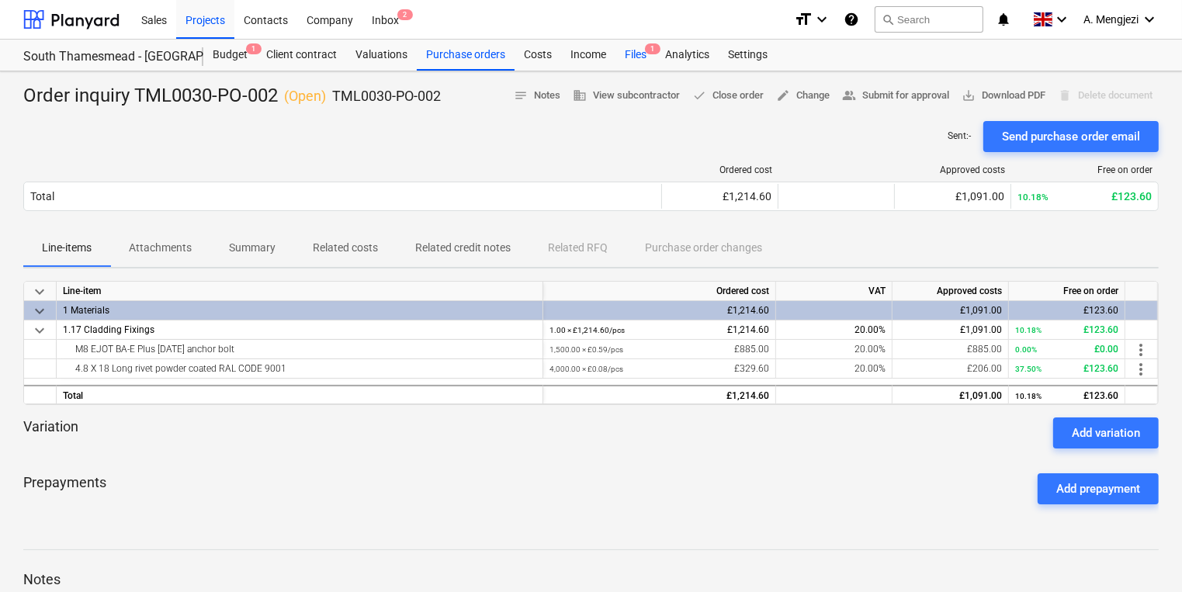
click at [625, 67] on div "Files 1" at bounding box center [636, 55] width 40 height 31
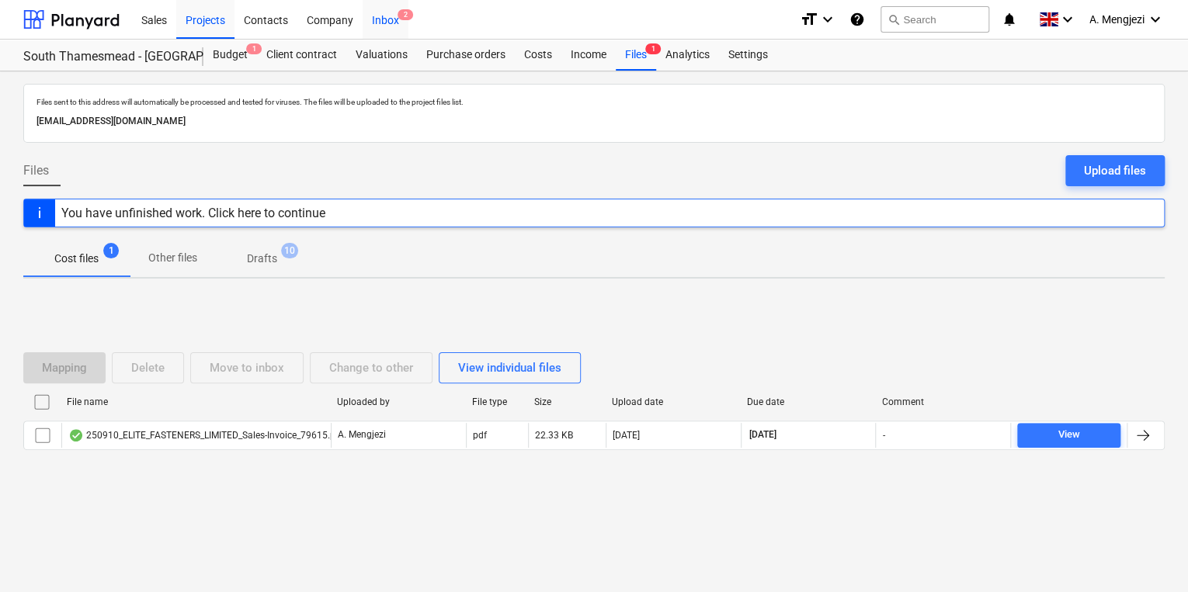
click at [391, 23] on div "Inbox 2" at bounding box center [386, 19] width 46 height 40
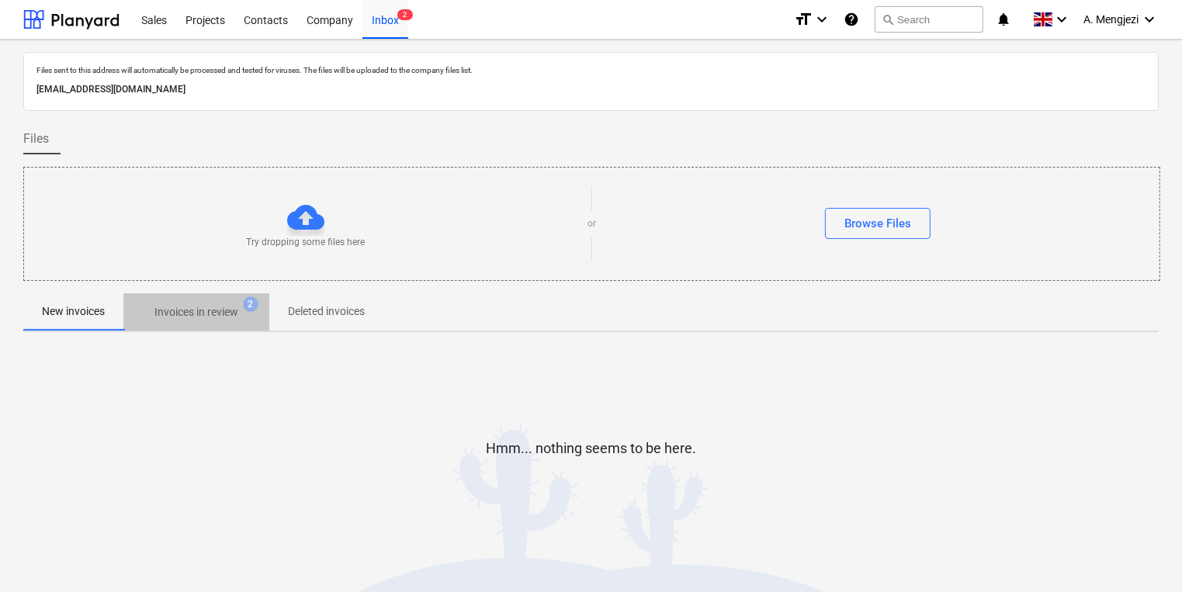
click at [187, 320] on p "Invoices in review" at bounding box center [196, 312] width 84 height 16
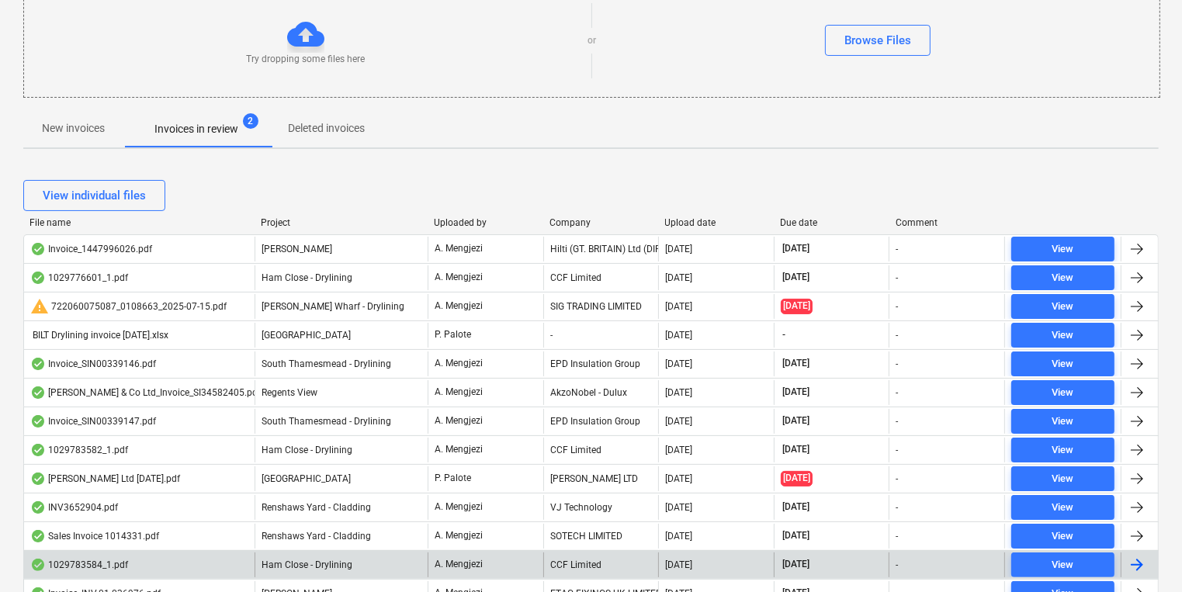
scroll to position [310, 0]
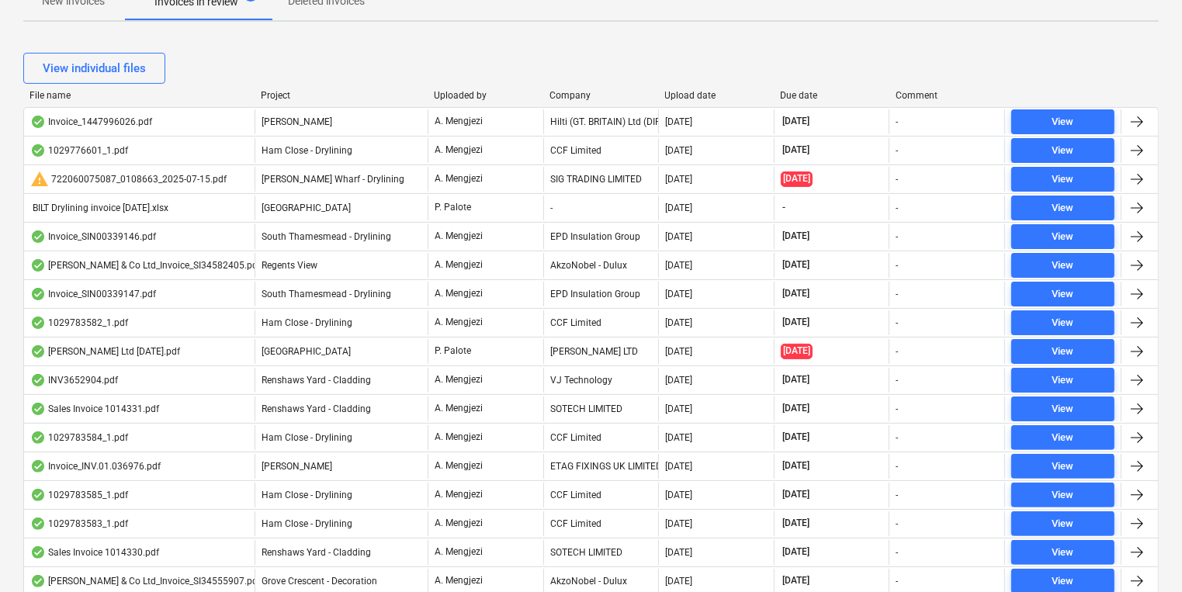
click at [277, 90] on div "Project" at bounding box center [341, 95] width 161 height 11
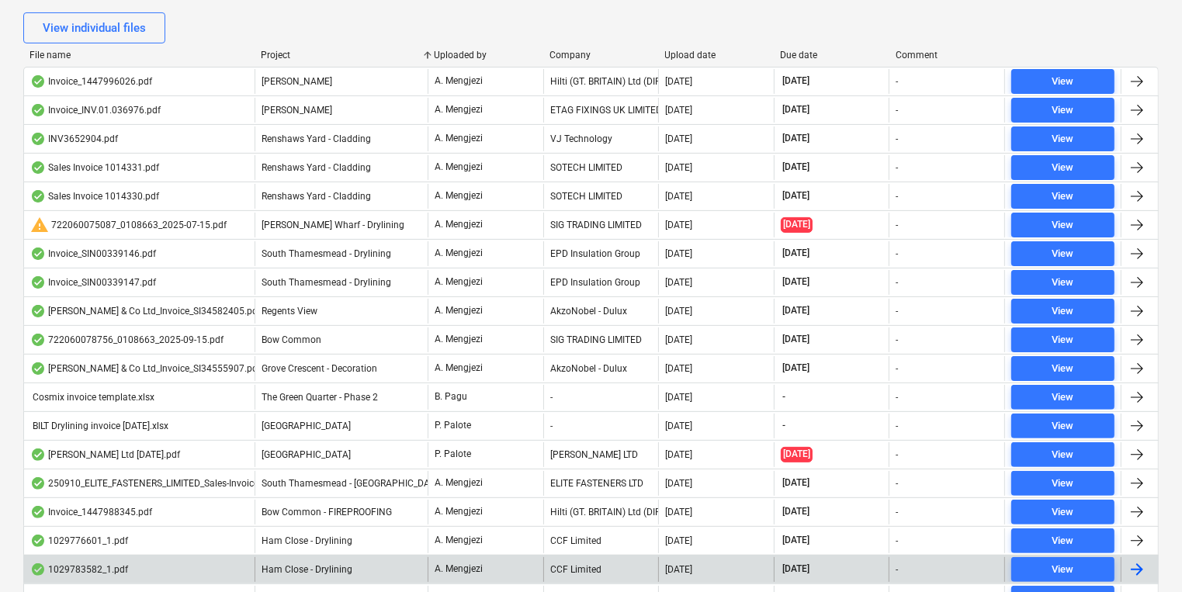
scroll to position [289, 0]
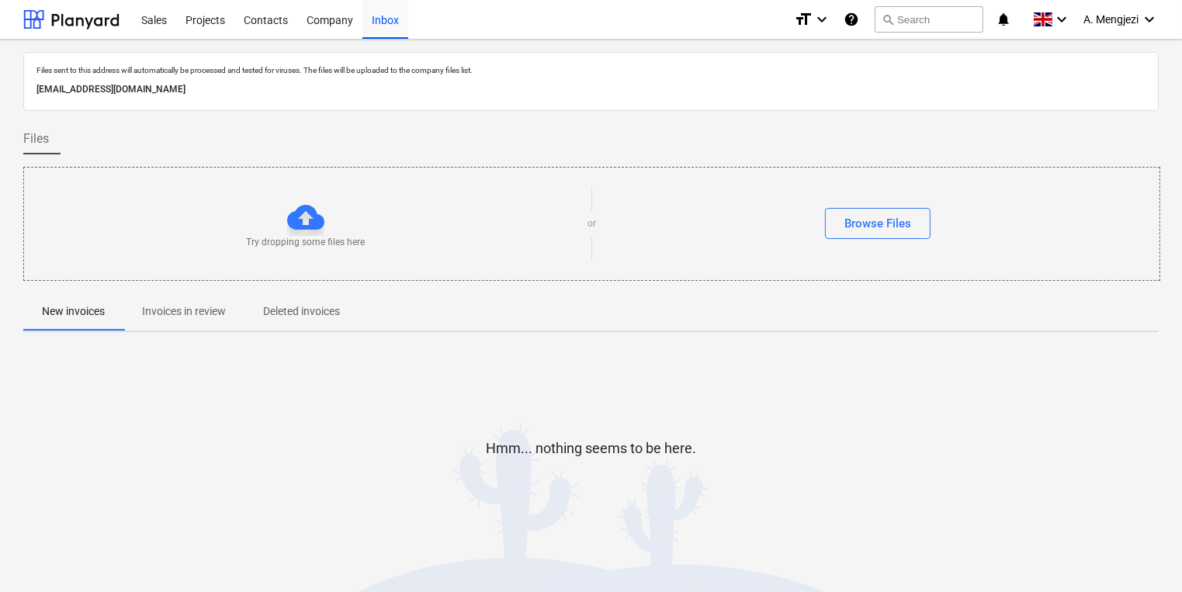
click at [733, 211] on div "Browse Files" at bounding box center [878, 223] width 564 height 31
click at [215, 35] on div "Projects" at bounding box center [205, 19] width 58 height 40
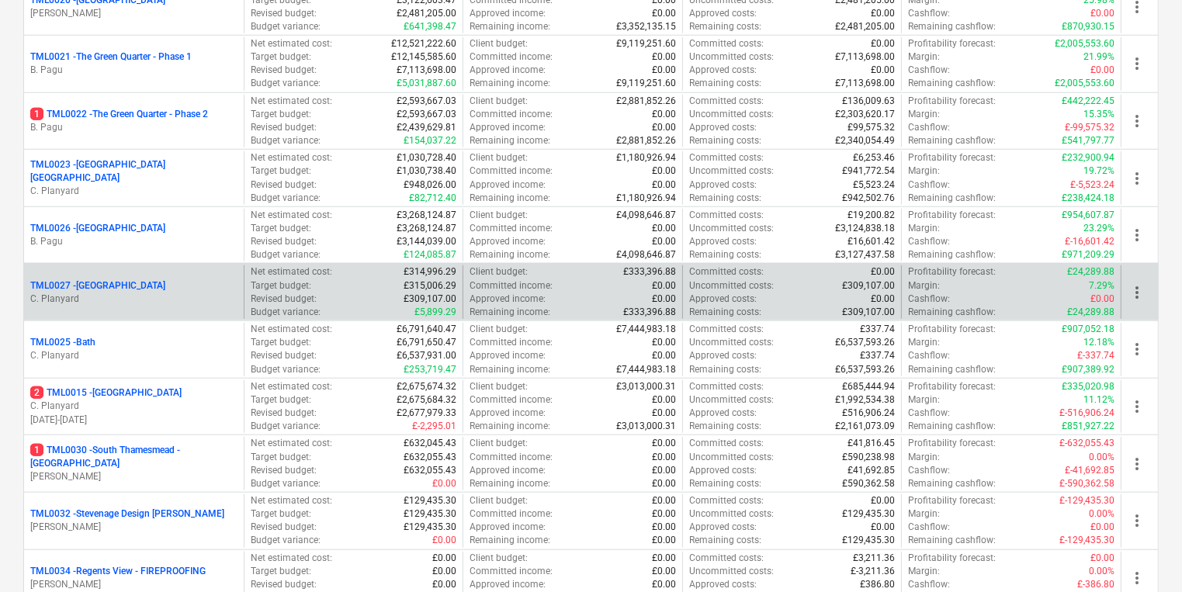
scroll to position [1304, 0]
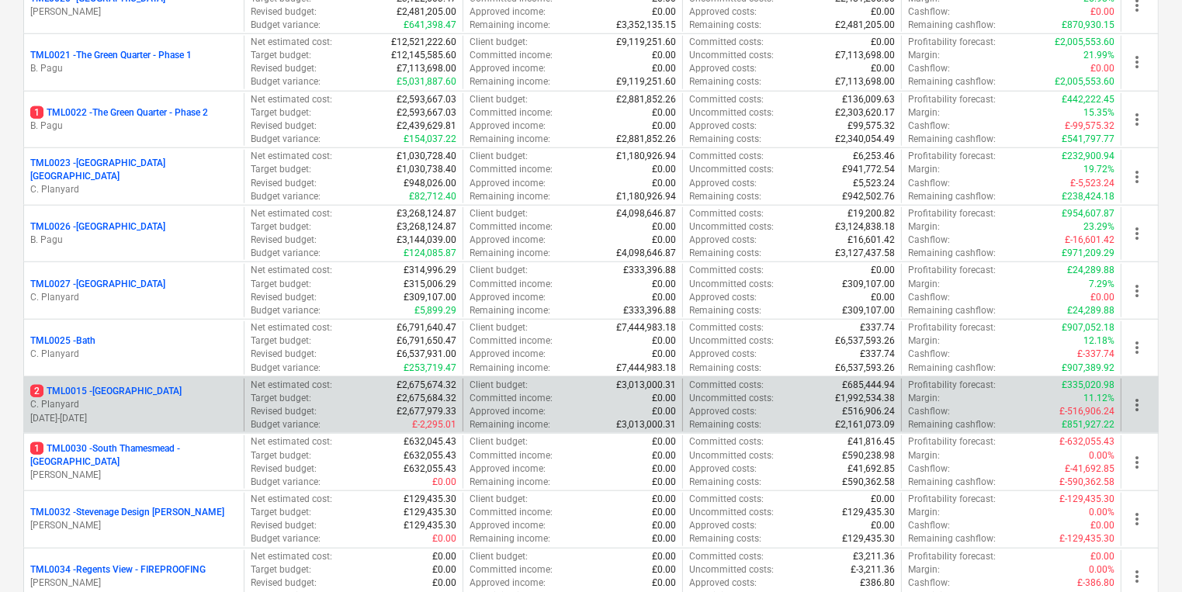
click at [177, 385] on p "2 TML0015 - Camden Goods Yard" at bounding box center [105, 391] width 151 height 13
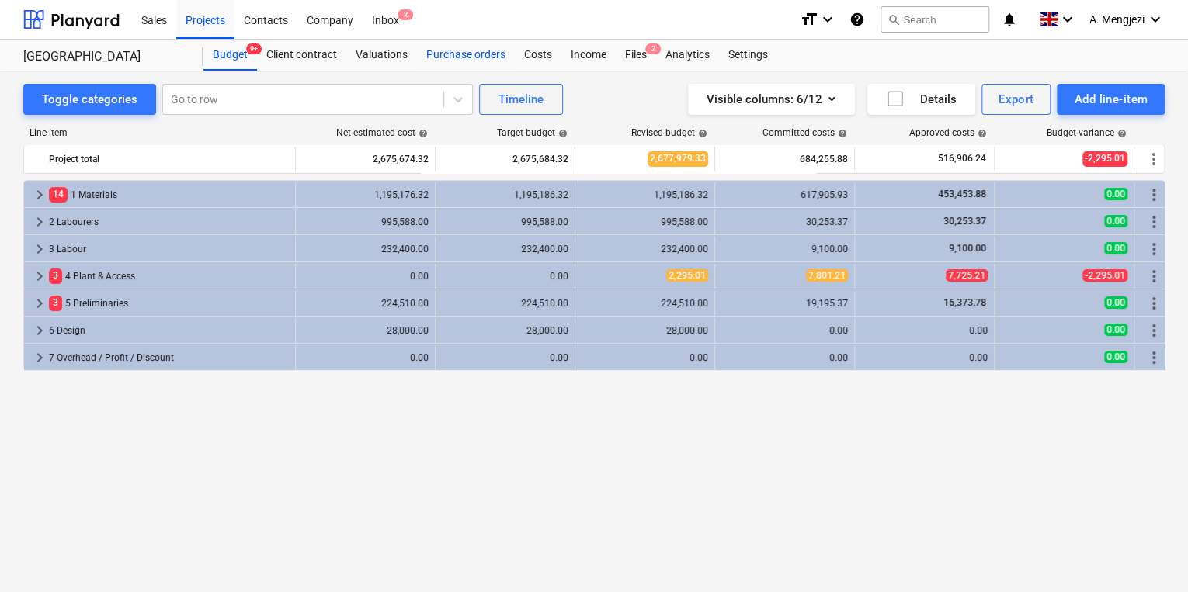
click at [463, 50] on div "Purchase orders" at bounding box center [466, 55] width 98 height 31
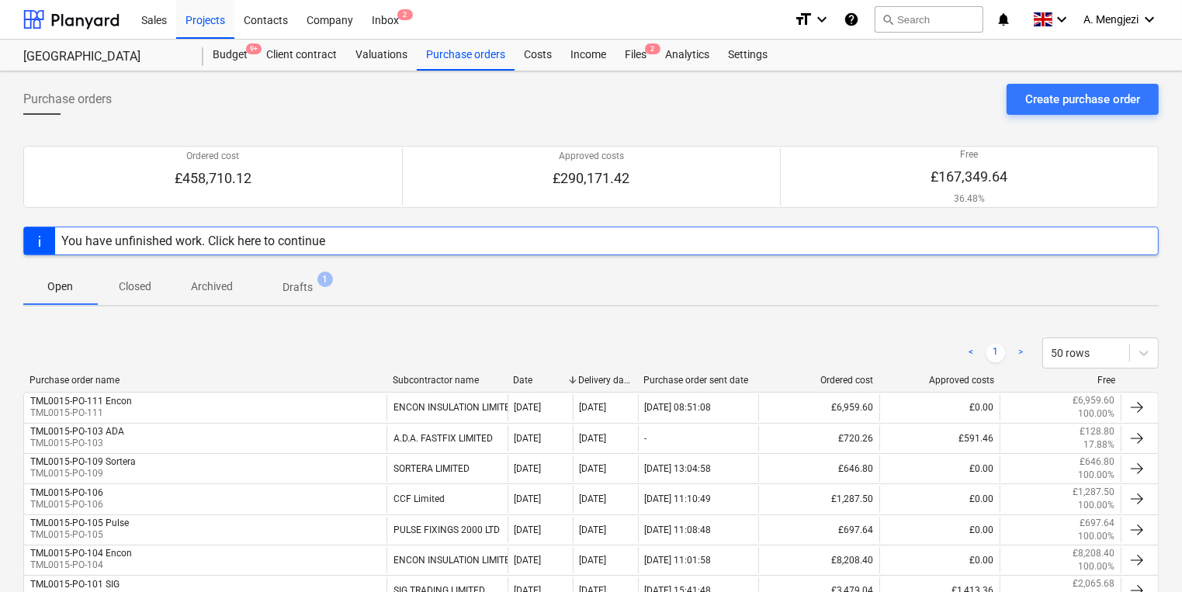
click at [147, 281] on p "Closed" at bounding box center [134, 287] width 37 height 16
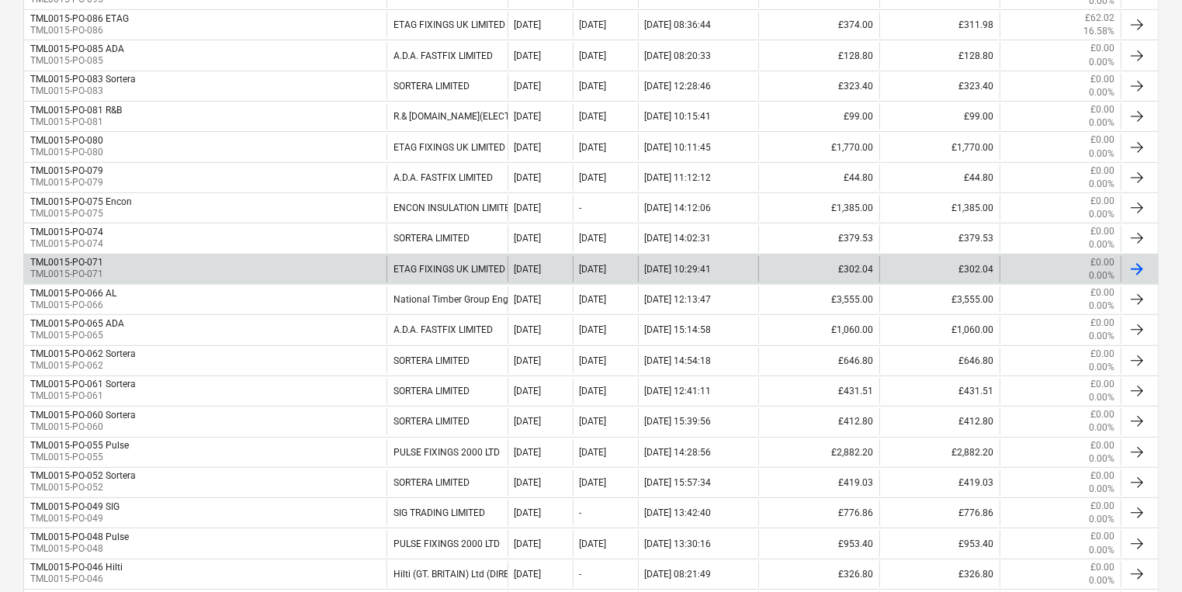
click at [175, 317] on div "TML0015-PO-107 R&B Star TML0015-PO-107 R.& B.STAR(ELECTRICAL WHOLESALERS)LIMITE…" at bounding box center [591, 513] width 1136 height 1374
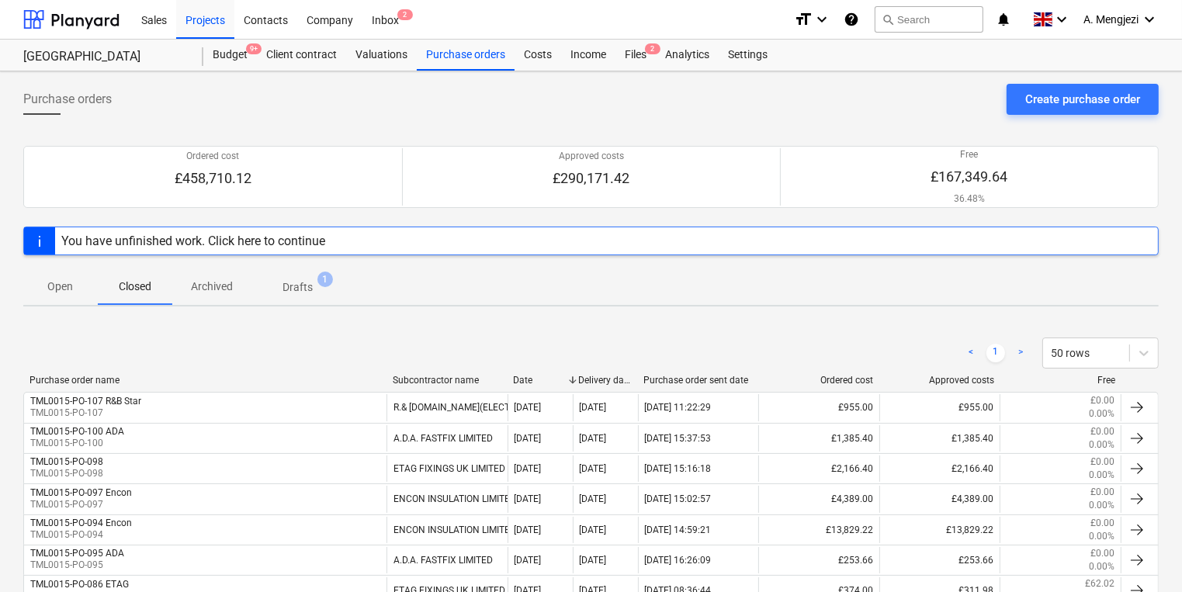
click at [296, 279] on p "Drafts" at bounding box center [298, 287] width 30 height 16
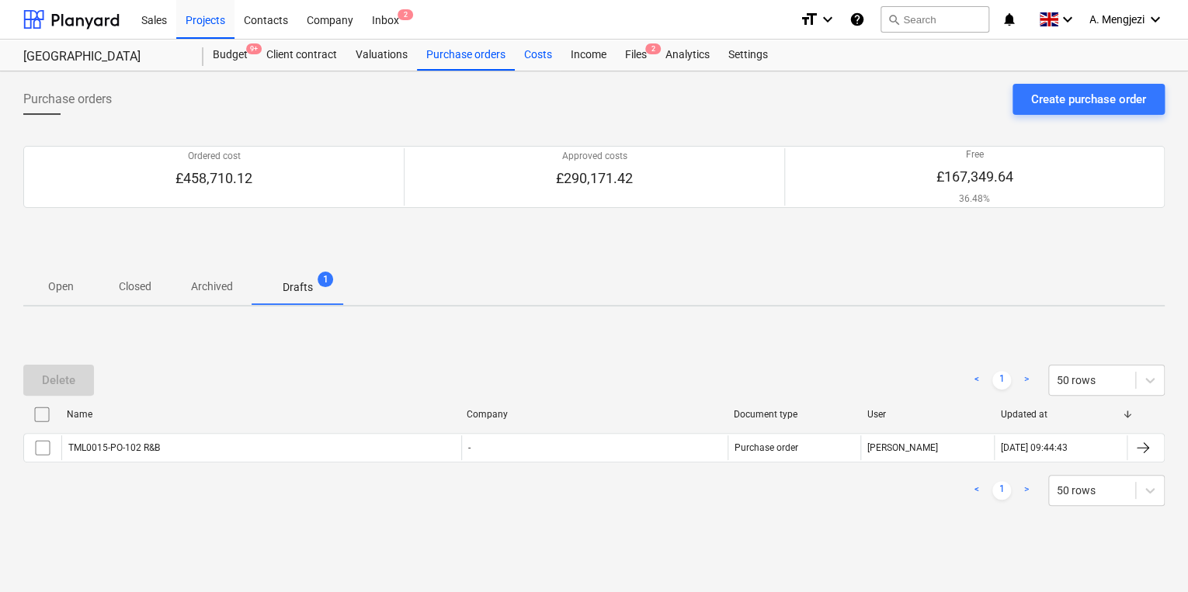
click at [524, 58] on div "Costs" at bounding box center [538, 55] width 47 height 31
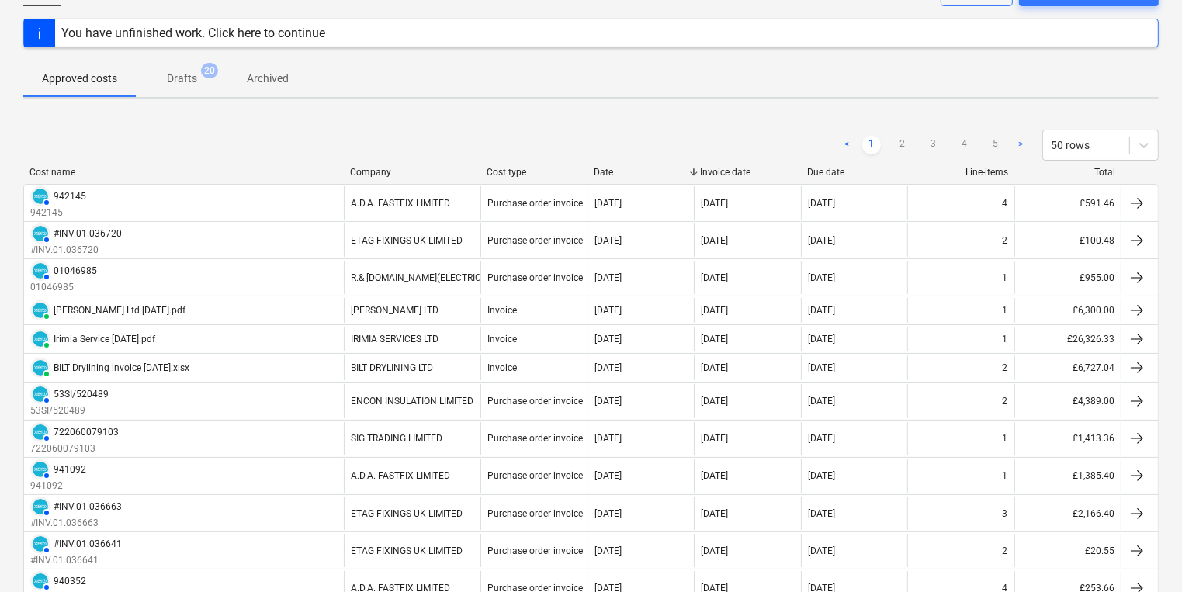
scroll to position [124, 0]
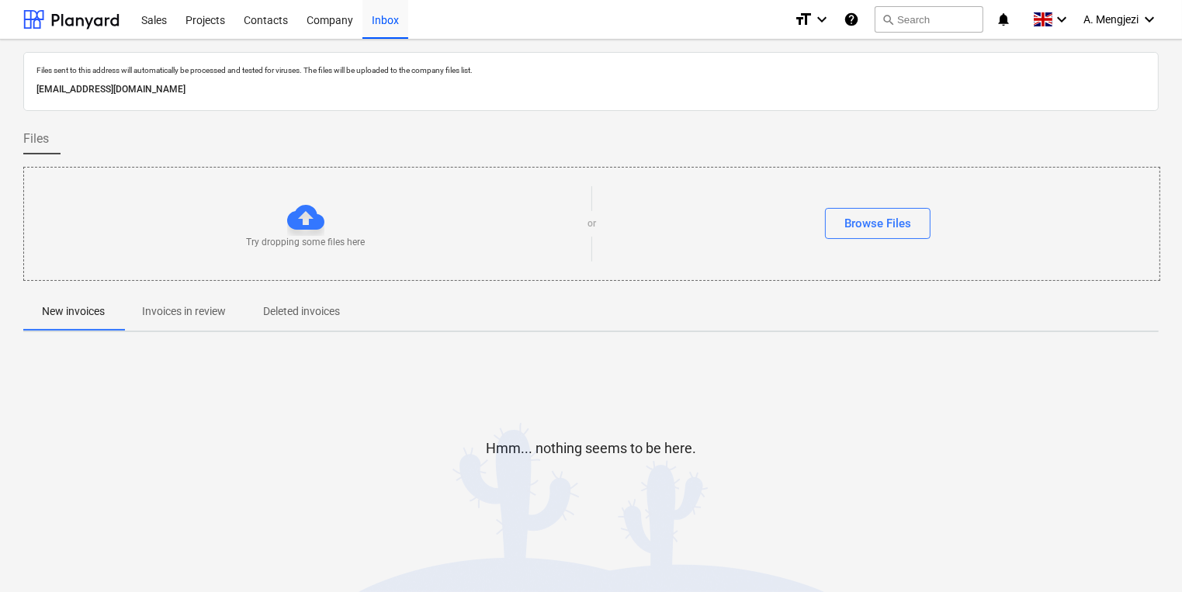
click at [180, 304] on p "Invoices in review" at bounding box center [184, 312] width 84 height 16
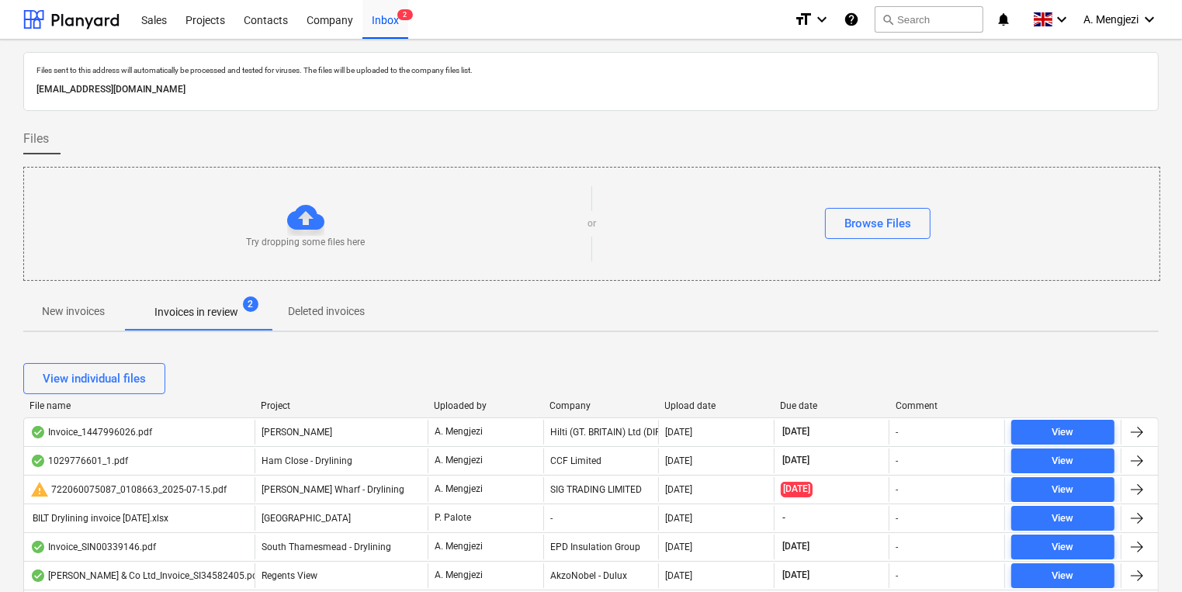
click at [579, 401] on div "Company" at bounding box center [601, 406] width 103 height 11
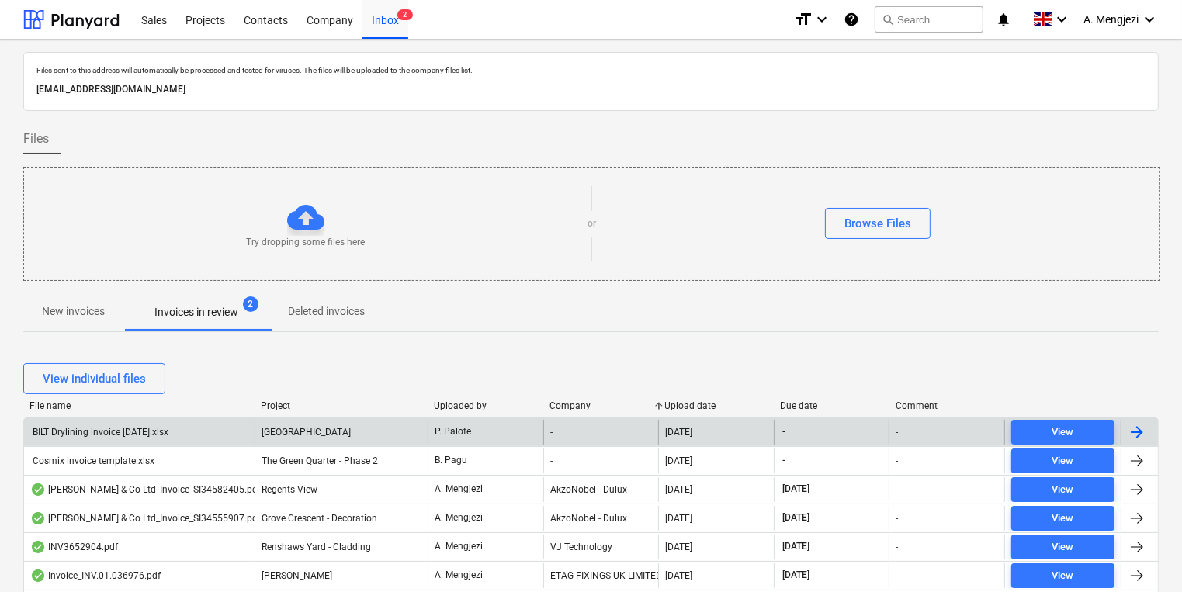
click at [472, 439] on div "P. Palote" at bounding box center [486, 432] width 116 height 25
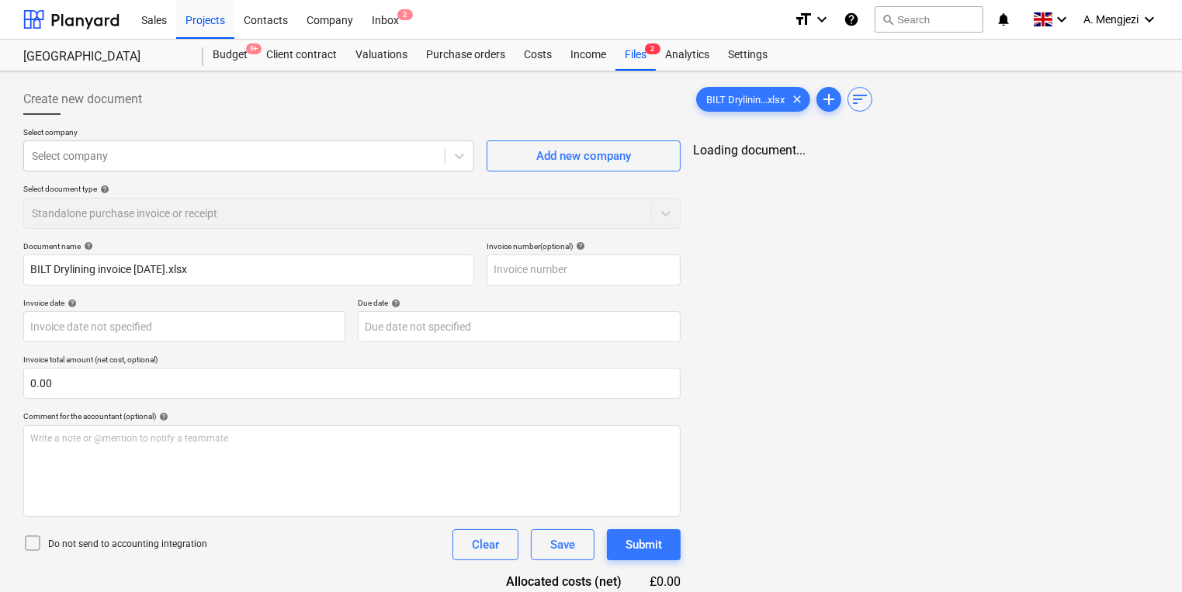
type input "BILT Drylining invoice [DATE].xlsx"
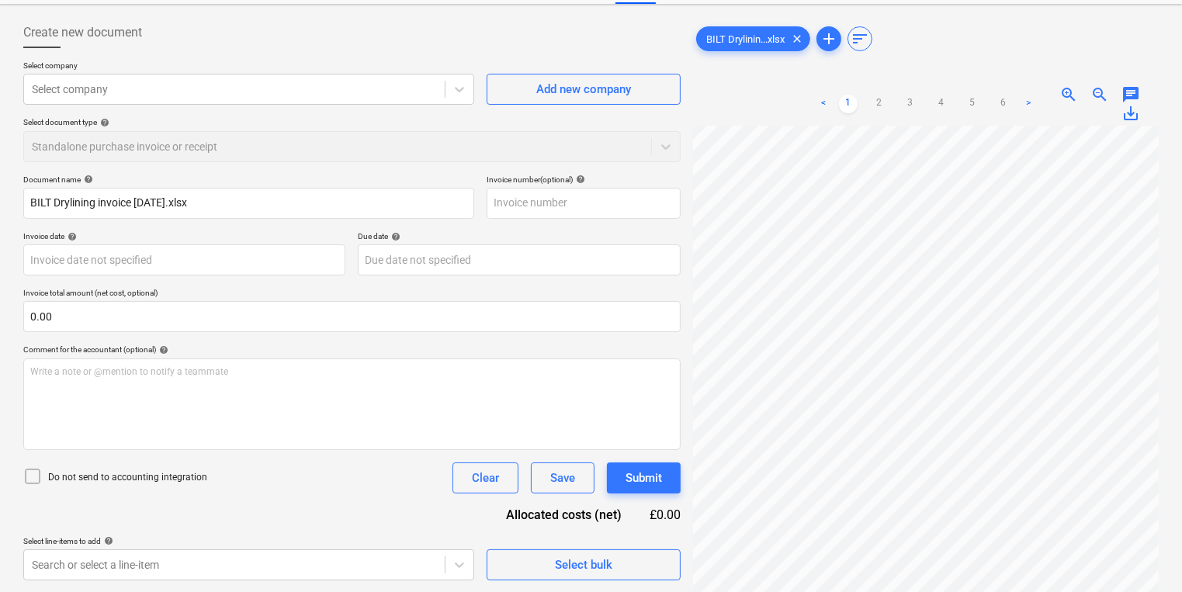
scroll to position [769, 22]
drag, startPoint x: 1003, startPoint y: 116, endPoint x: 1008, endPoint y: 106, distance: 12.2
click at [1003, 116] on div "< 1 2 3 4 5 6 >" at bounding box center [926, 103] width 224 height 43
click at [1008, 106] on link "6" at bounding box center [1003, 104] width 19 height 19
click at [877, 103] on link "2" at bounding box center [879, 104] width 19 height 19
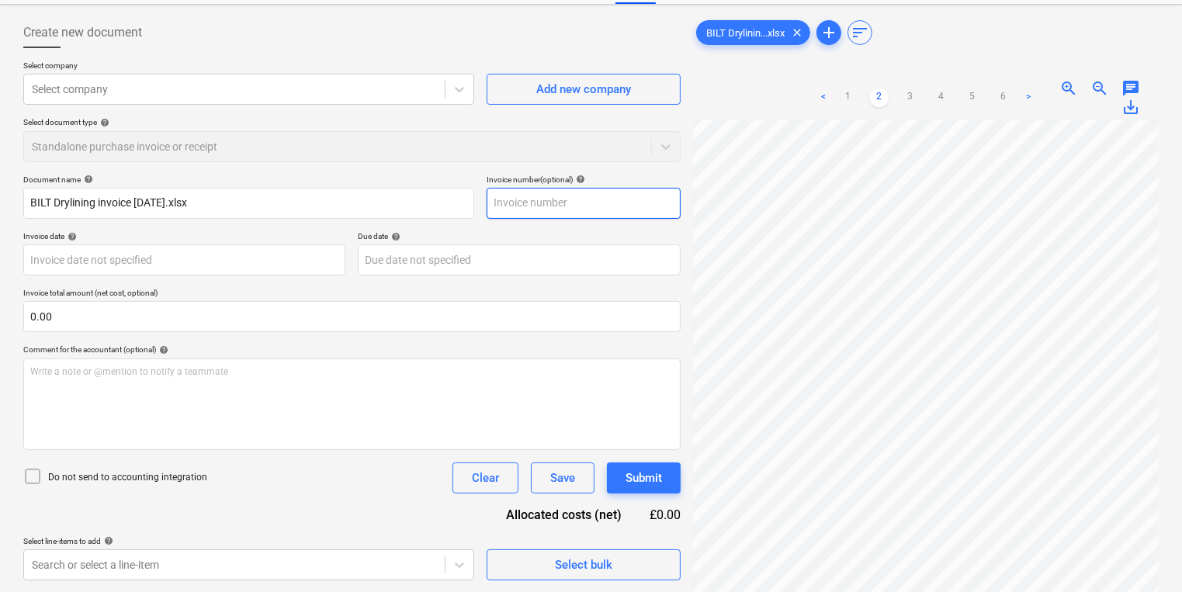
scroll to position [0, 0]
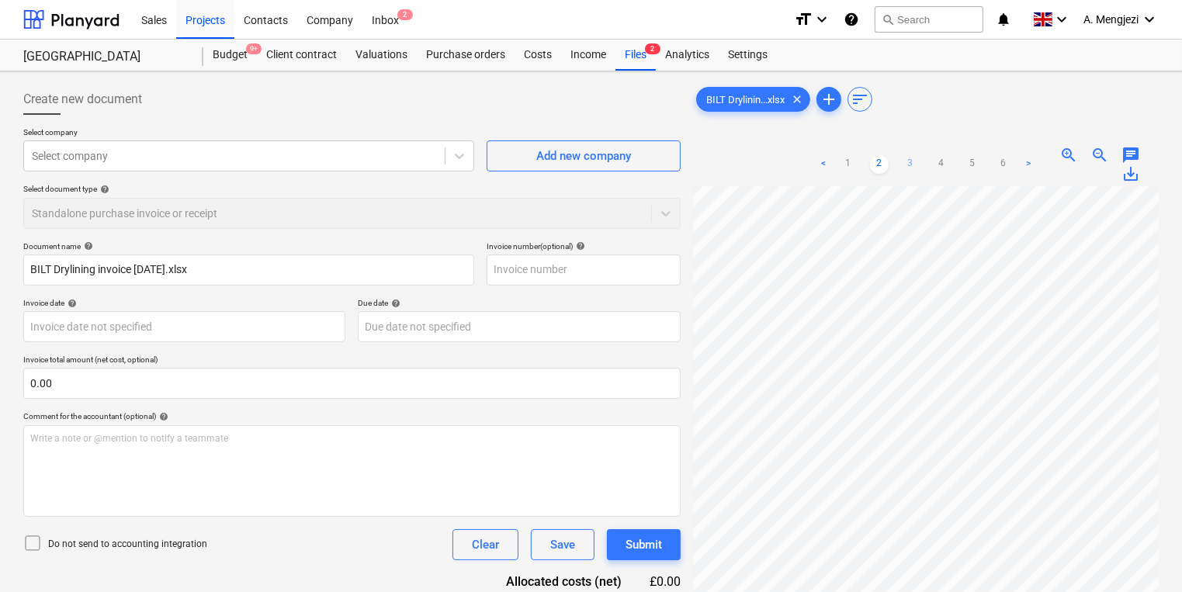
click at [907, 155] on link "3" at bounding box center [910, 164] width 19 height 19
click at [562, 345] on div "Create new document Select company Select company Add new company Select docume…" at bounding box center [591, 410] width 1148 height 664
click at [654, 295] on div "Create new document Select company Select company Add new company Select docume…" at bounding box center [591, 410] width 1148 height 664
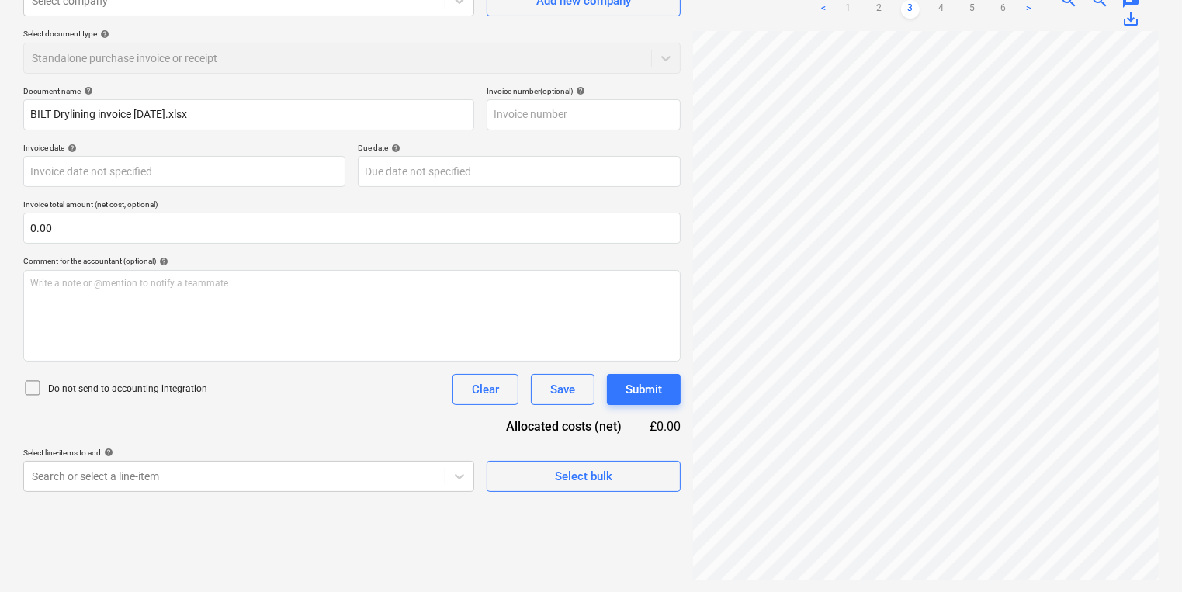
scroll to position [459, 435]
click at [945, 12] on link "4" at bounding box center [941, 9] width 19 height 19
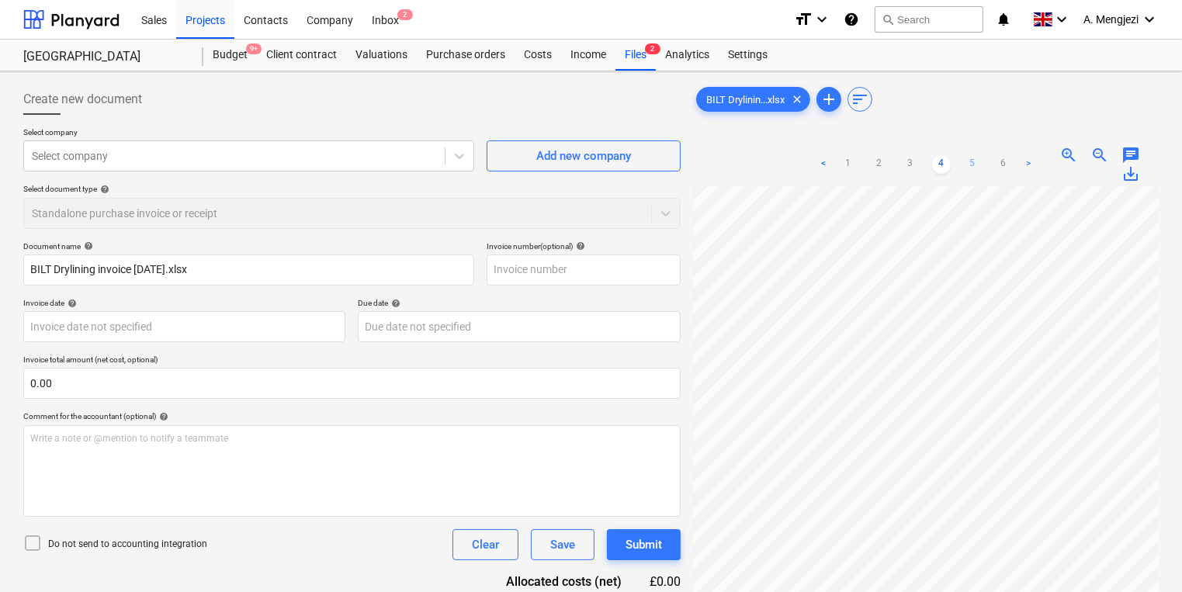
click at [973, 165] on link "5" at bounding box center [972, 164] width 19 height 19
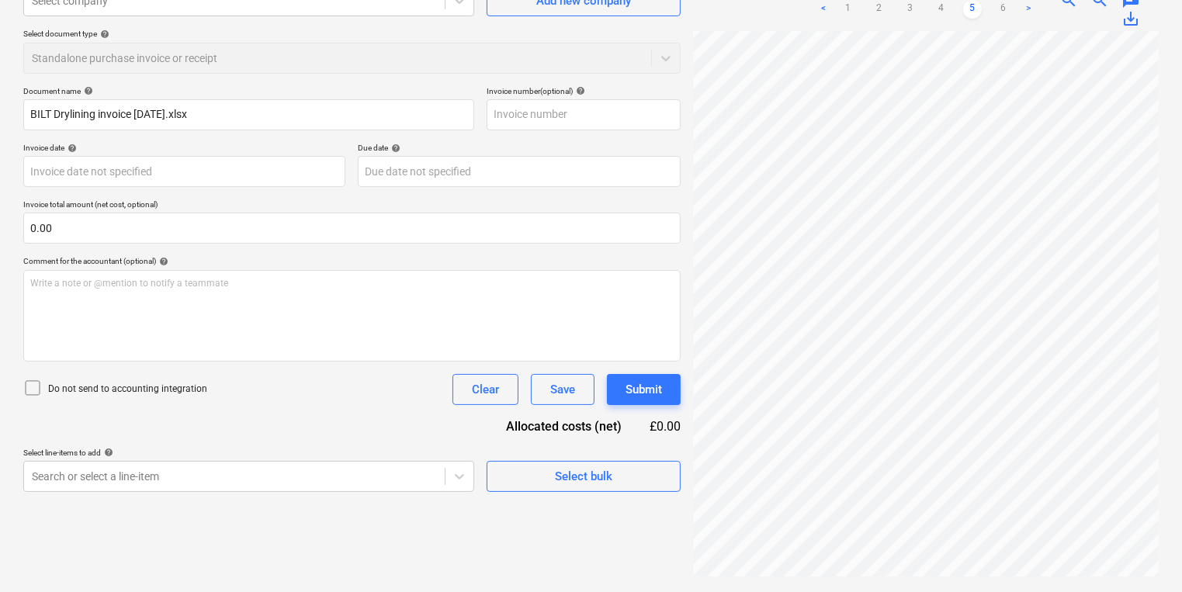
scroll to position [458, 0]
click at [1015, 17] on ul "< 1 2 3 4 5 6 >" at bounding box center [926, 9] width 224 height 19
click at [1004, 13] on link "6" at bounding box center [1003, 9] width 19 height 19
drag, startPoint x: 886, startPoint y: 581, endPoint x: 1004, endPoint y: 578, distance: 117.3
click at [1004, 578] on div "BILT Drylinin...xlsx clear add sort < 1 2 3 4 5 6 > zoom_in zoom_out chat 0 sav…" at bounding box center [926, 254] width 478 height 664
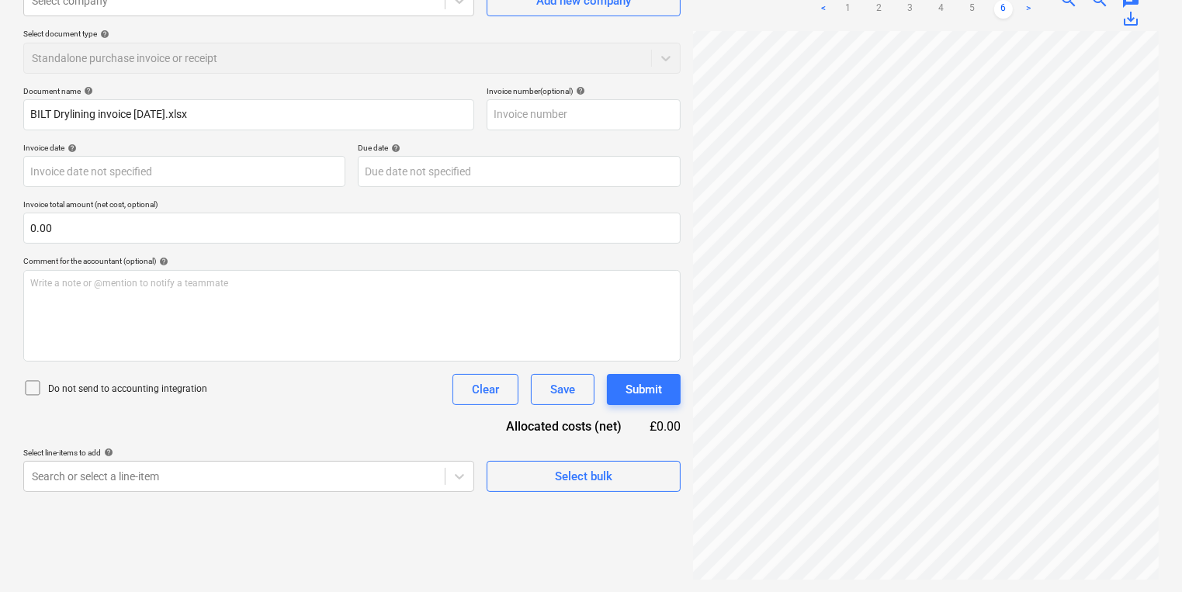
click at [1054, 581] on div "BILT Drylinin...xlsx clear add sort < 1 2 3 4 5 6 > zoom_in zoom_out chat 0 sav…" at bounding box center [926, 254] width 478 height 664
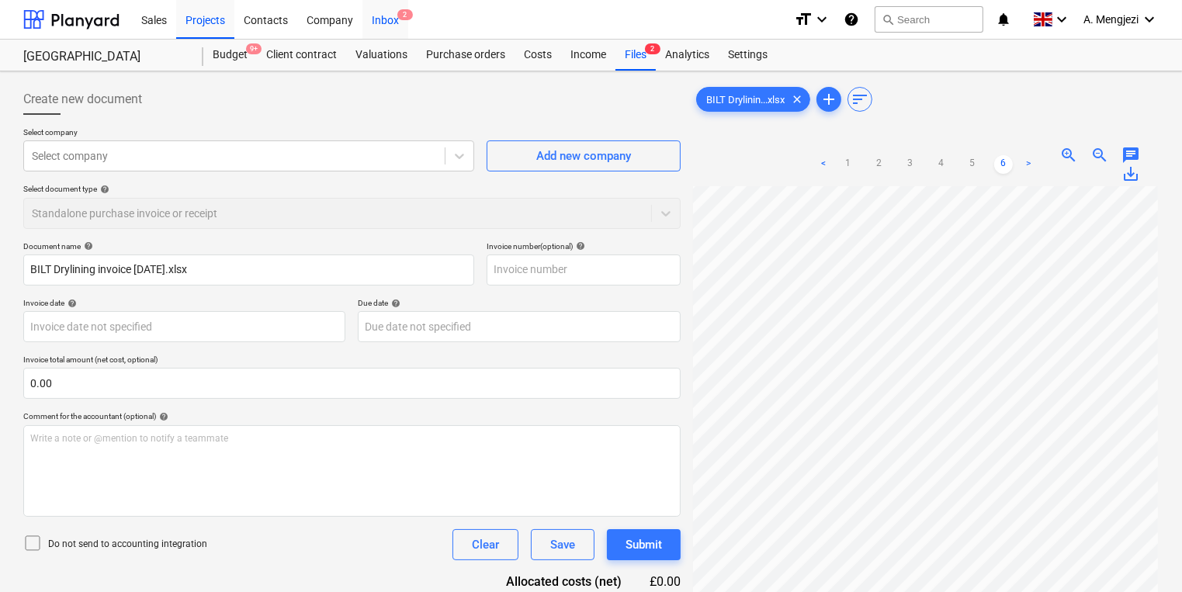
click at [379, 22] on div "Inbox 2" at bounding box center [386, 19] width 46 height 40
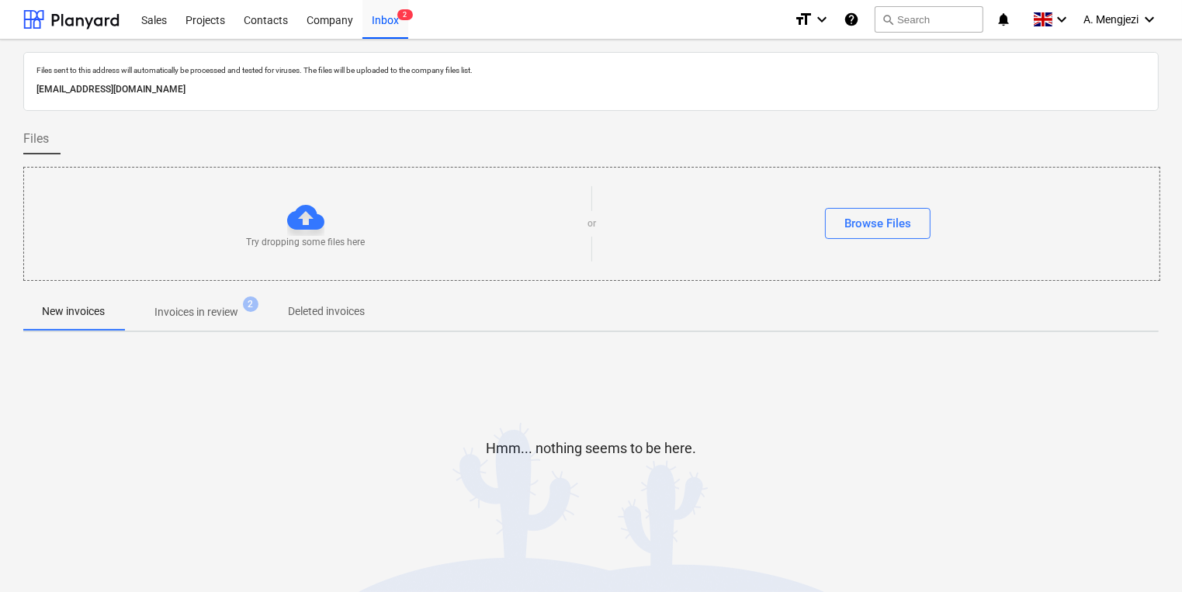
click at [196, 314] on p "Invoices in review" at bounding box center [196, 312] width 84 height 16
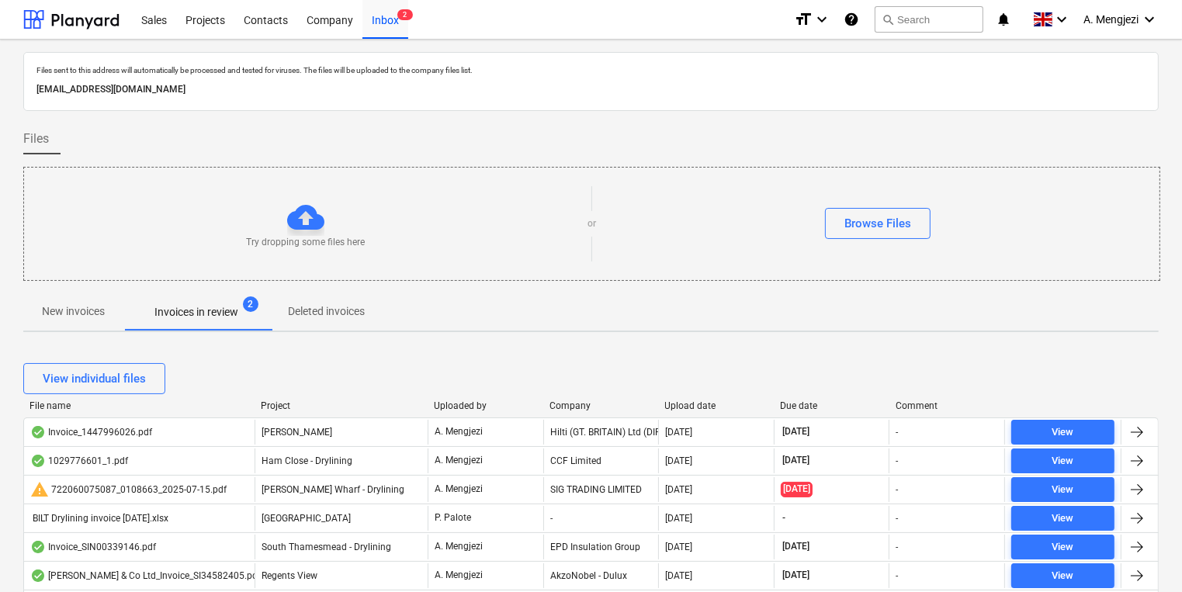
click at [571, 409] on div "Company" at bounding box center [601, 406] width 103 height 11
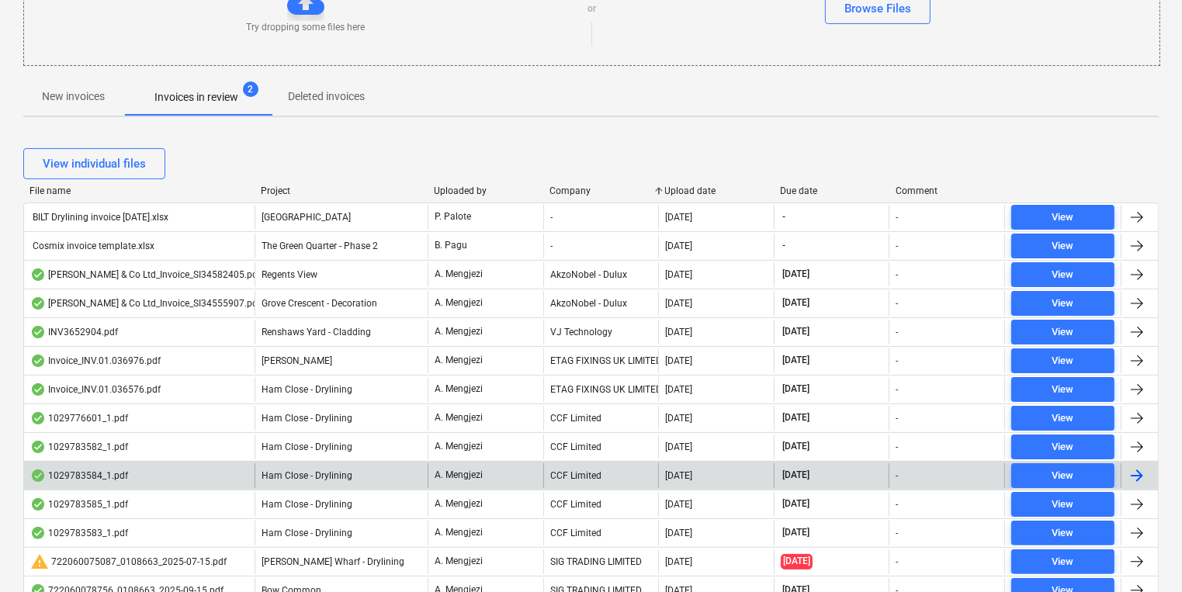
scroll to position [193, 0]
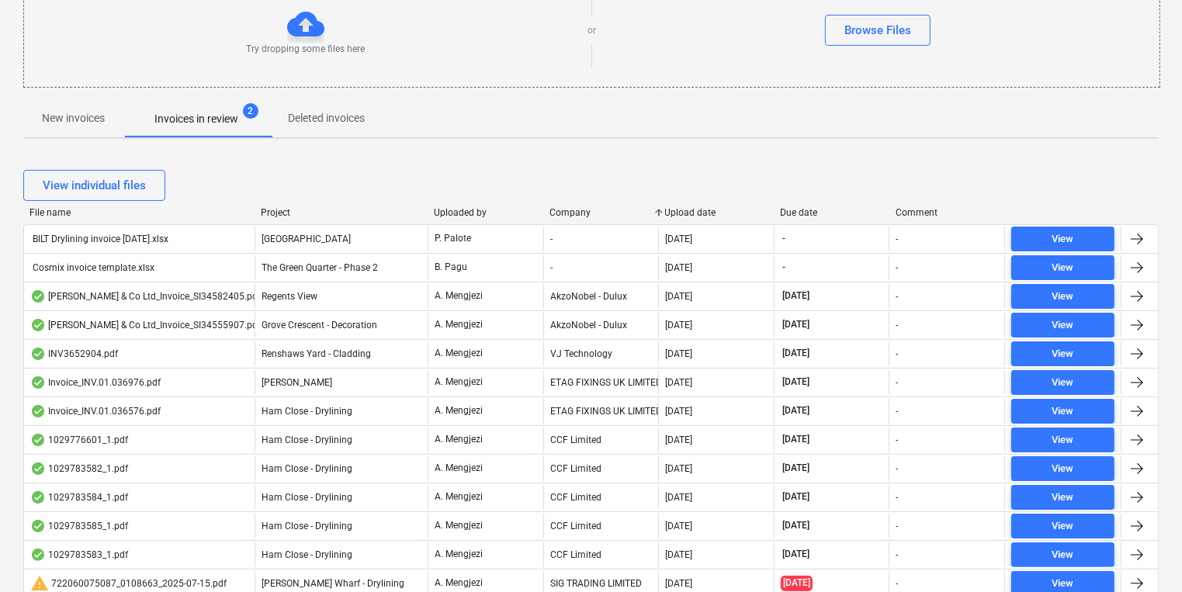
click at [196, 256] on div "Cosmix invoice template.xlsx" at bounding box center [139, 267] width 231 height 25
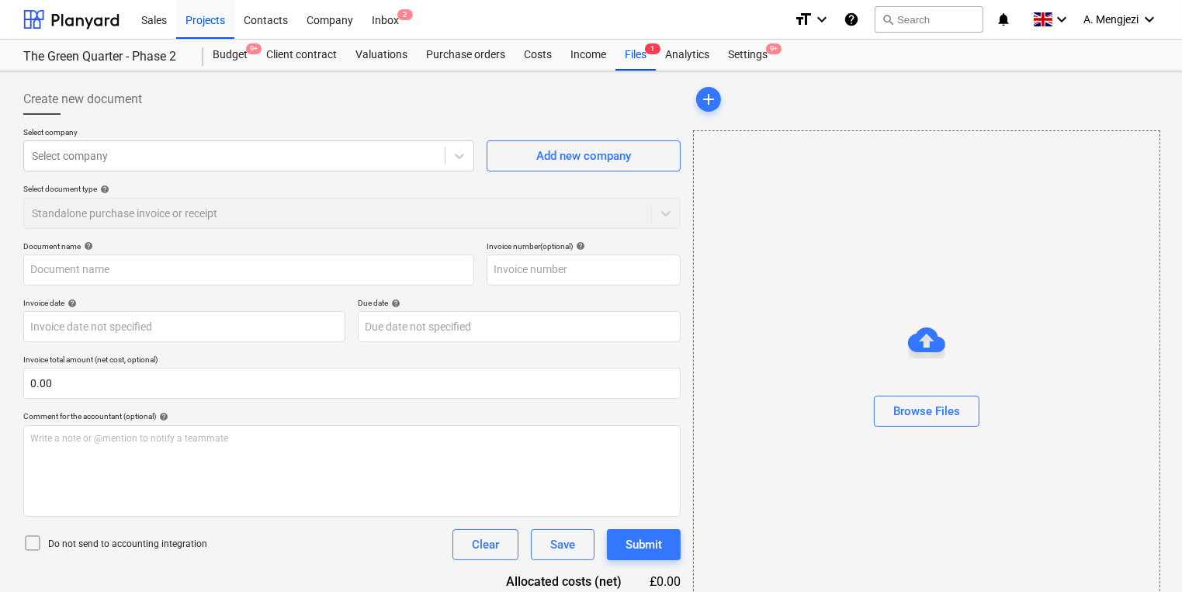
type input "Cosmix invoice template.xlsx"
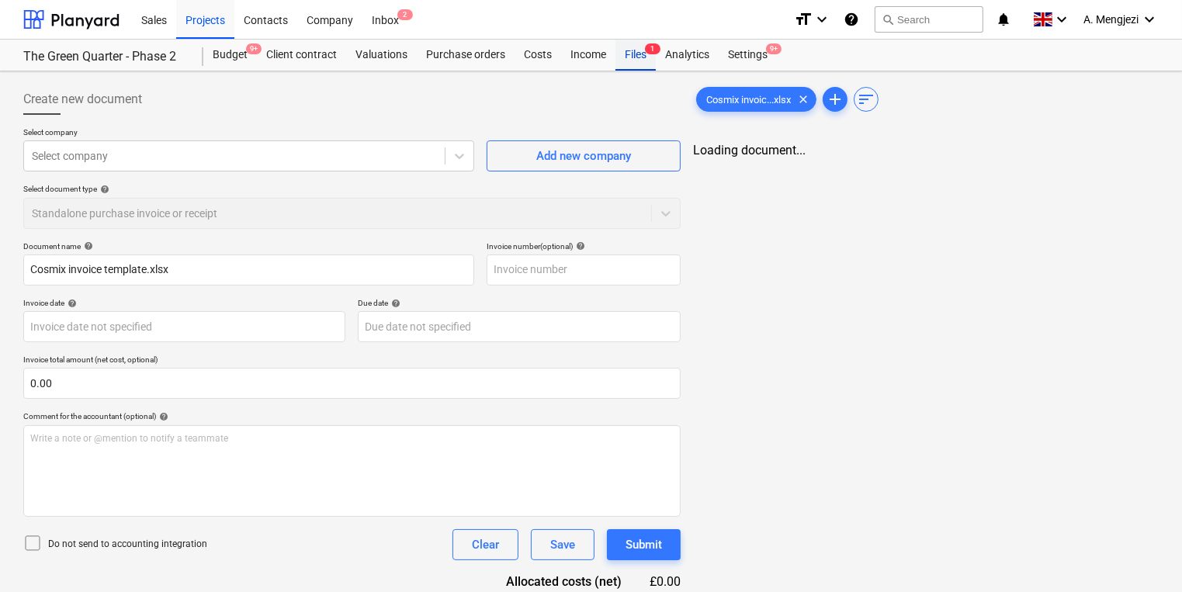
click at [643, 57] on div "Files 1" at bounding box center [636, 55] width 40 height 31
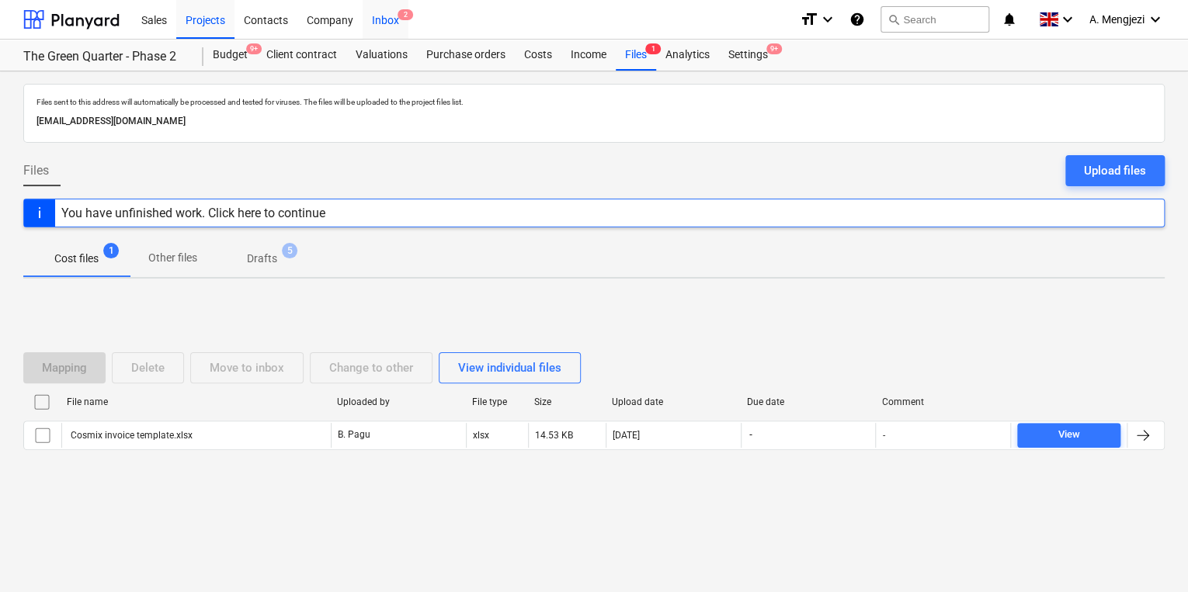
click at [397, 16] on span "2" at bounding box center [405, 14] width 16 height 11
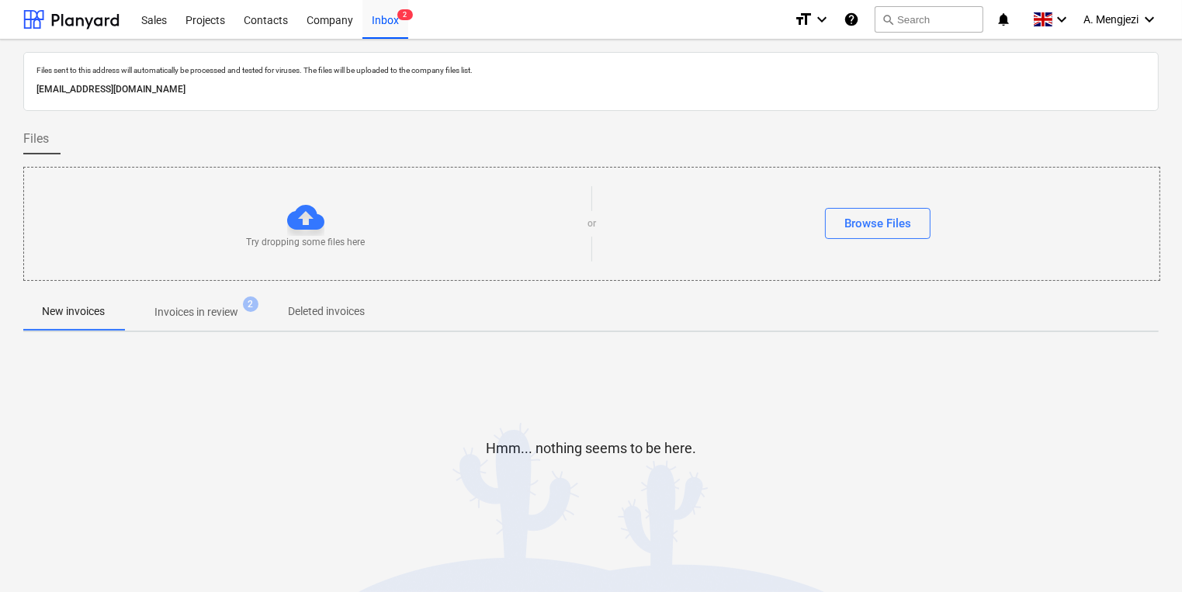
click at [217, 305] on p "Invoices in review" at bounding box center [196, 312] width 84 height 16
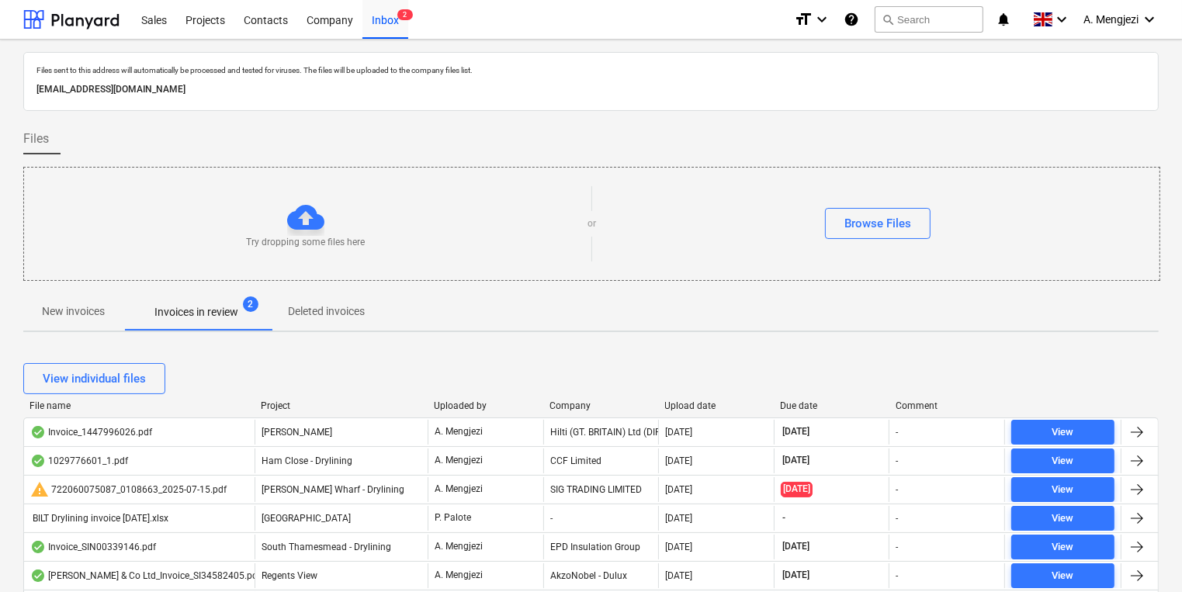
click at [574, 405] on div "Company" at bounding box center [601, 406] width 103 height 11
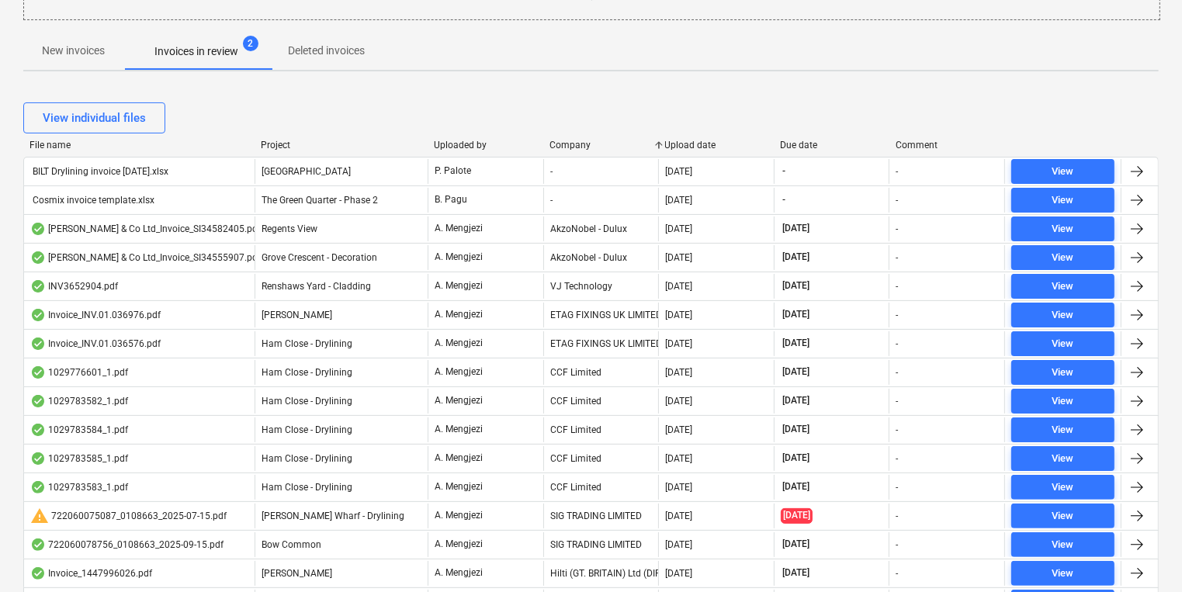
scroll to position [255, 0]
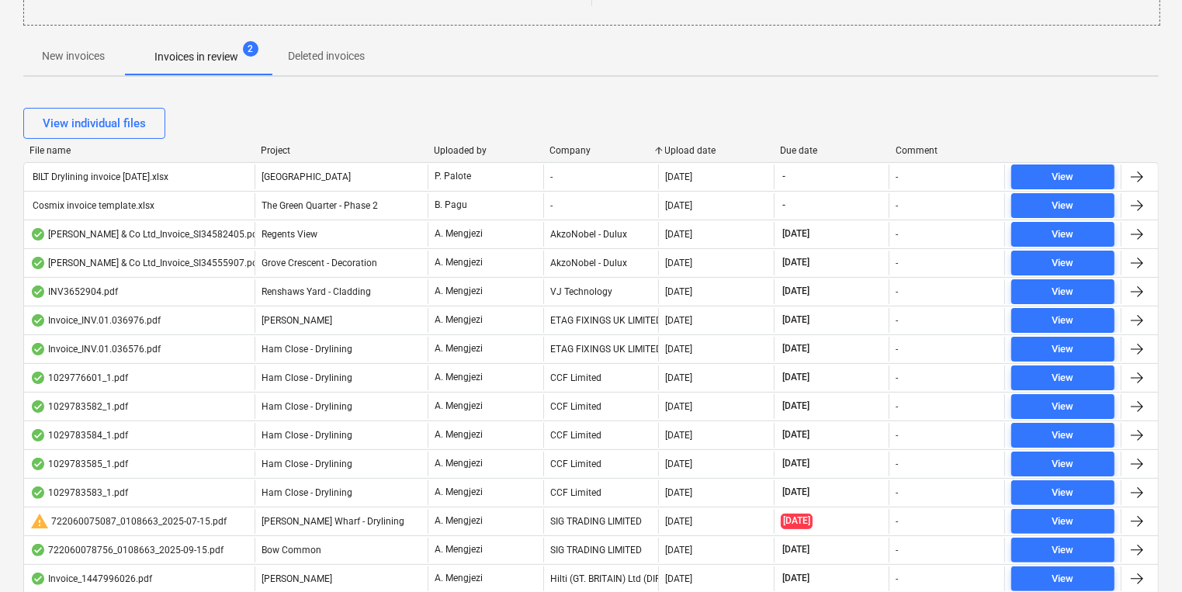
click at [276, 123] on div "View individual files" at bounding box center [591, 123] width 1136 height 31
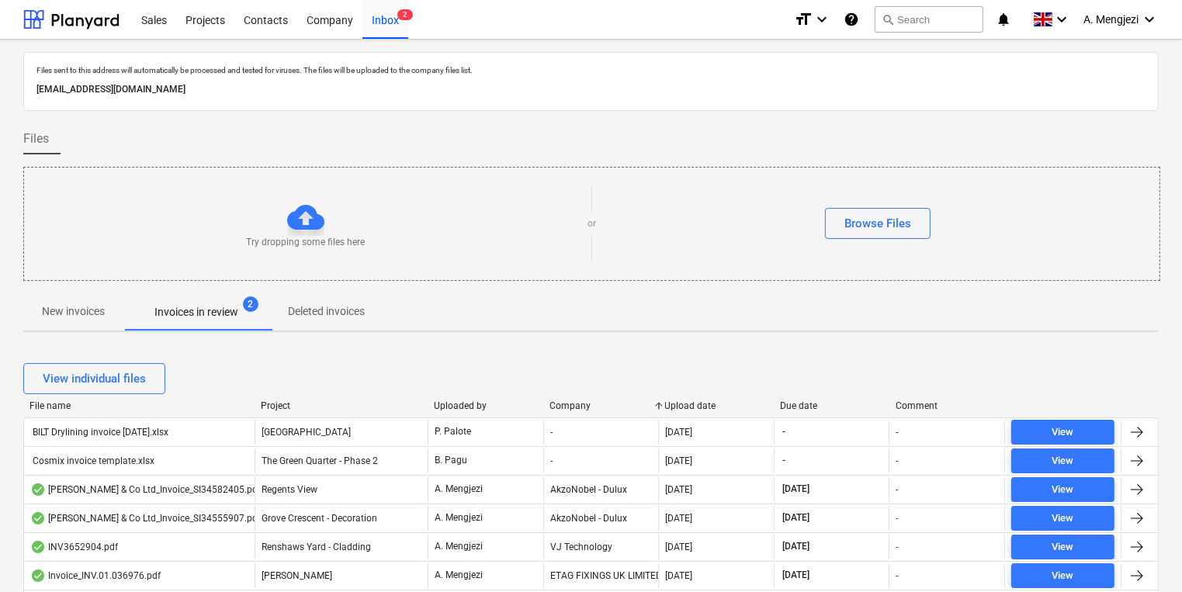
scroll to position [0, 0]
click at [224, 37] on div "Projects" at bounding box center [205, 19] width 58 height 40
click at [208, 22] on div "Projects" at bounding box center [205, 19] width 58 height 40
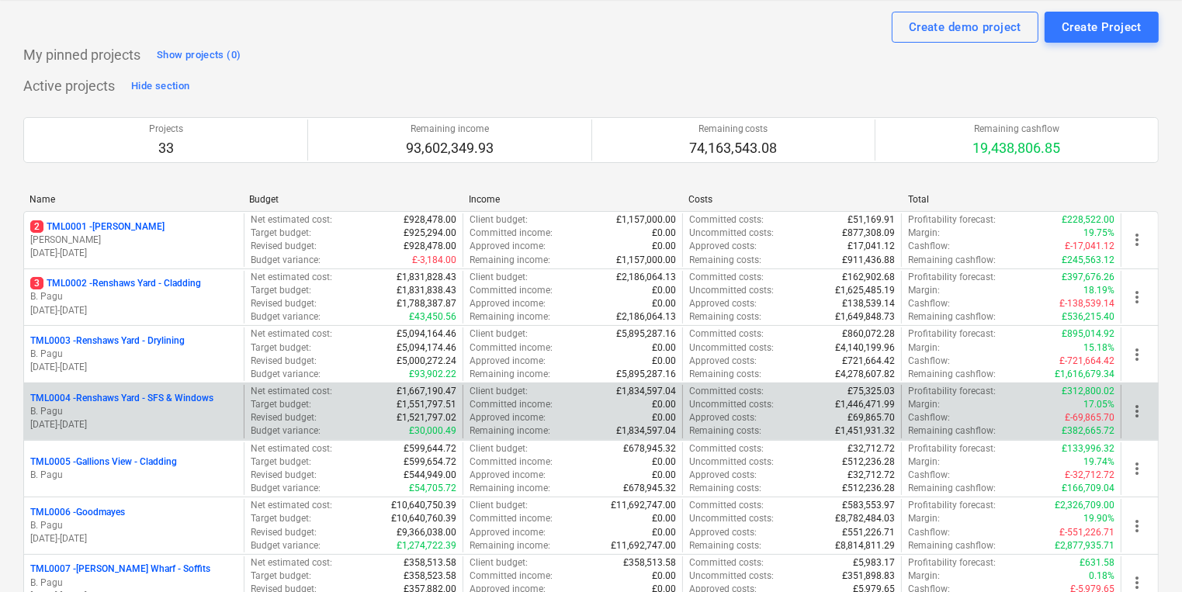
scroll to position [310, 0]
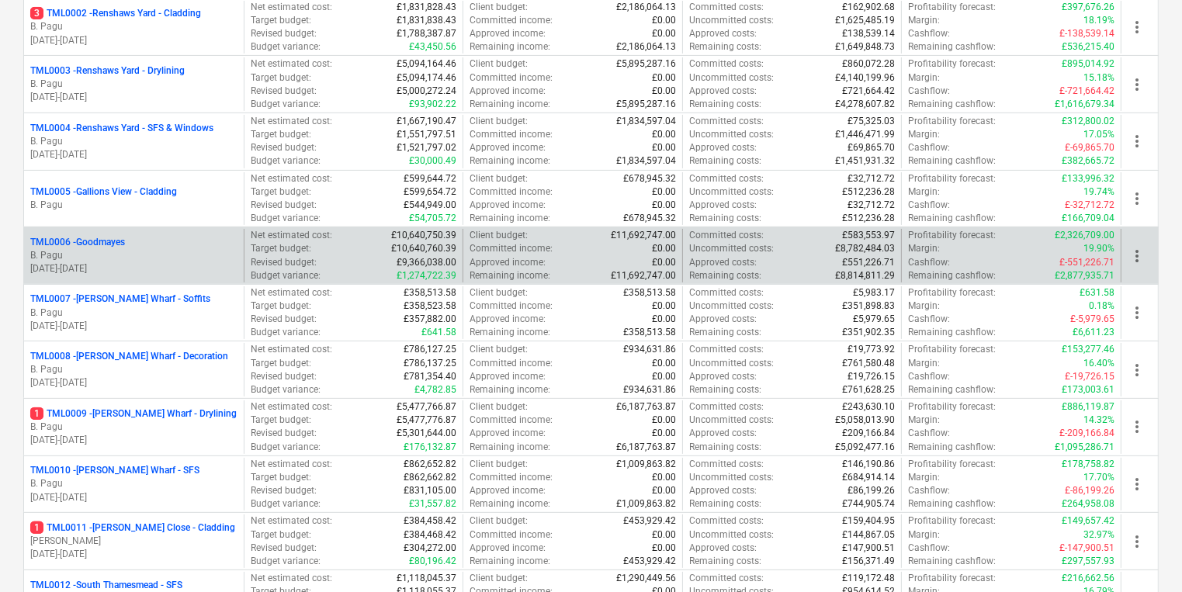
click at [211, 269] on p "28.11.2023 - 25.06.2025" at bounding box center [133, 268] width 207 height 13
